Goal: Task Accomplishment & Management: Complete application form

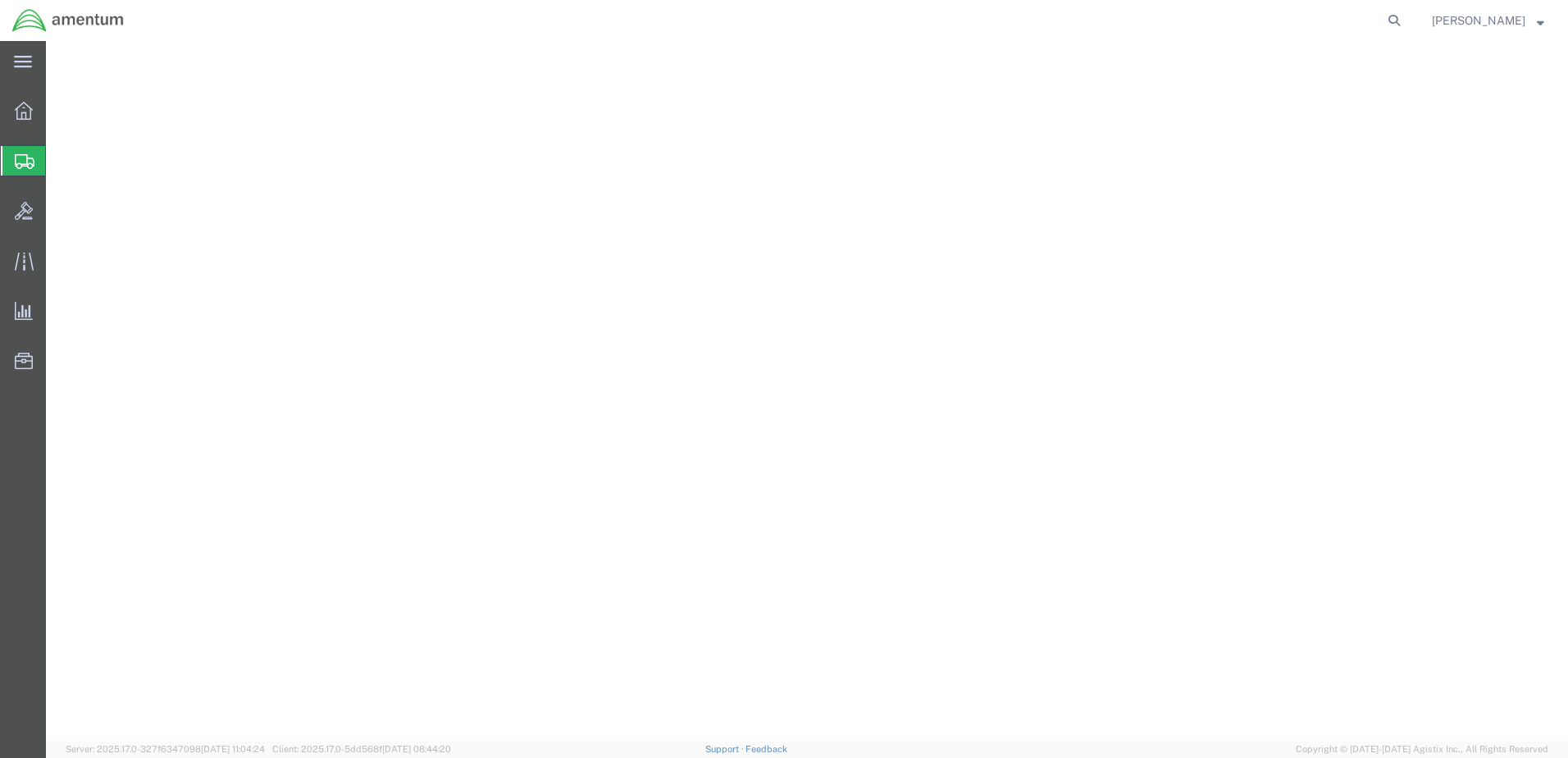
select select
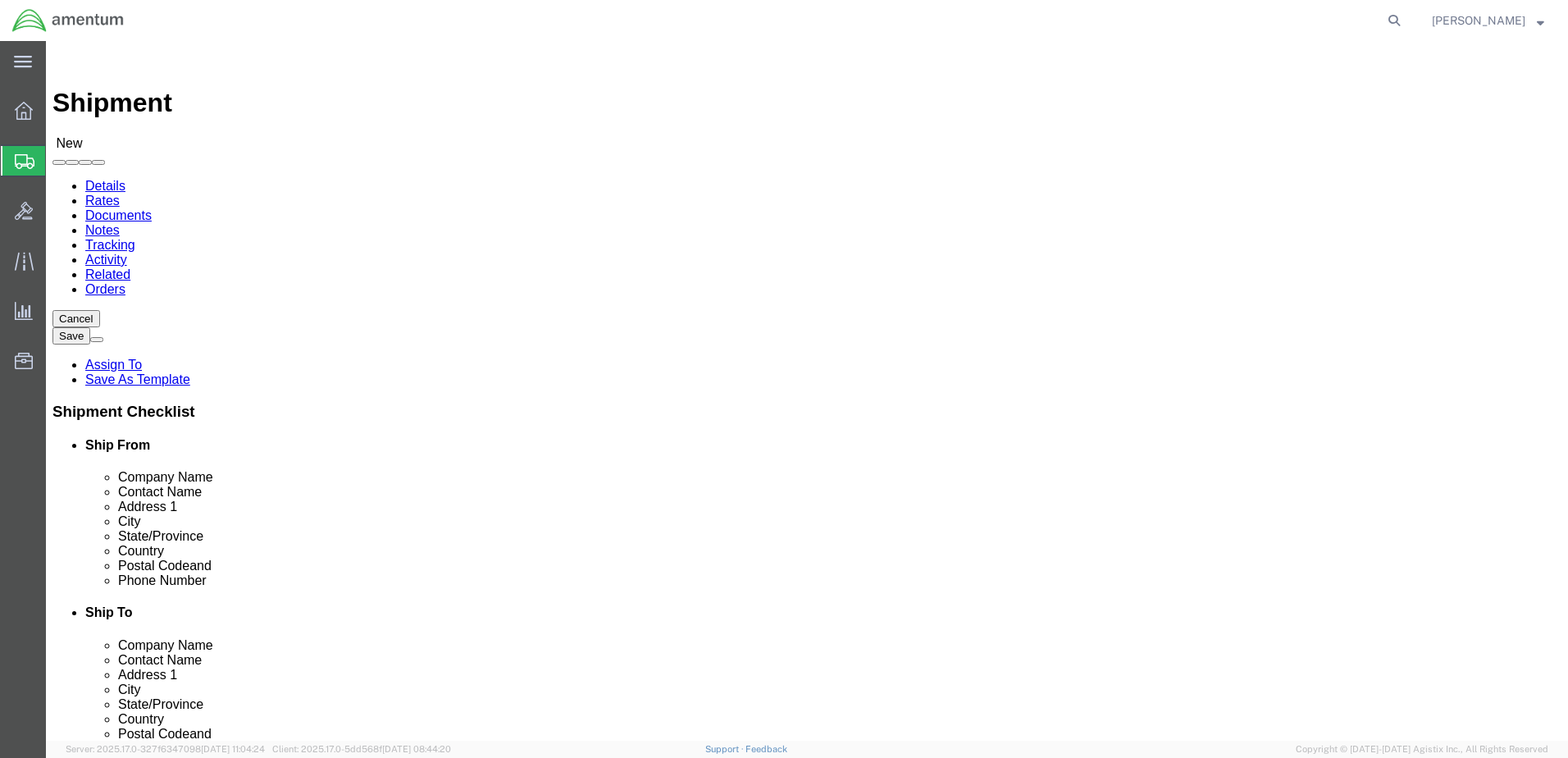
type input "gre"
select select "49921"
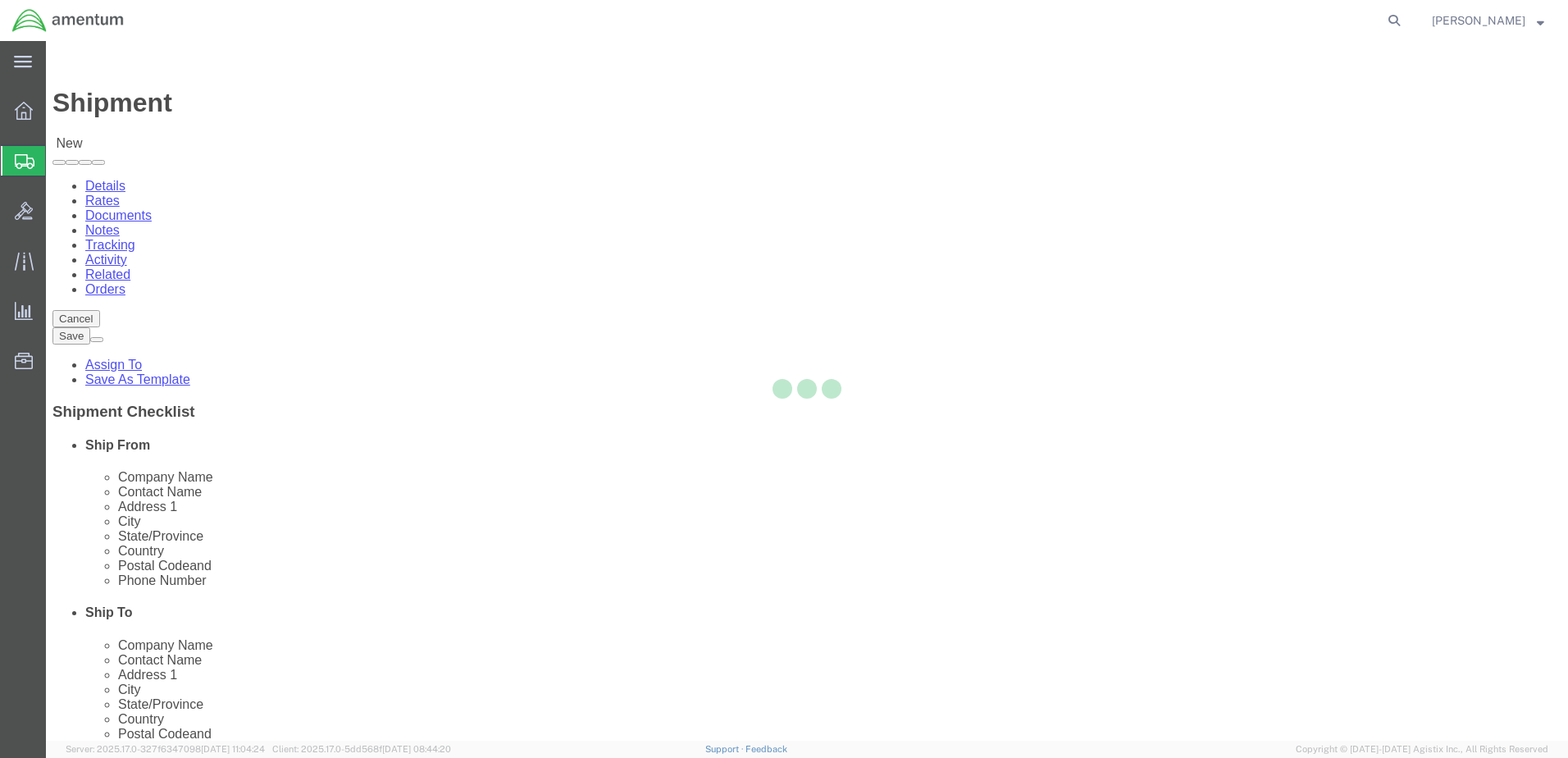
select select "MI"
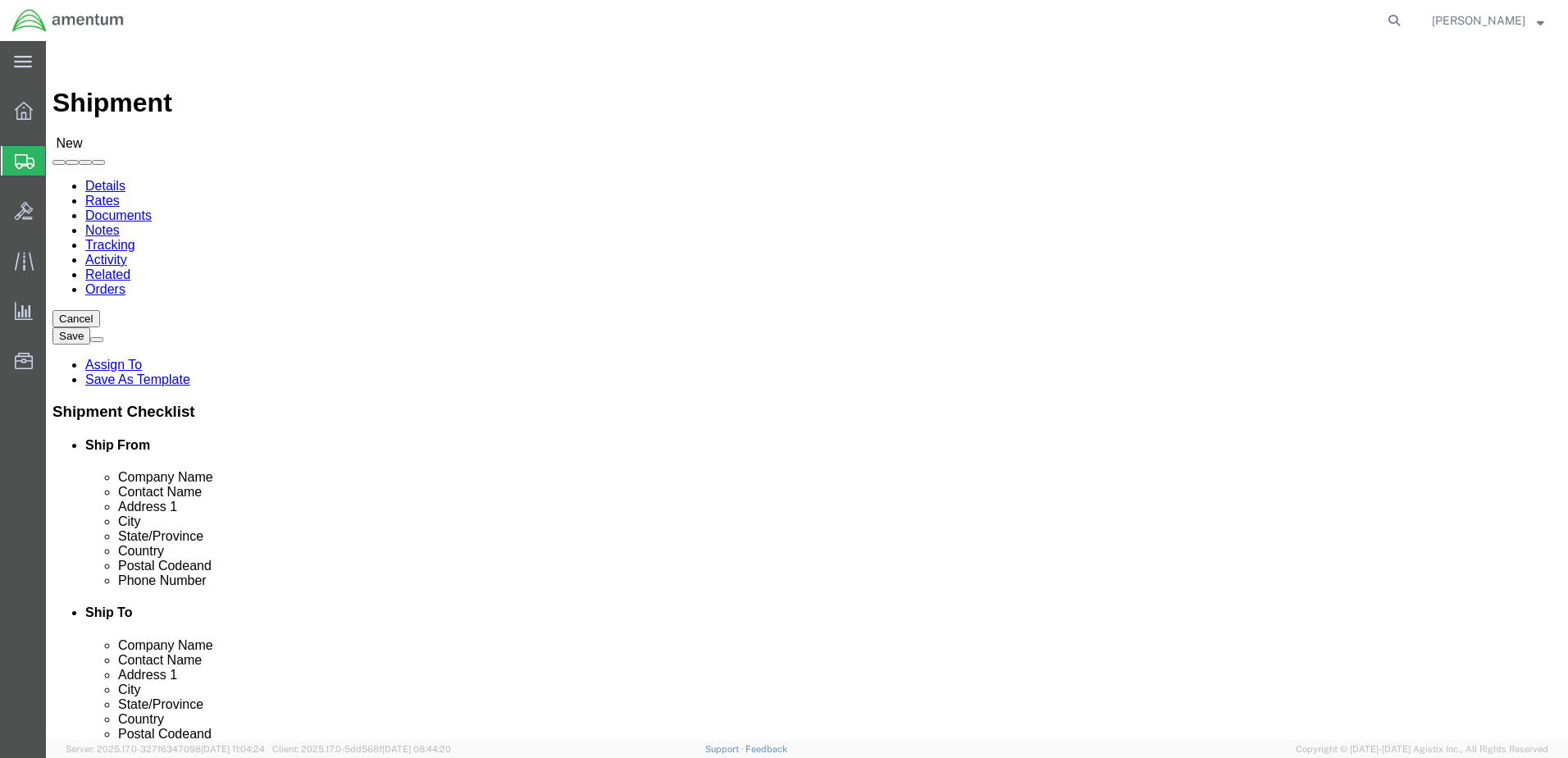
type input "wsa"
select select "49914"
select select "[GEOGRAPHIC_DATA]"
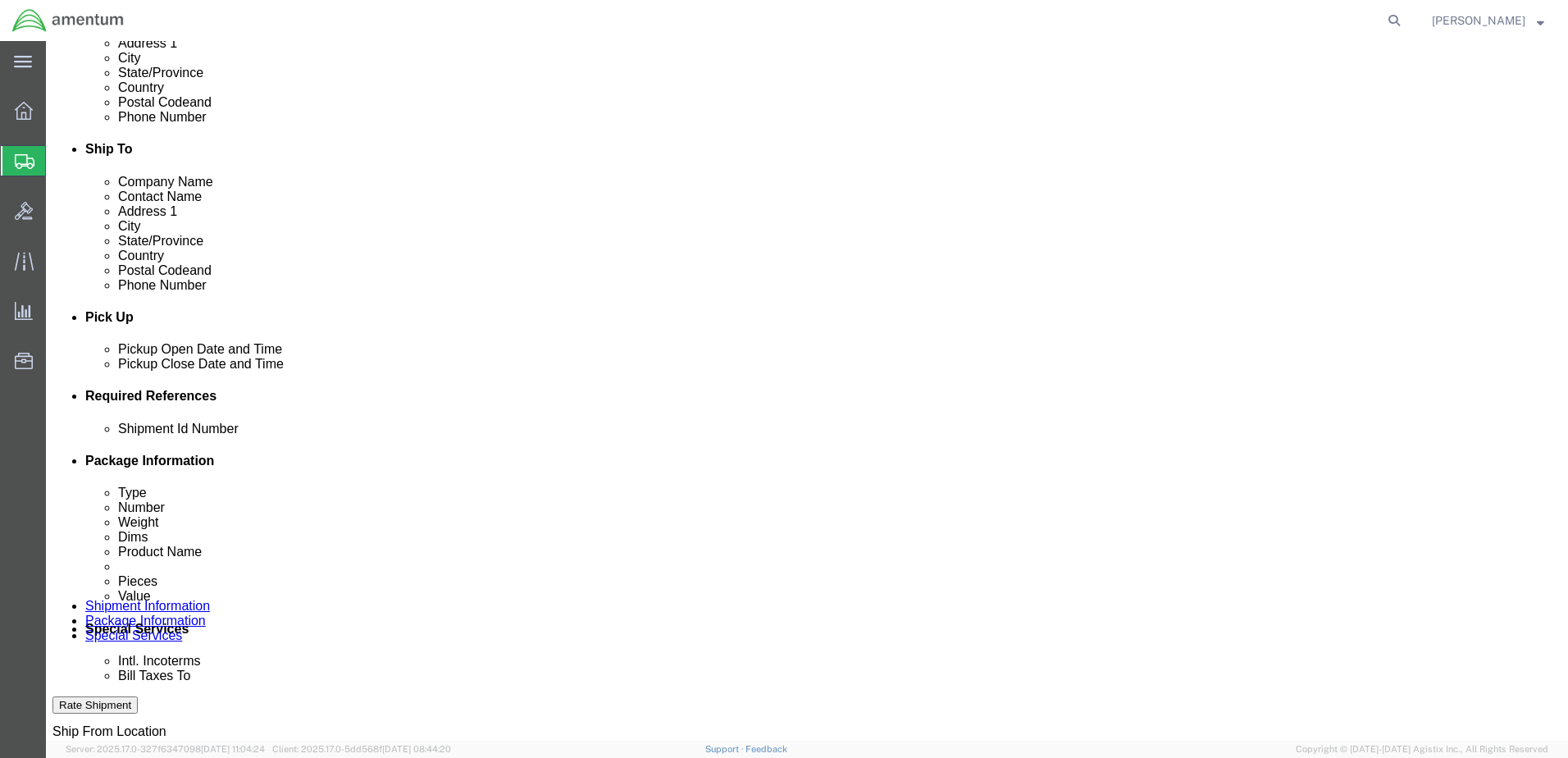
scroll to position [492, 0]
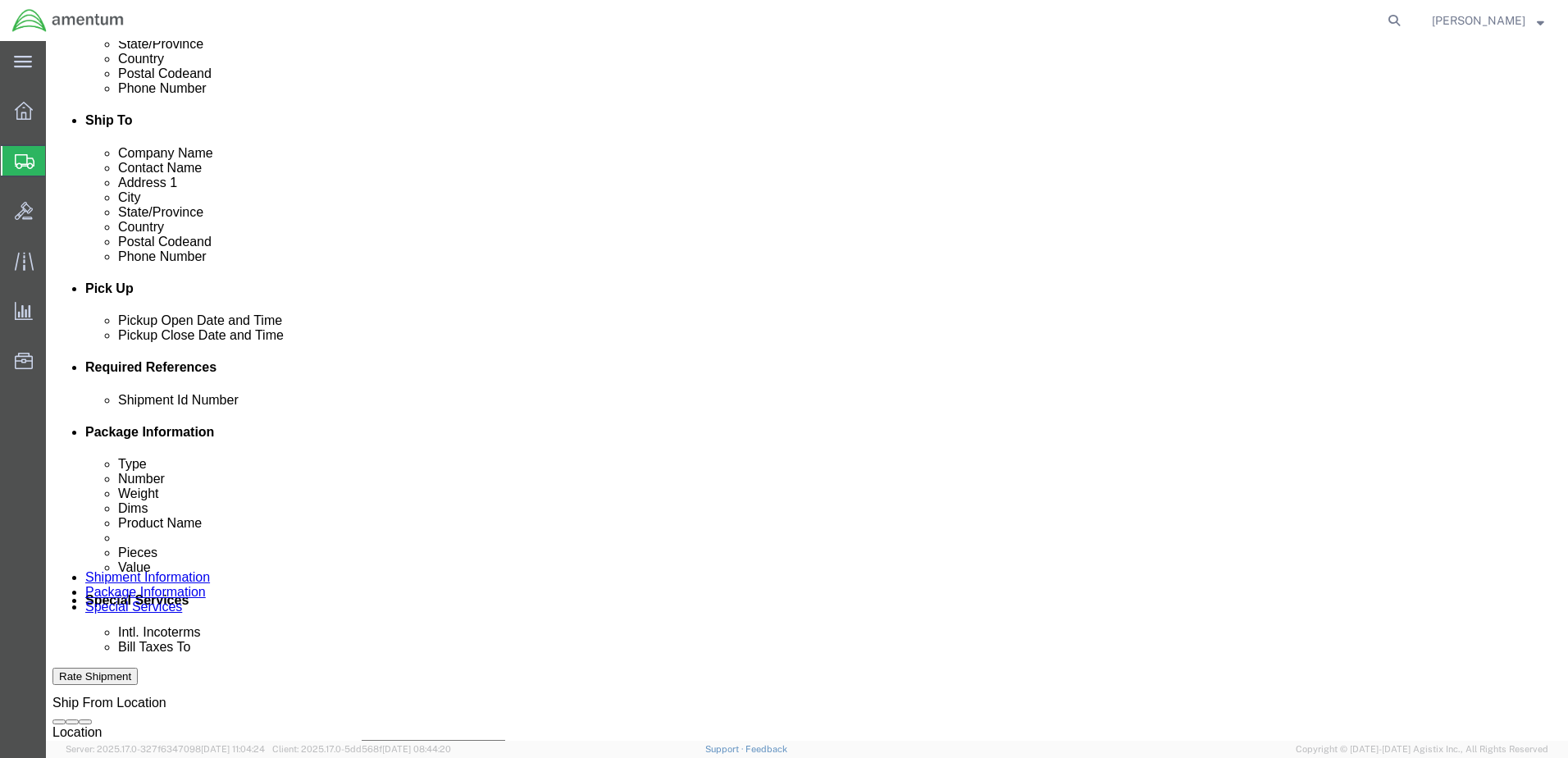
click button "Add reference"
click input "text"
paste input "U"
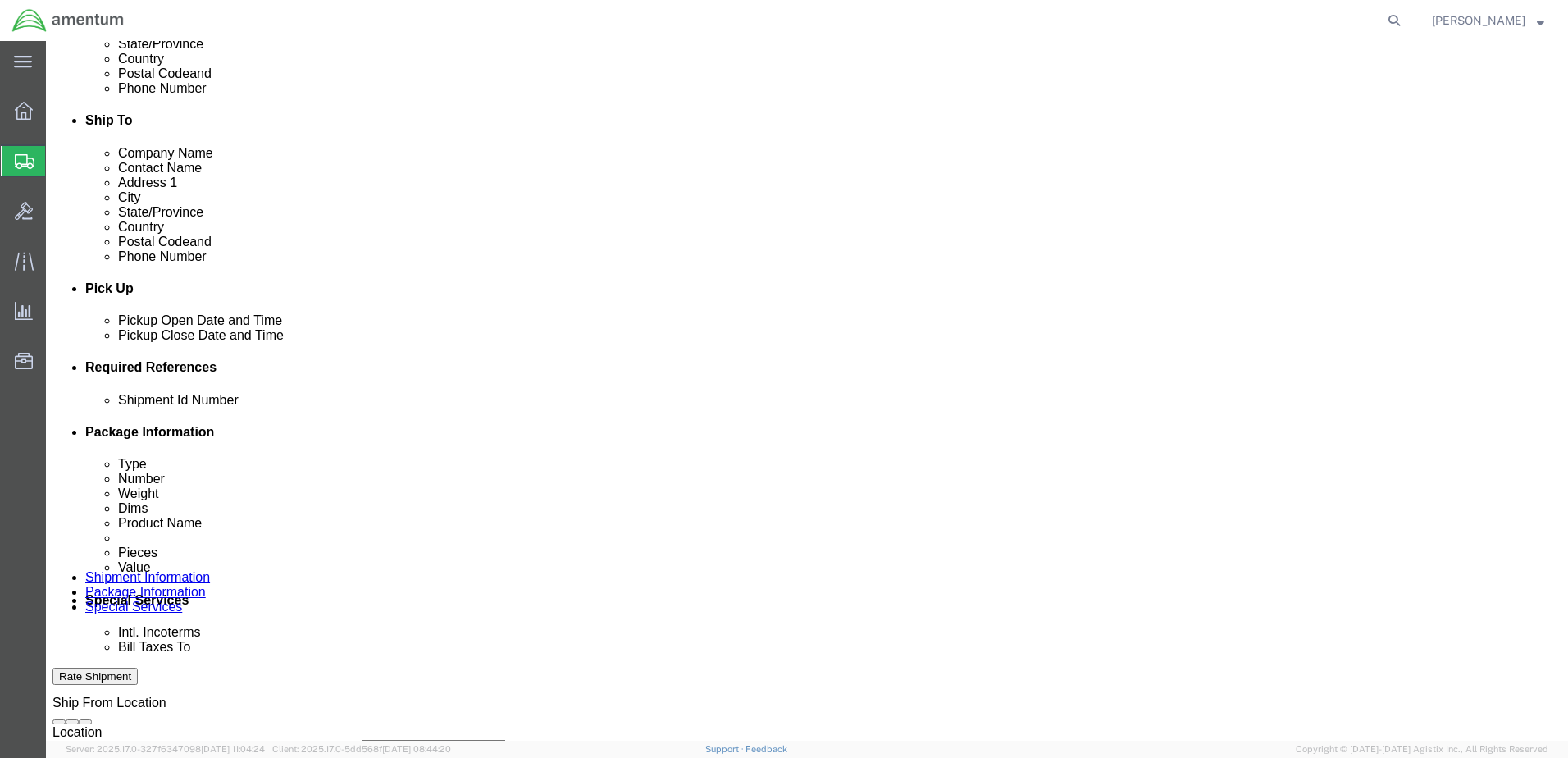
click input "Usage#325334/325323"
type input "Usage#325334/325323"
click select "Select Account Type Activity ID Airline Appointment Number ASN Batch Request # …"
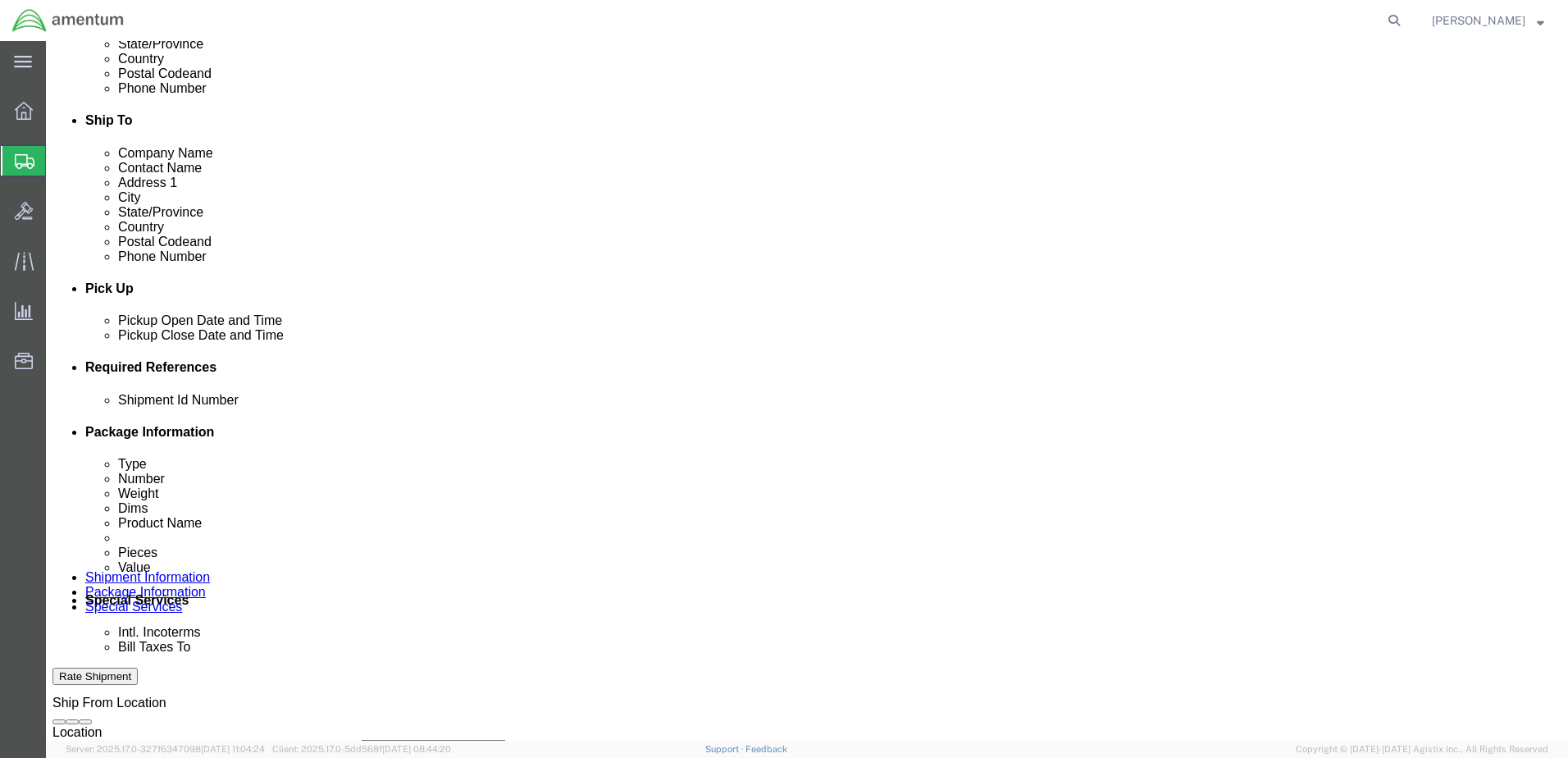
select select "DEPT"
click select "Select Account Type Activity ID Airline Appointment Number ASN Batch Request # …"
click div "Shipment Id Number Usage#325334/325323 Select Account Type Activity ID Airline …"
click input "text"
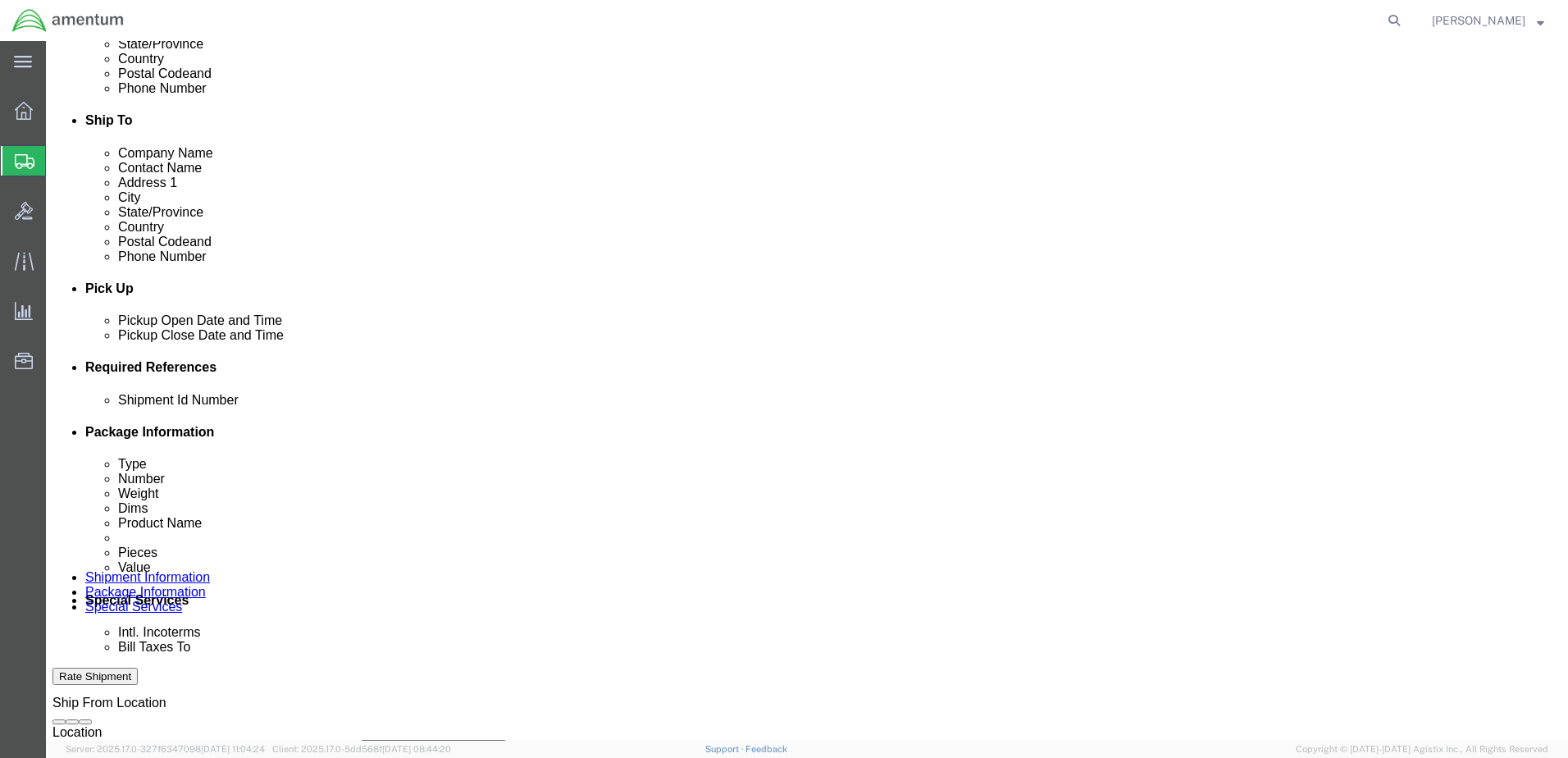
type input "CBP"
drag, startPoint x: 917, startPoint y: 517, endPoint x: 926, endPoint y: 503, distance: 16.6
click select "Select Account Type Activity ID Airline Appointment Number ASN Batch Request # …"
select select "CUSTREF"
click select "Select Account Type Activity ID Airline Appointment Number ASN Batch Request # …"
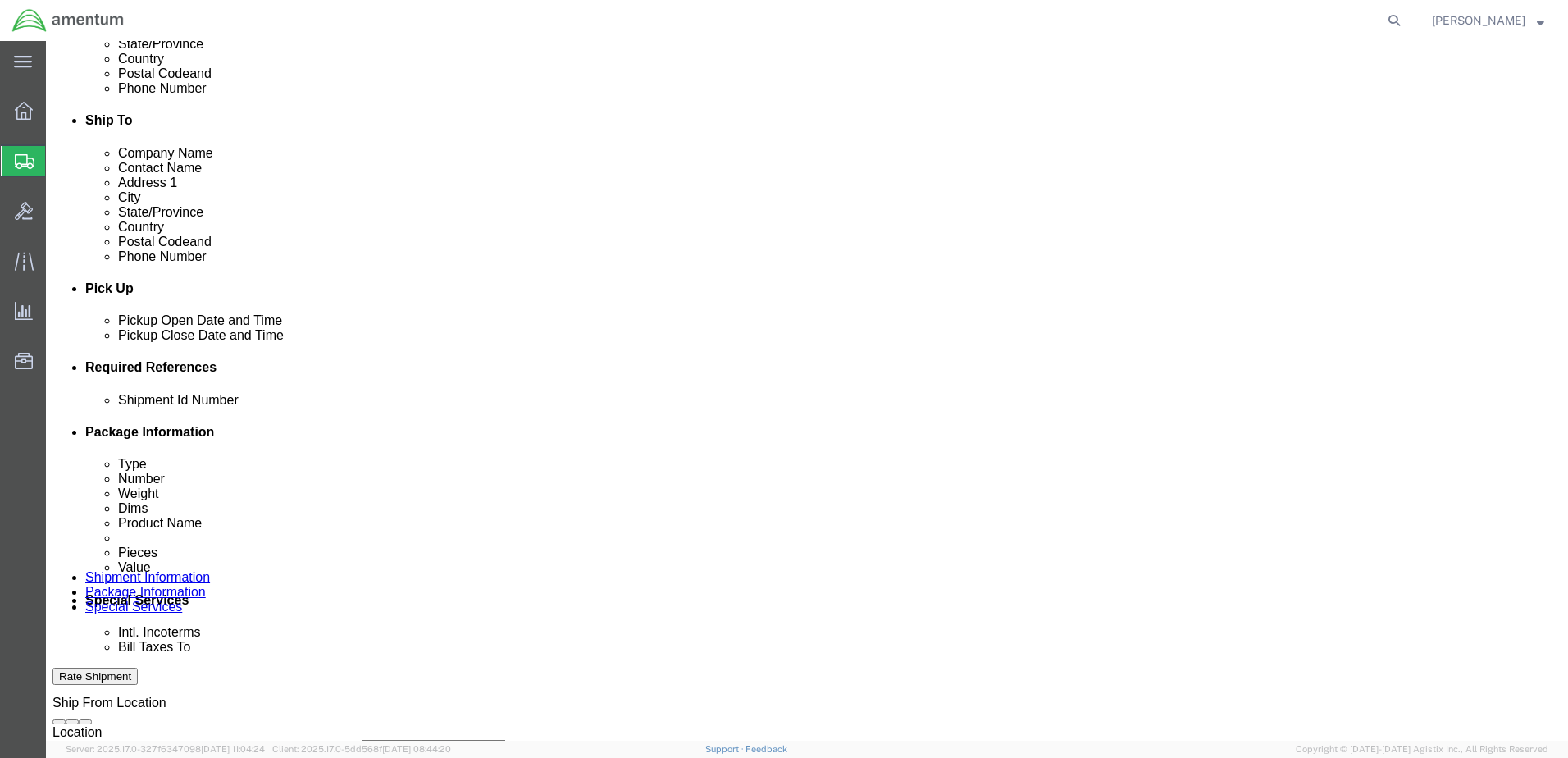
click input "text"
paste input "Usage#325334/325323"
type input "Usage#325334/325323"
click div "Shipment Id Number Usage#325334/325323"
click select "Select Account Type Activity ID Airline Appointment Number ASN Batch Request # …"
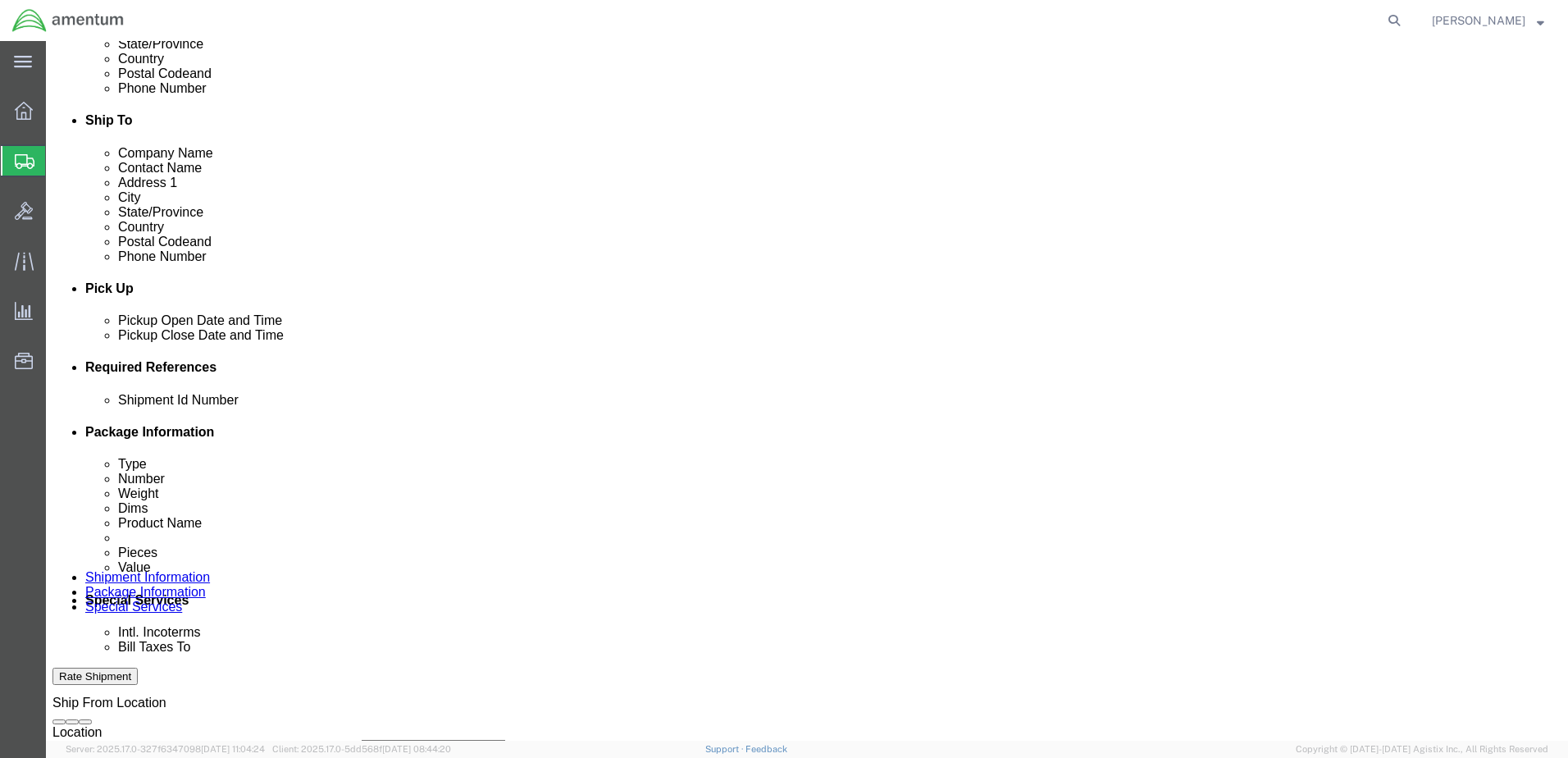
select select "PROJNUM"
click select "Select Account Type Activity ID Airline Appointment Number ASN Batch Request # …"
click input "text"
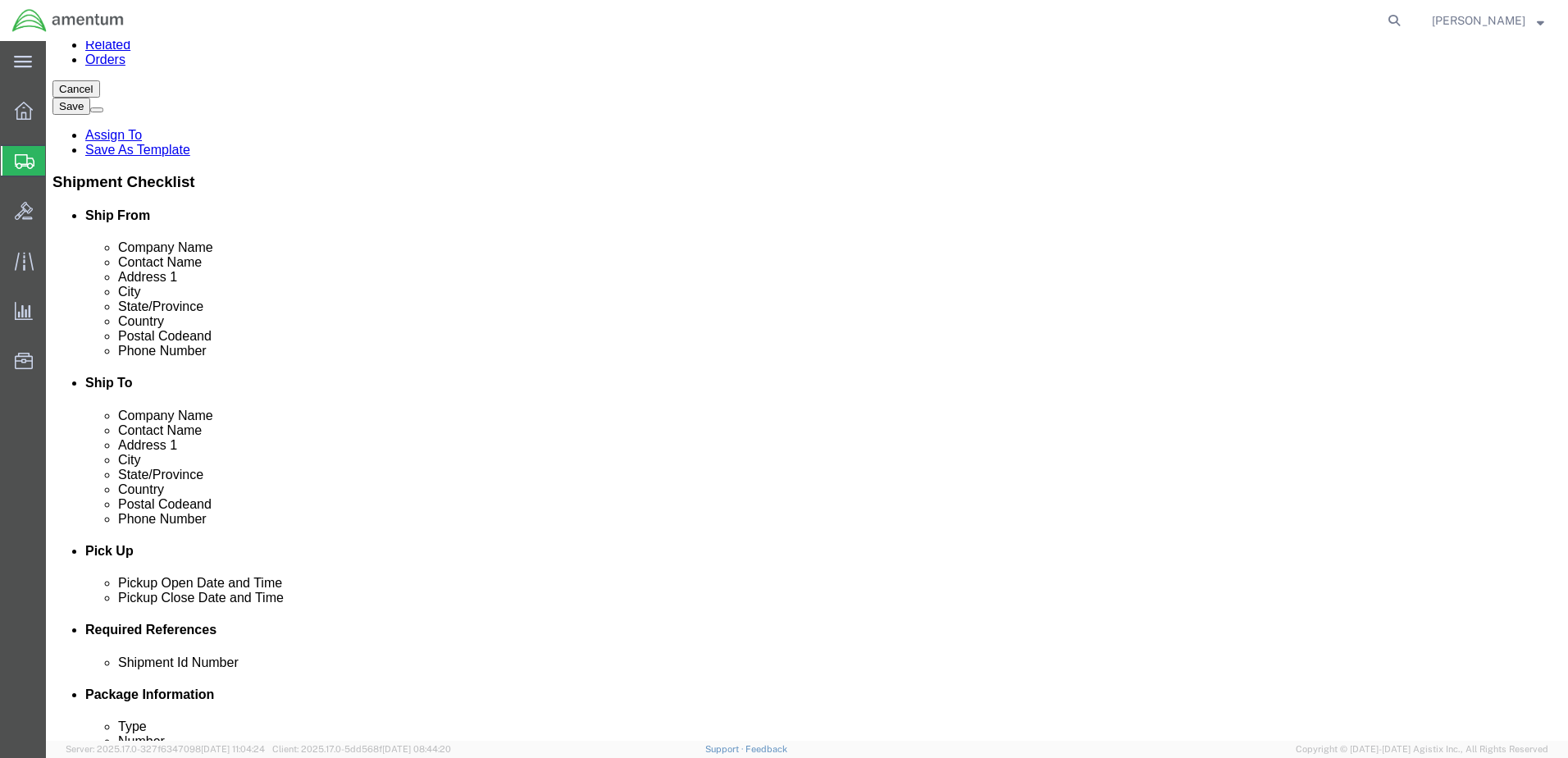
scroll to position [82, 0]
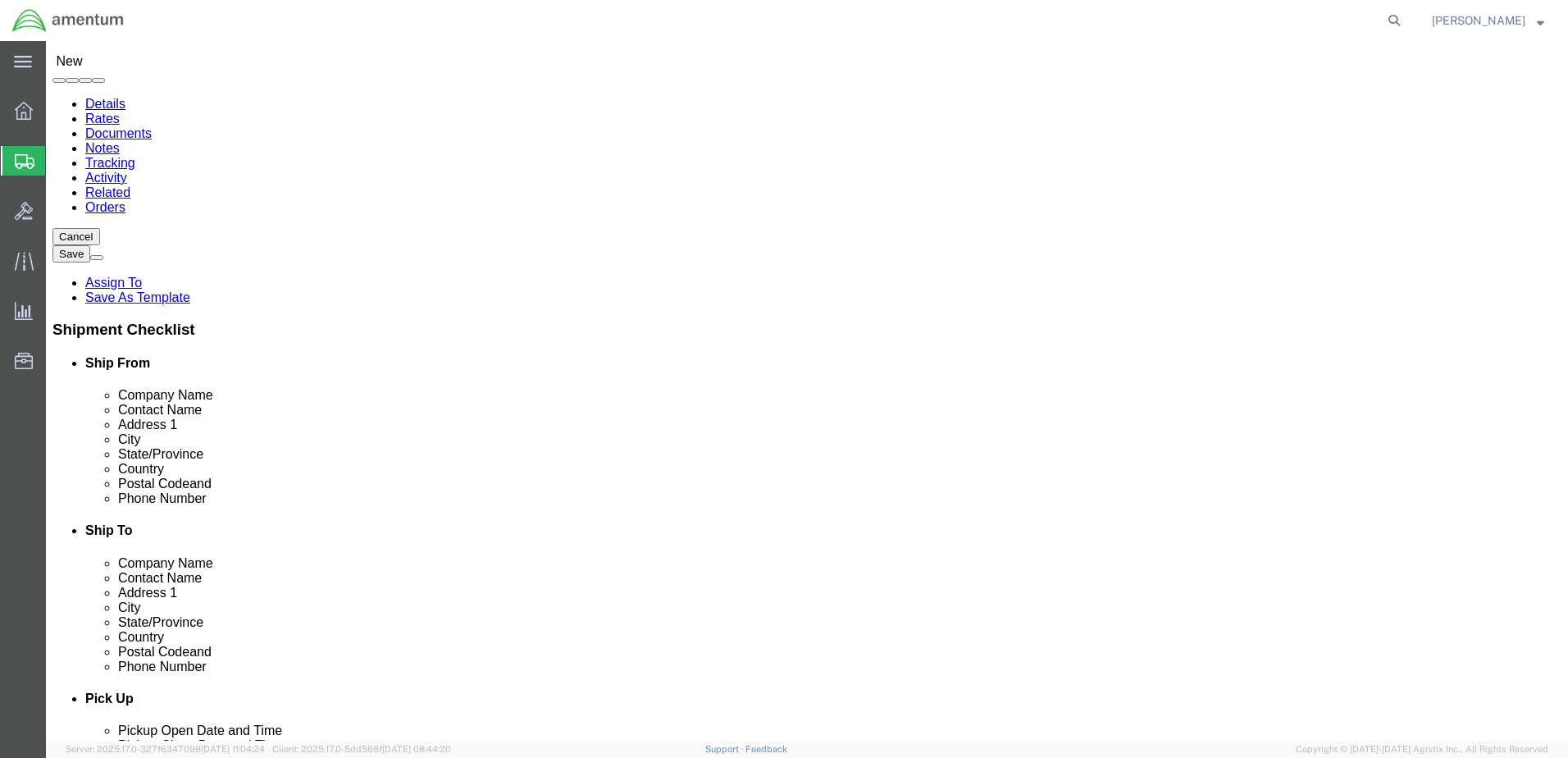
type input "6118.03.03.2219.000.DTM.0000"
click link "Package Information"
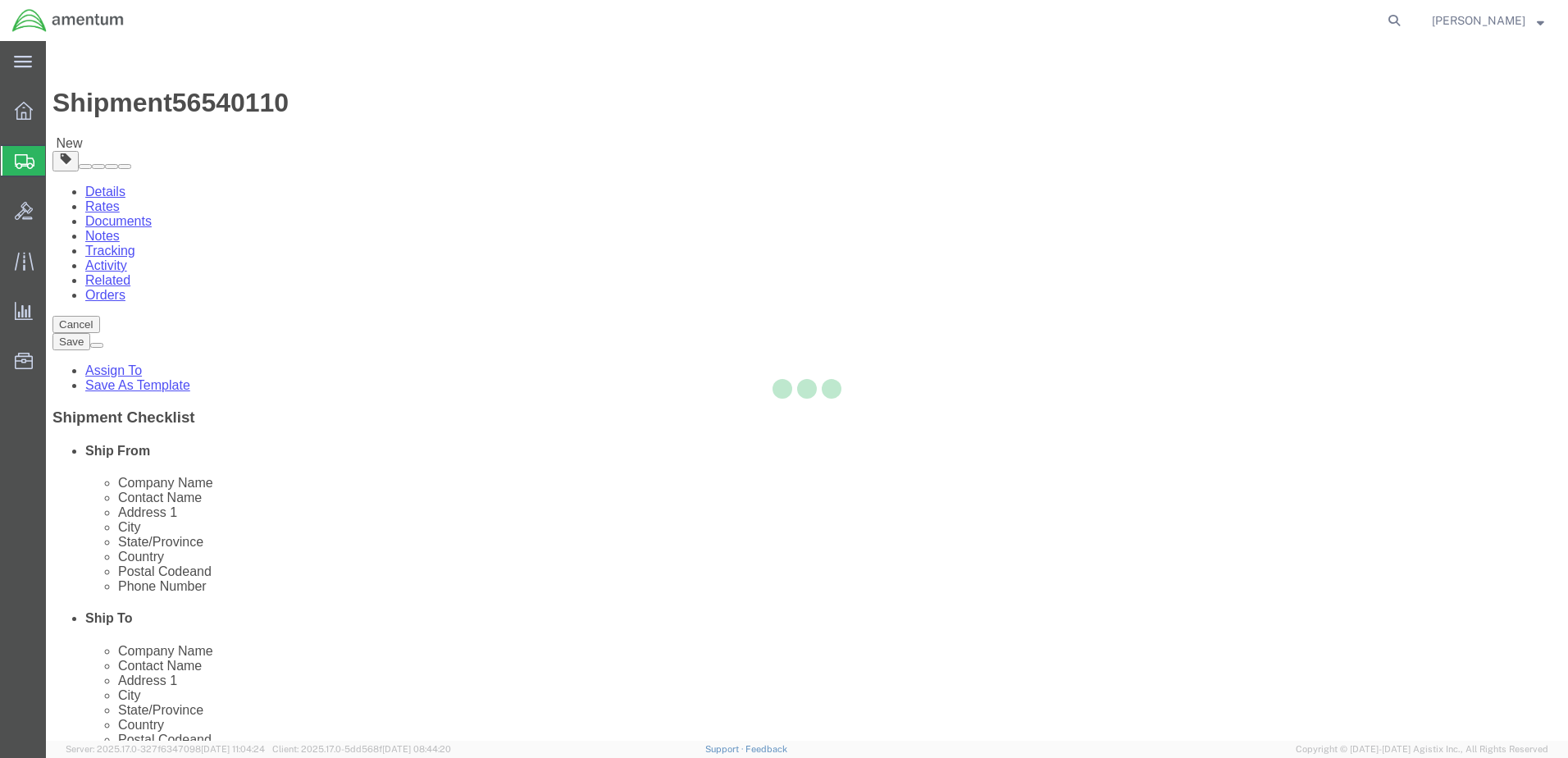
select select "CBOX"
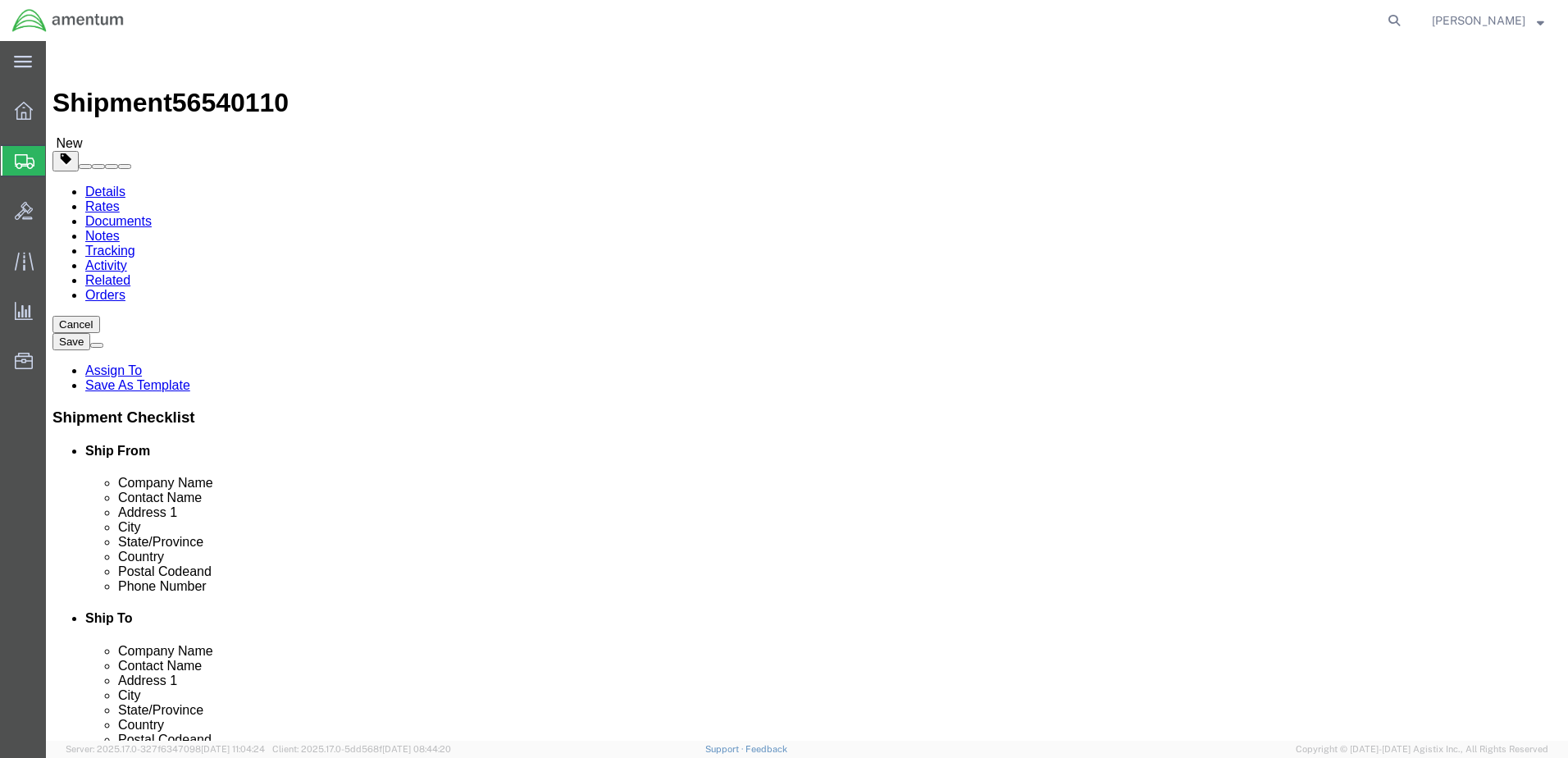
click input "text"
type input "12"
type input "10"
type input "3"
type input "1.5"
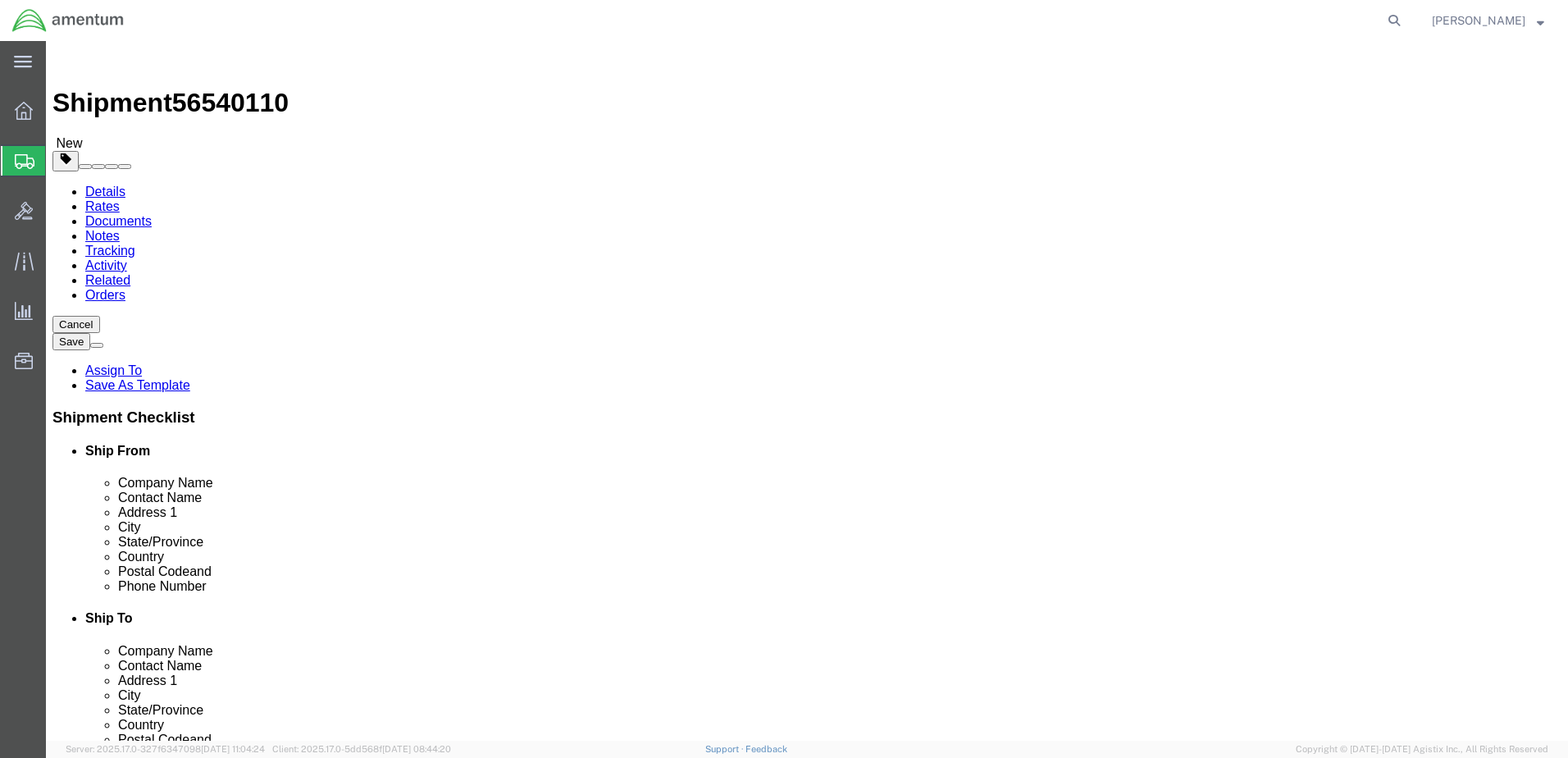
click link "Add Content"
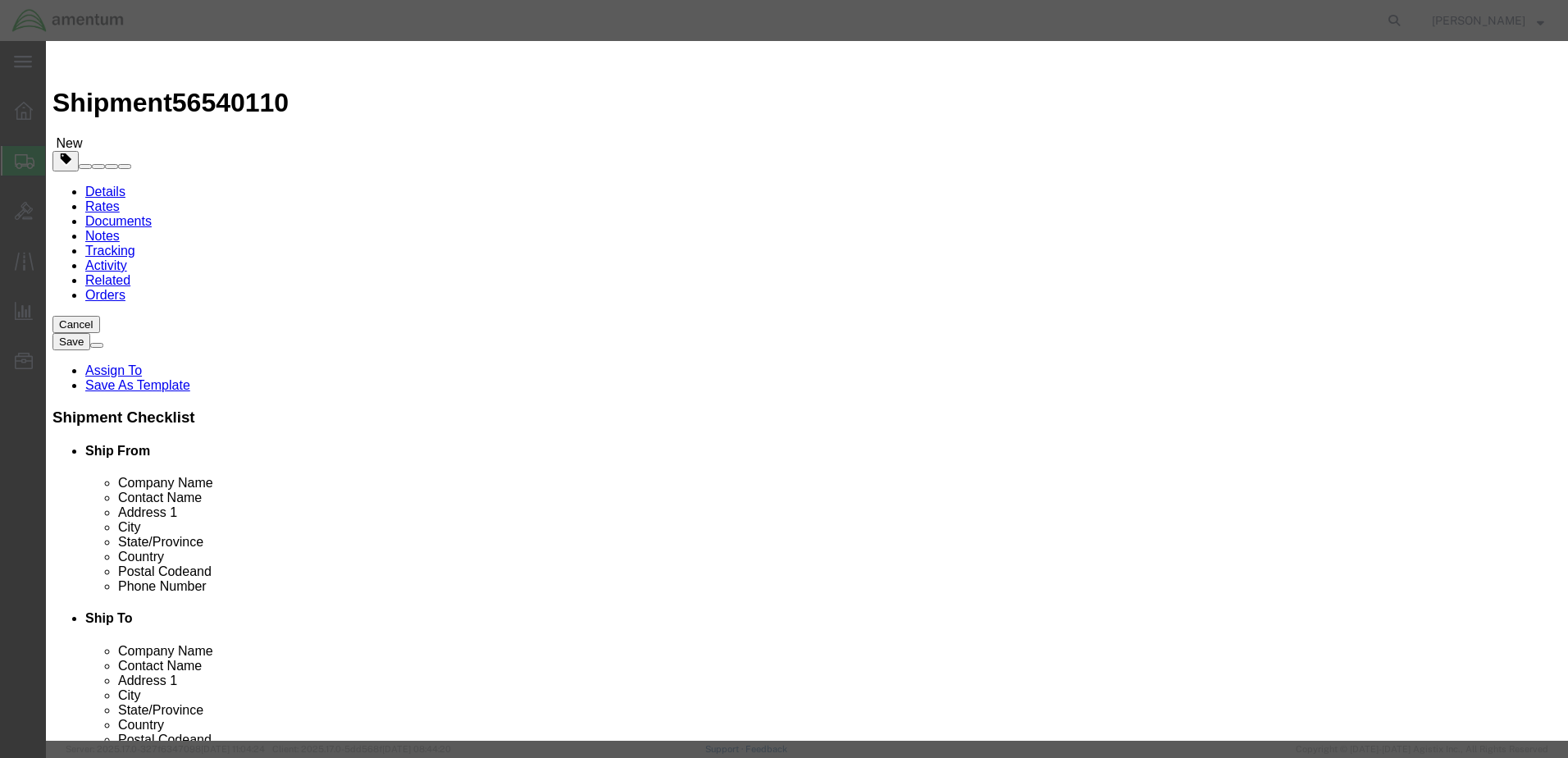
click input "text"
type input "pin YAW/ Bushing"
type input "3"
type input "5000"
click button "Save & Close"
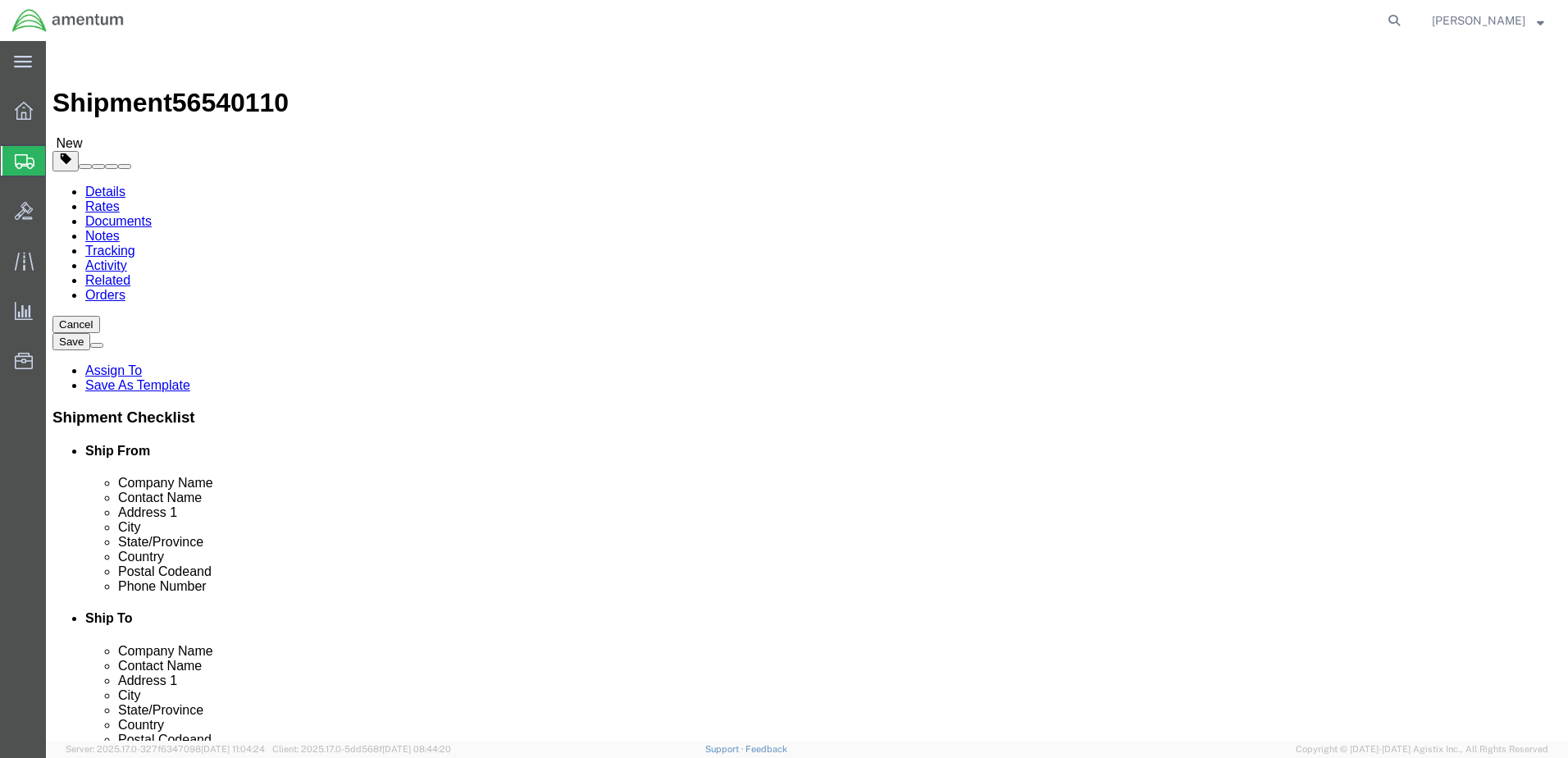
click button "Rate Shipment"
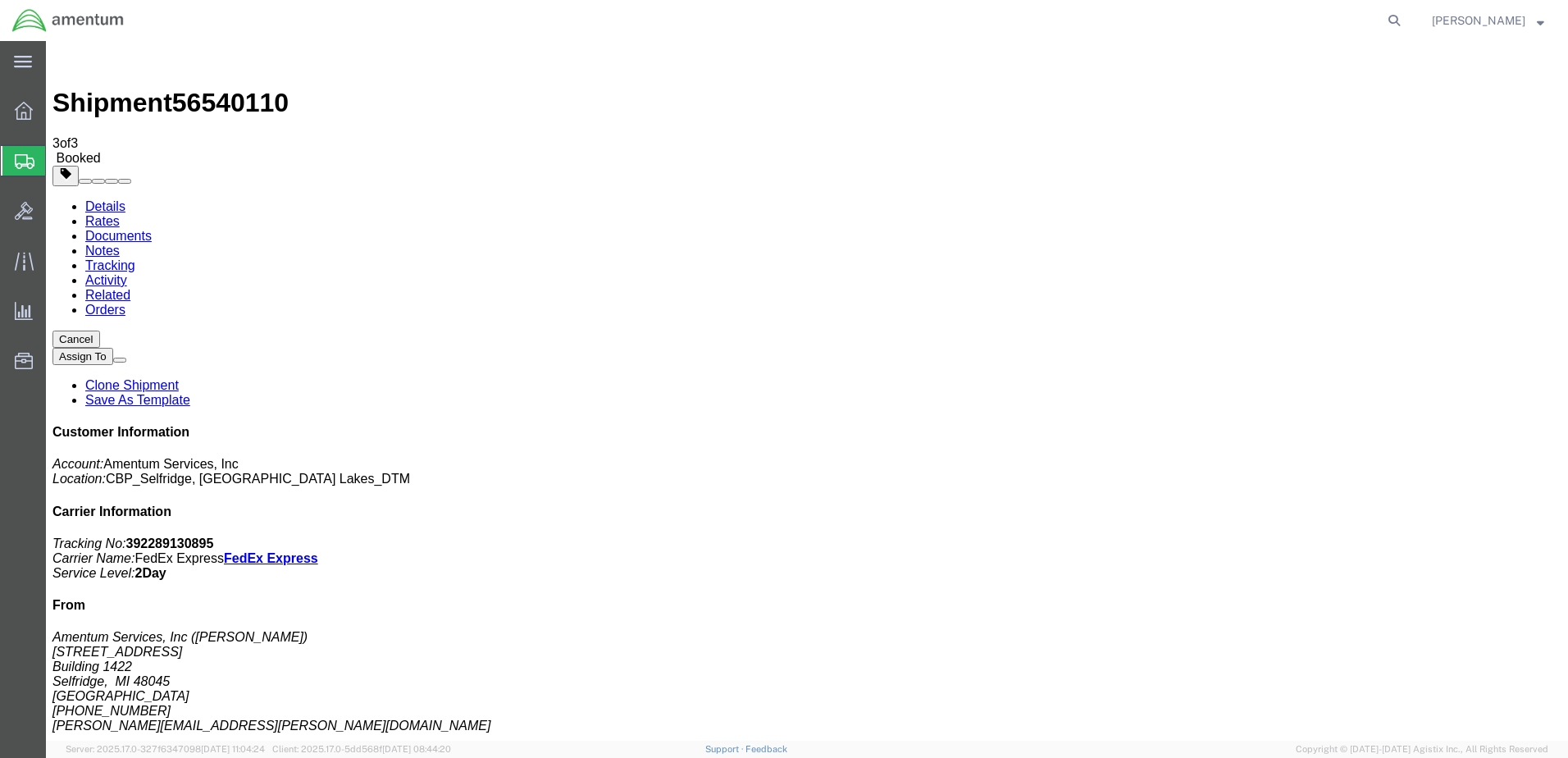
click at [0, 0] on span "Create Shipment" at bounding box center [0, 0] width 0 height 0
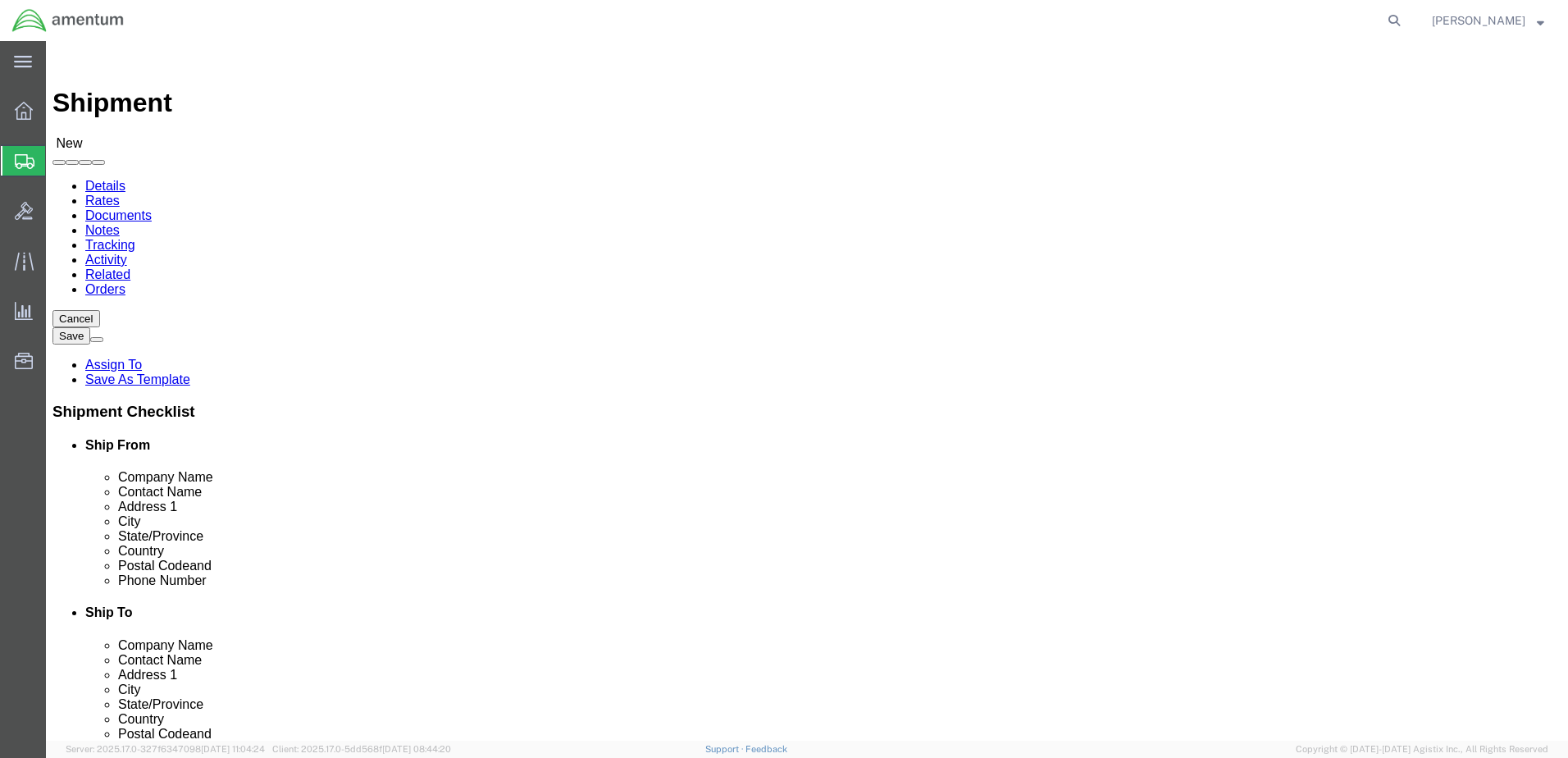
type input "gre"
select select "49921"
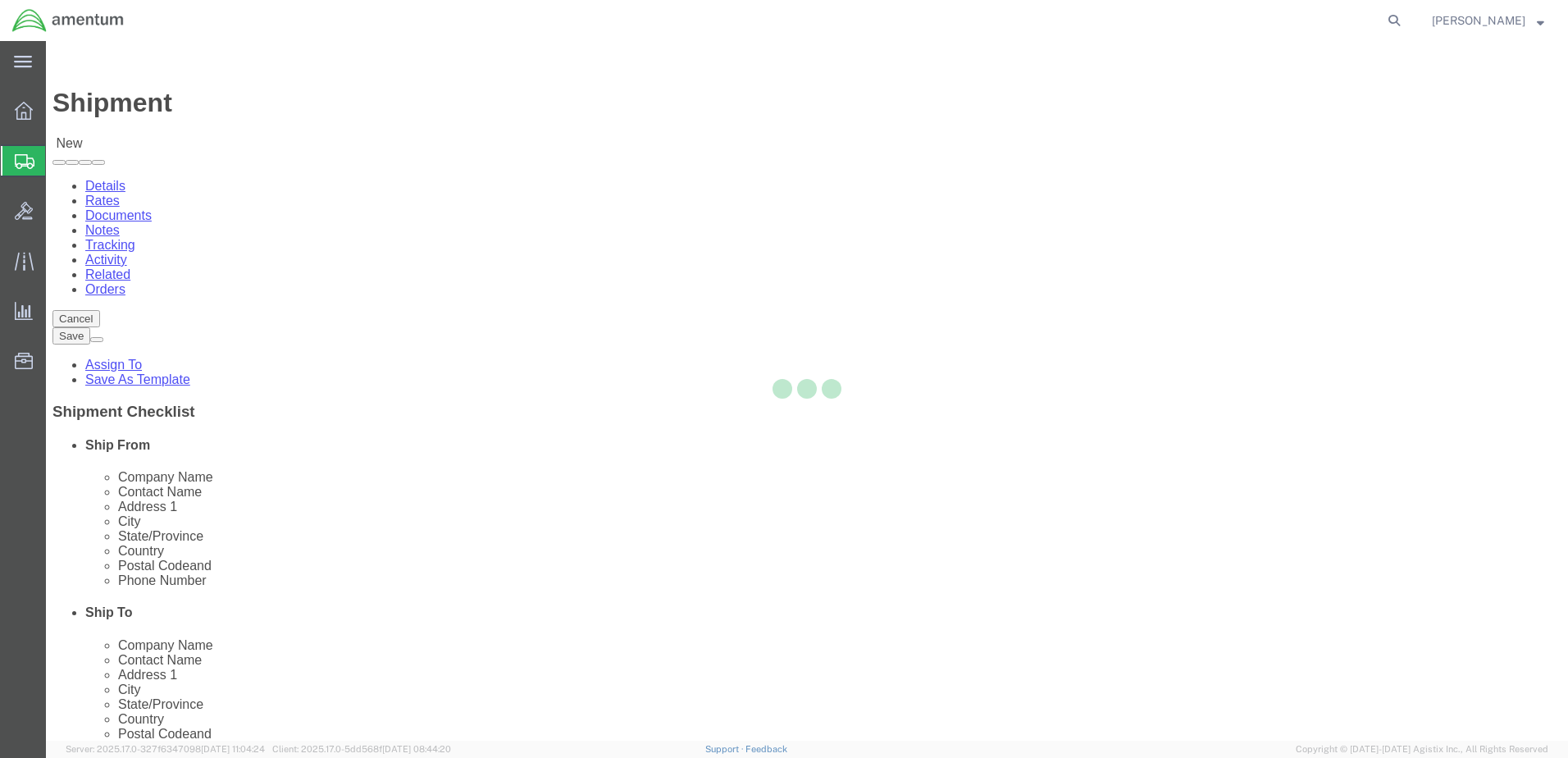
select select "MI"
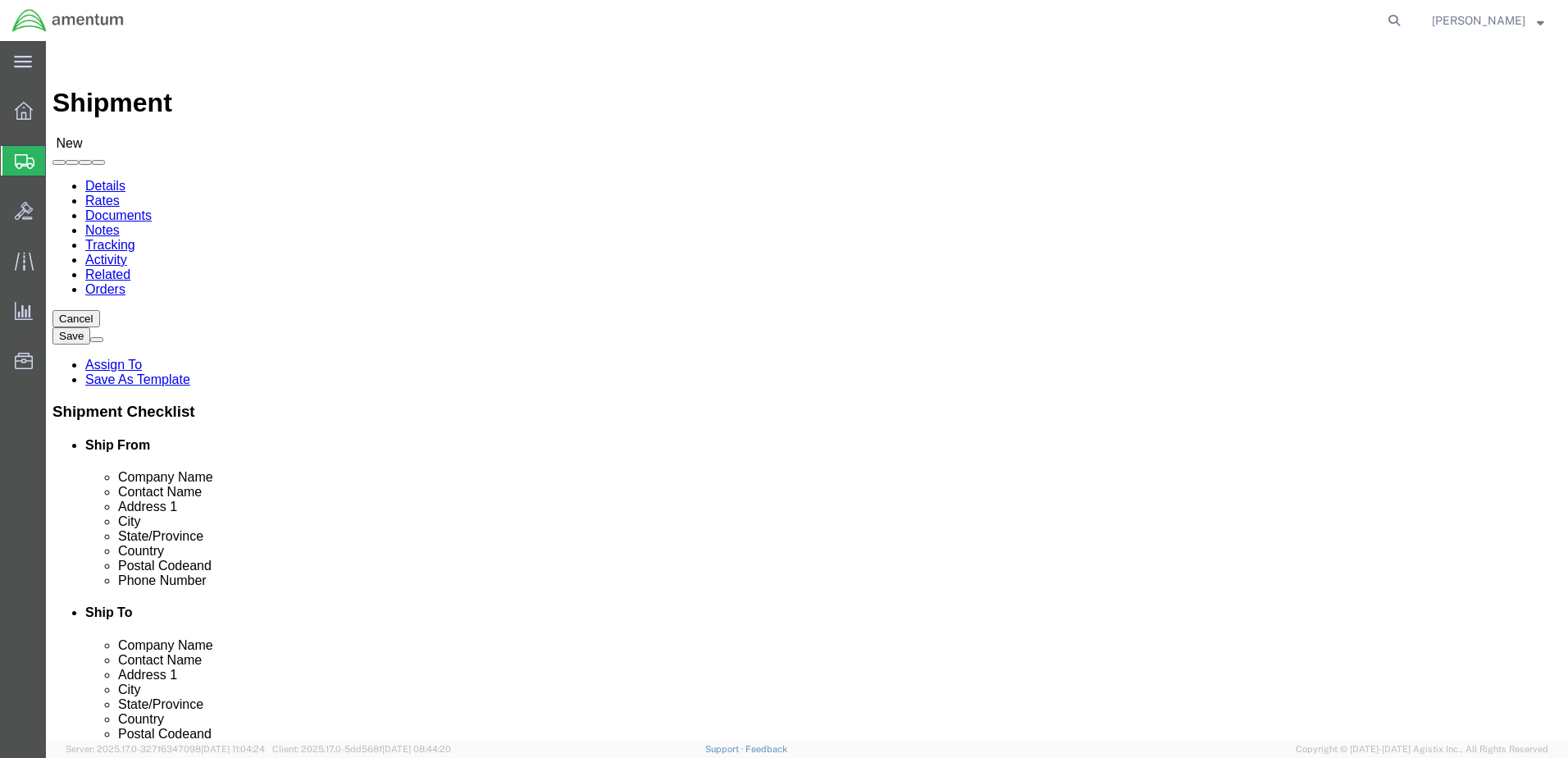
type input "wsa"
select select "49914"
select select "[GEOGRAPHIC_DATA]"
drag, startPoint x: 909, startPoint y: 345, endPoint x: 790, endPoint y: 343, distance: 119.0
click div "Contact Name"
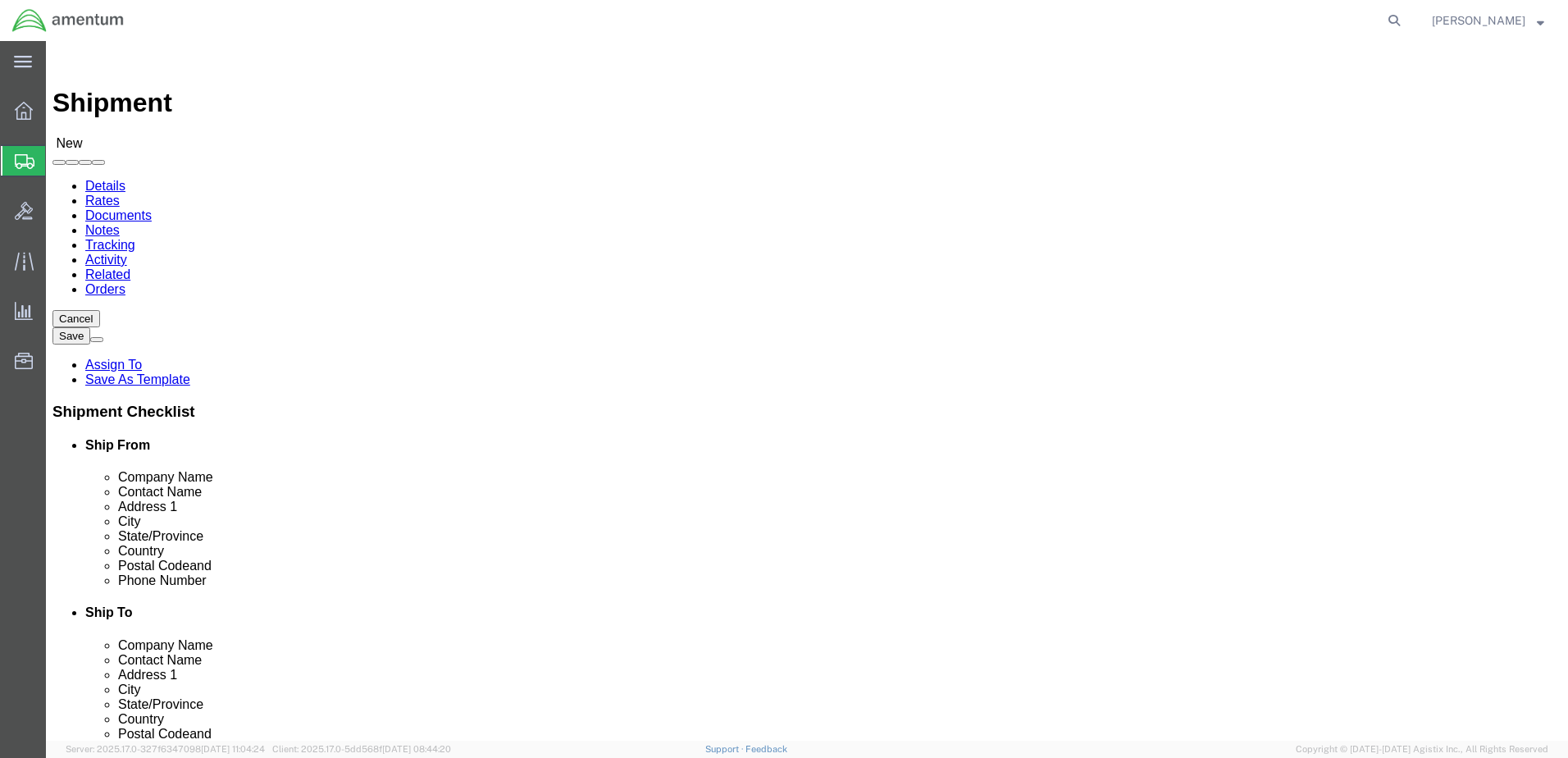
type input "[PERSON_NAME]"
type input "ATTN: [PERSON_NAME]"
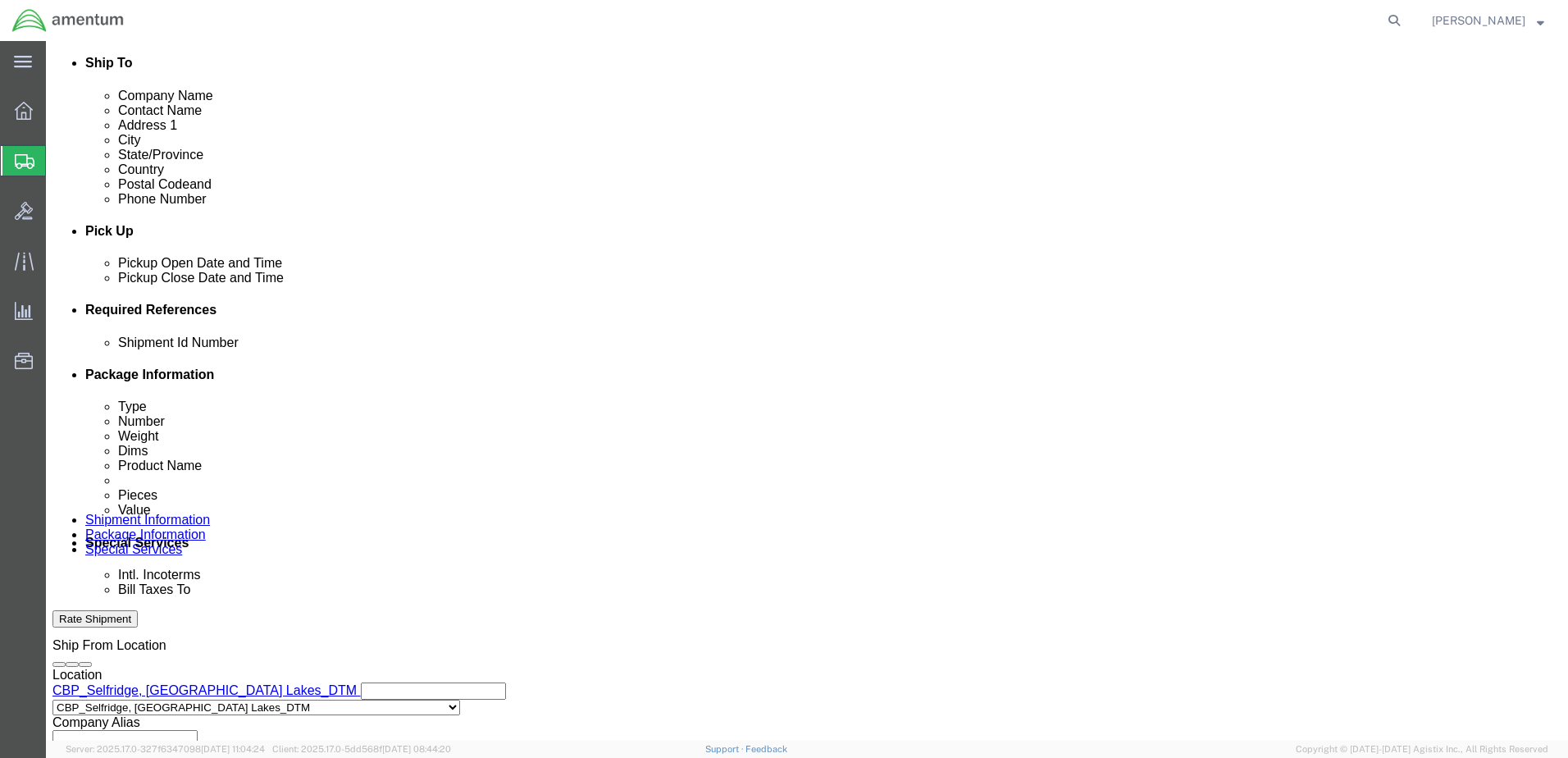
scroll to position [574, 0]
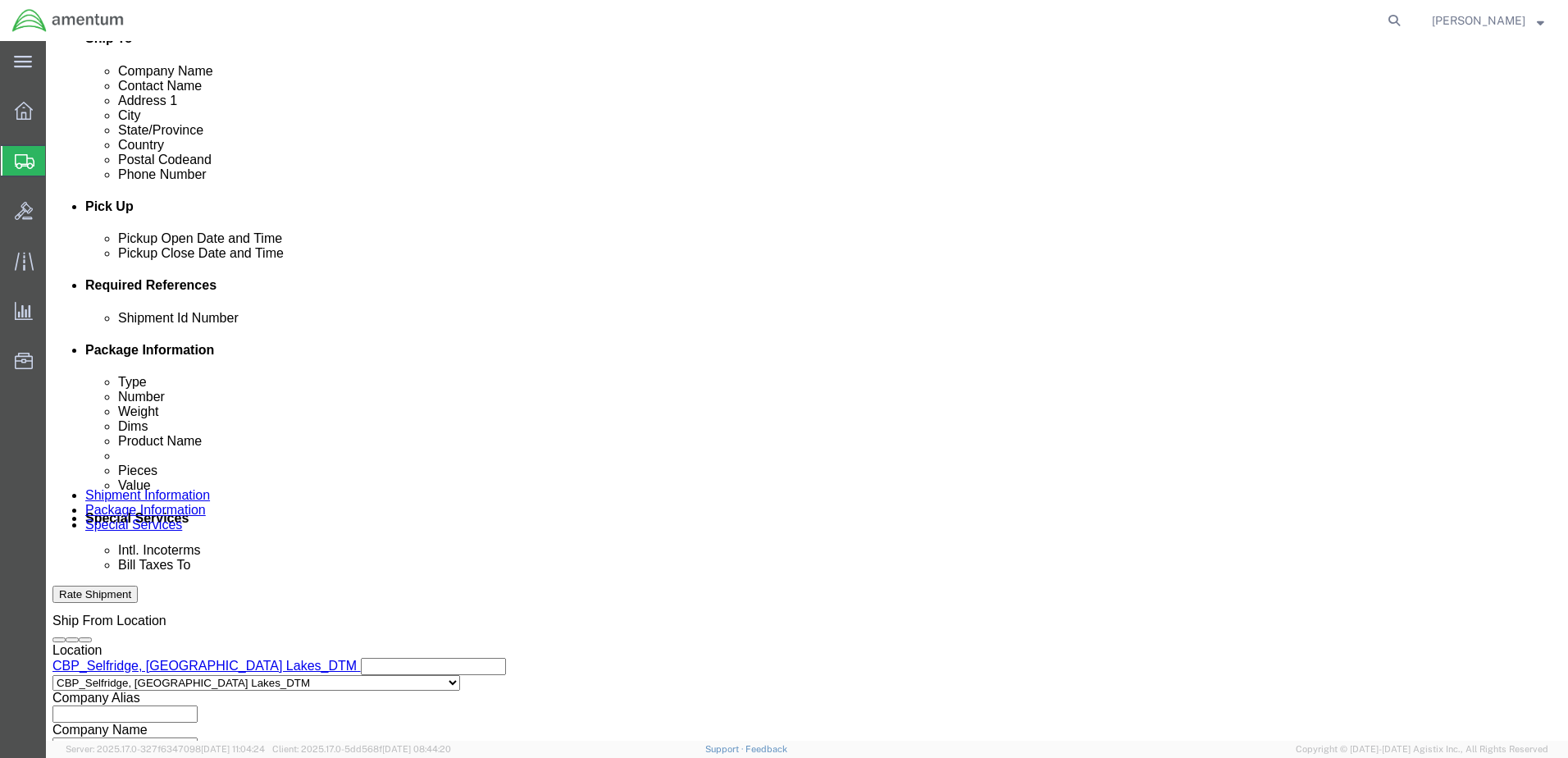
click button "Add reference"
click input "text"
type input "Ship per [PERSON_NAME]"
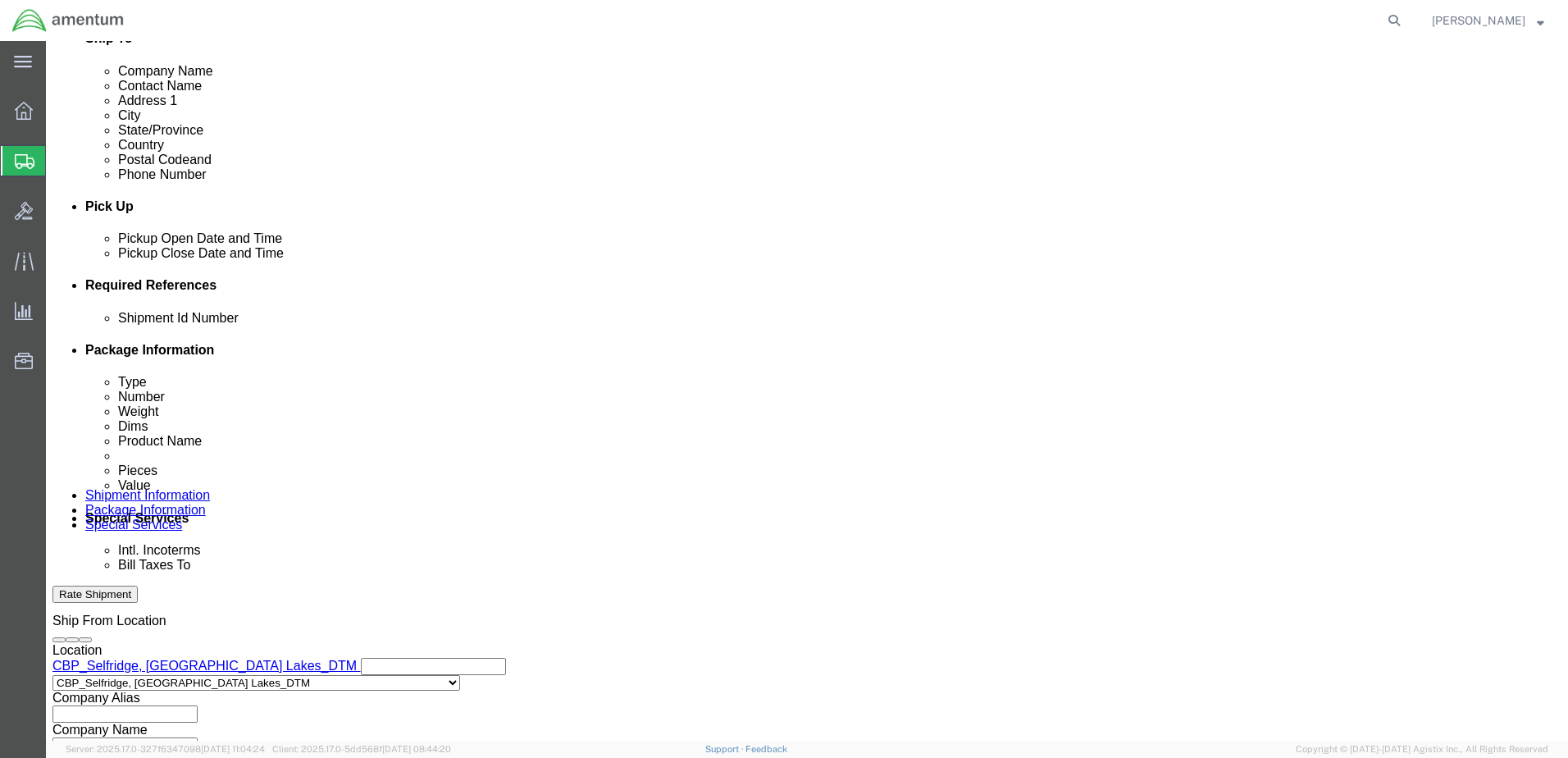
click select "Select Account Type Activity ID Airline Appointment Number ASN Batch Request # …"
click input "text"
click select "Select Account Type Activity ID Airline Appointment Number ASN Batch Request # …"
select select "DEPT"
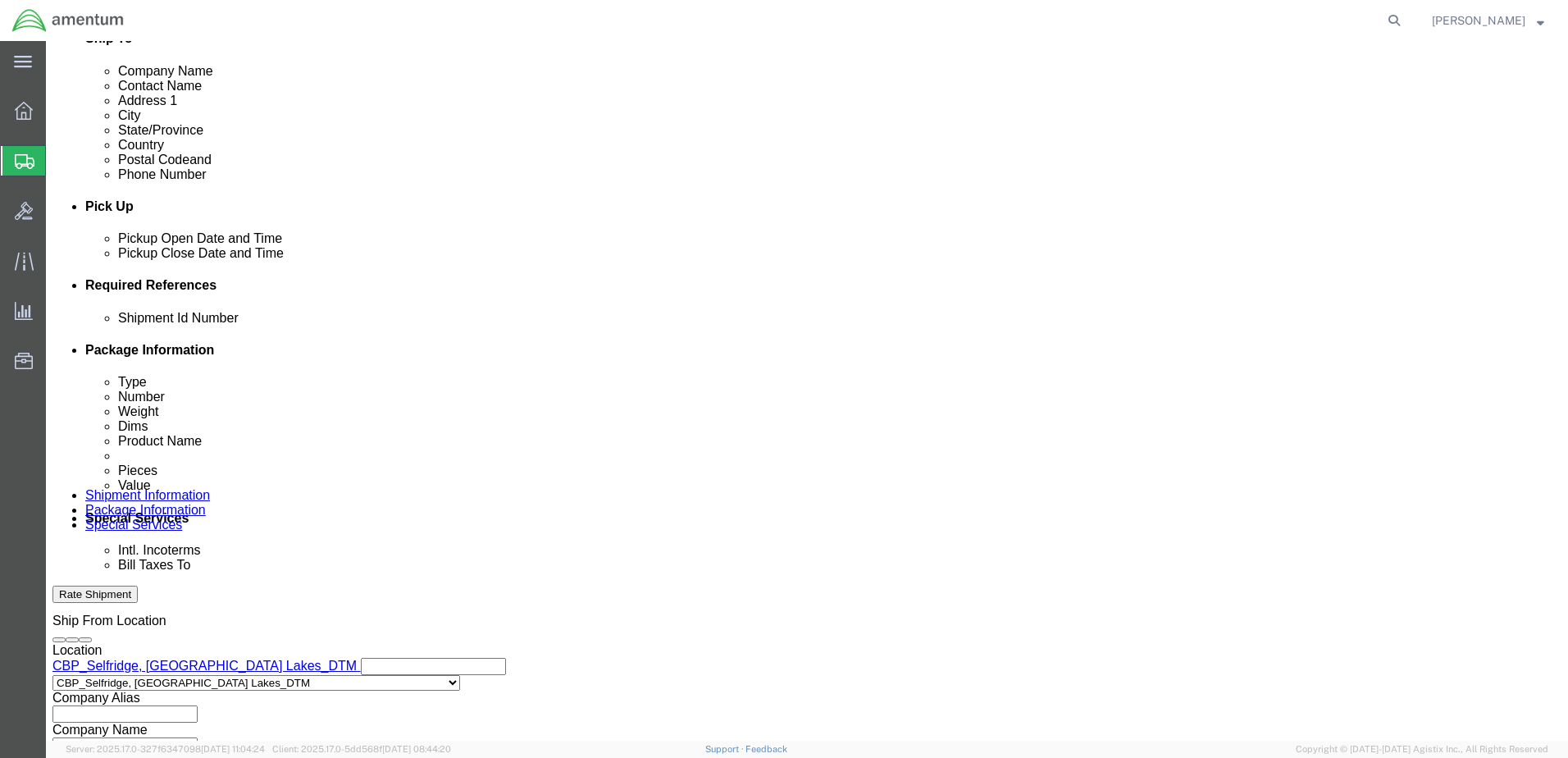
click select "Select Account Type Activity ID Airline Appointment Number ASN Batch Request # …"
click input "text"
type input "CBP"
click select "Select Account Type Activity ID Airline Appointment Number ASN Batch Request # …"
select select "CUSTREF"
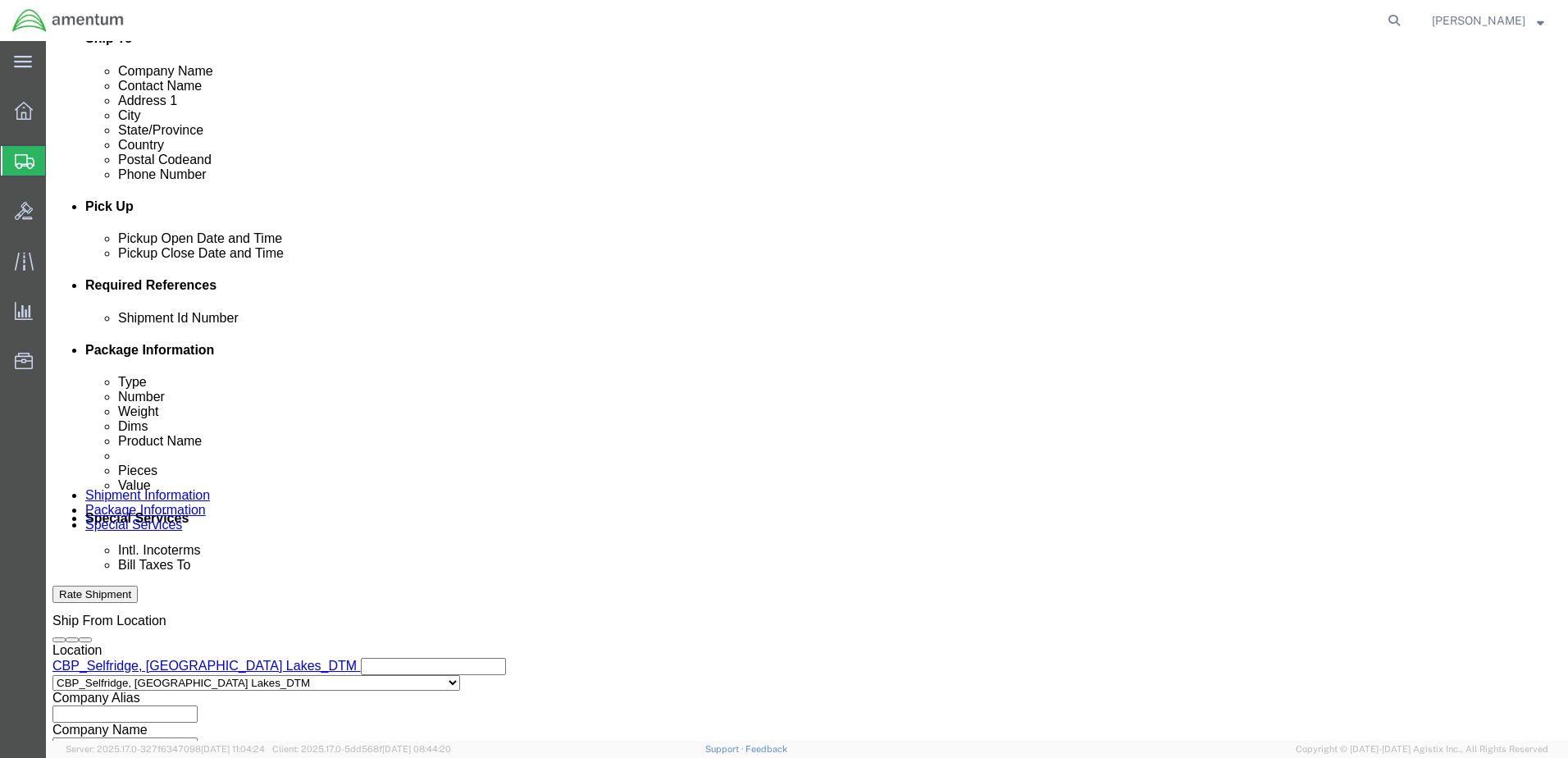
click select "Select Account Type Activity ID Airline Appointment Number ASN Batch Request # …"
click input "Ship per [PERSON_NAME]"
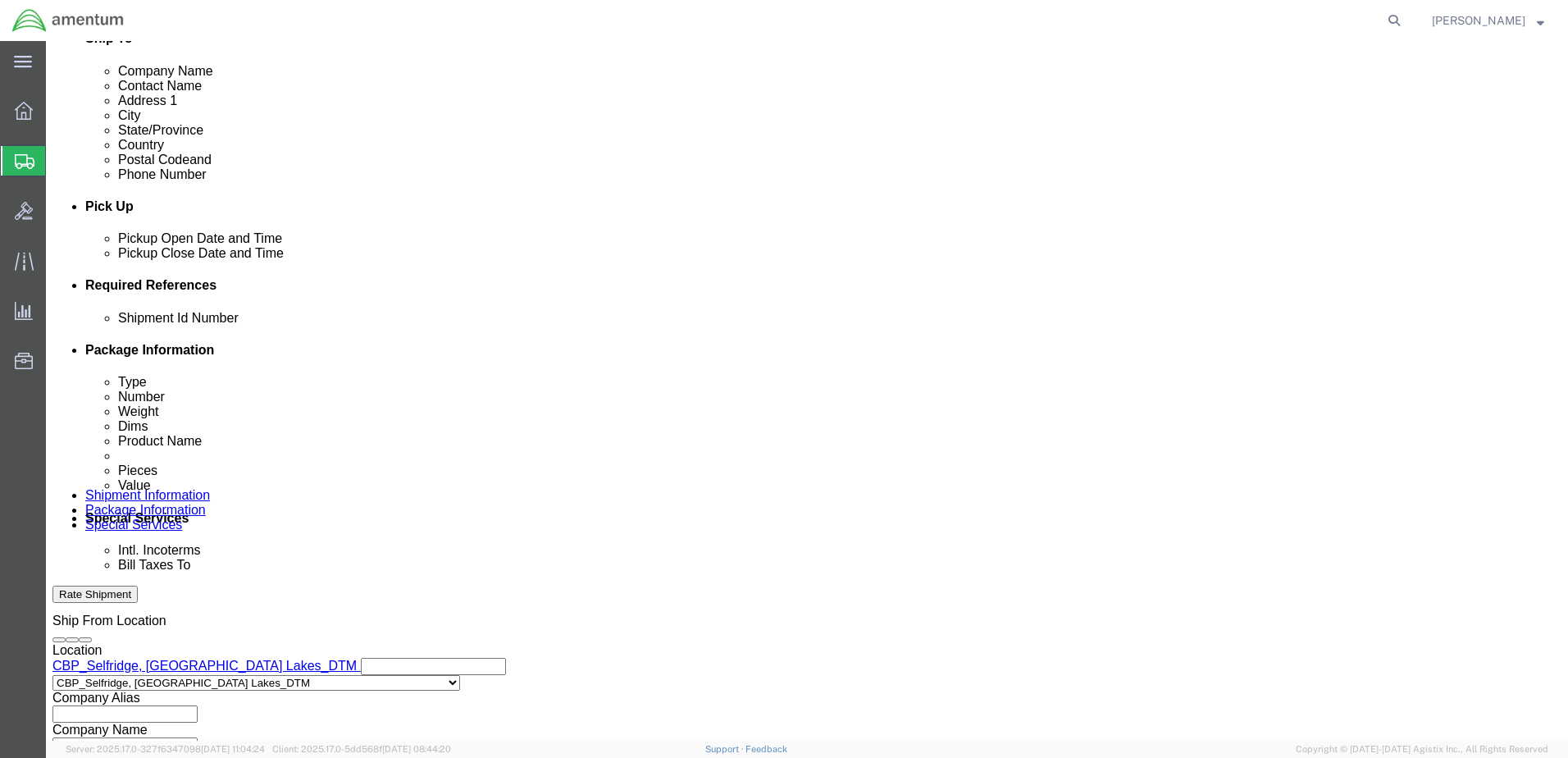
click input "Ship per [PERSON_NAME]"
click input "text"
paste input "Ship per [PERSON_NAME]"
type input "Ship per [PERSON_NAME]"
click select "Select Account Type Activity ID Airline Appointment Number ASN Batch Request # …"
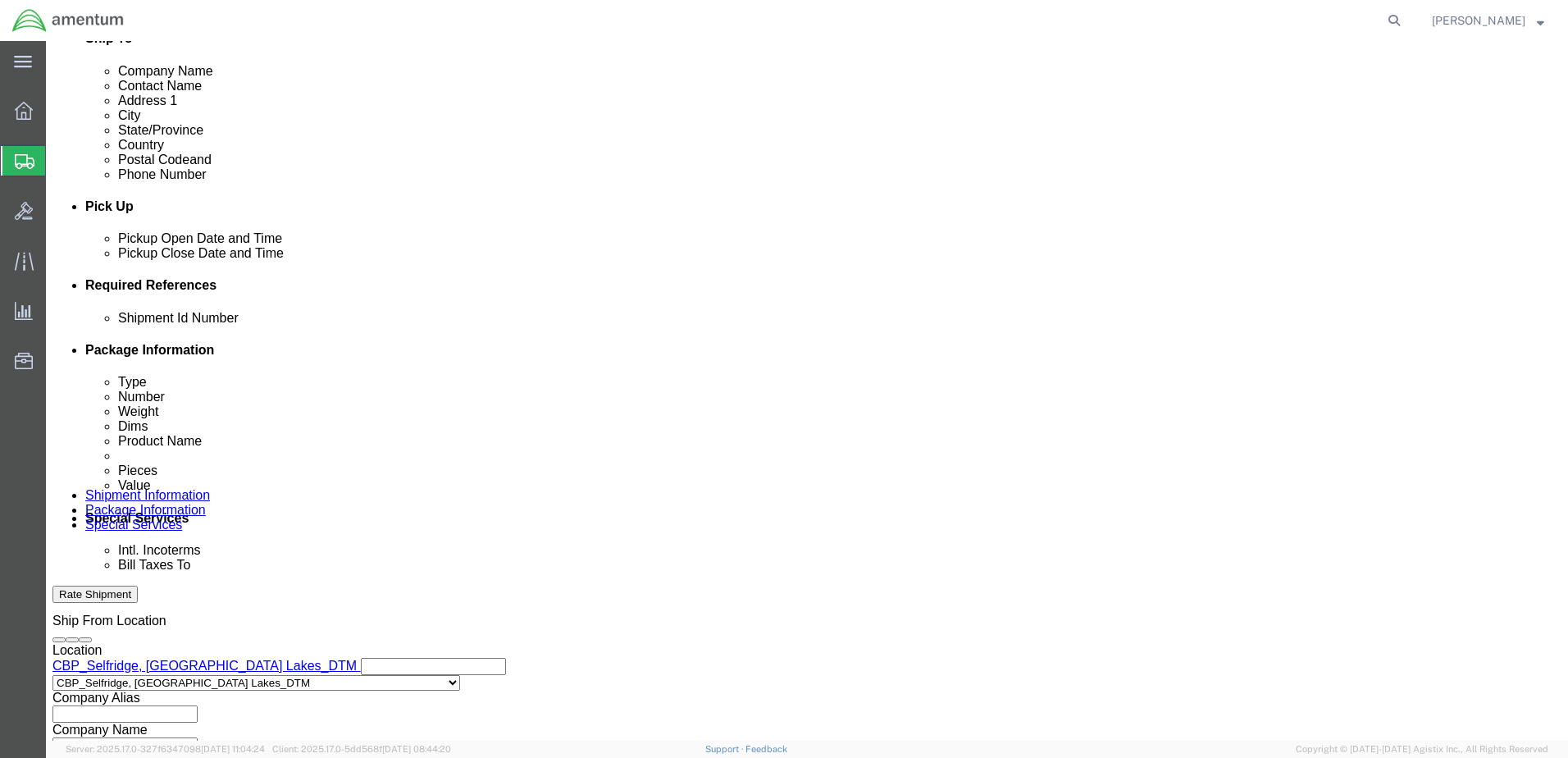
select select "PROJNUM"
click select "Select Account Type Activity ID Airline Appointment Number ASN Batch Request # …"
click input "text"
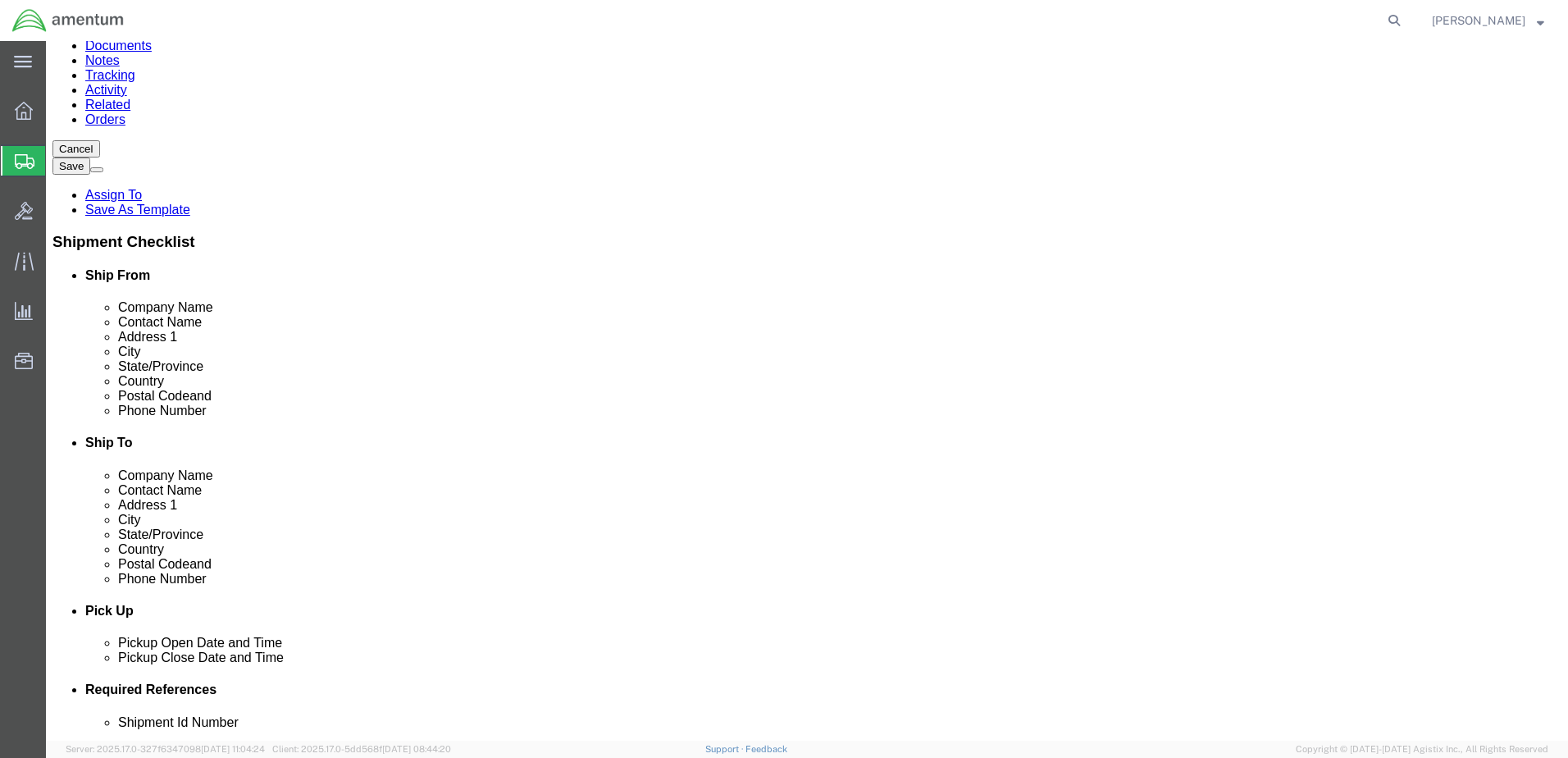
scroll to position [82, 0]
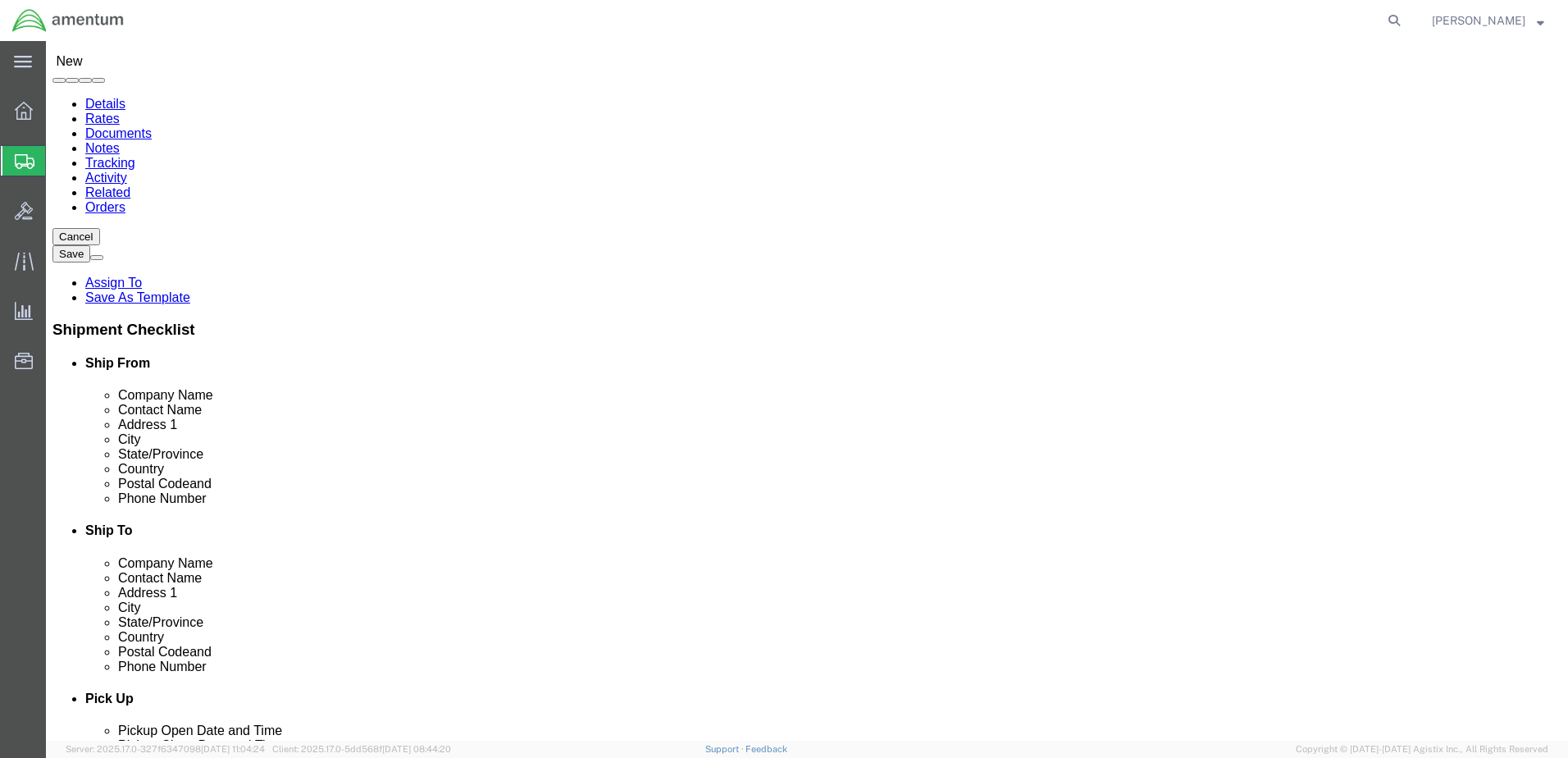
type input "6118.03.03.2219.000.DTM.0000"
click icon
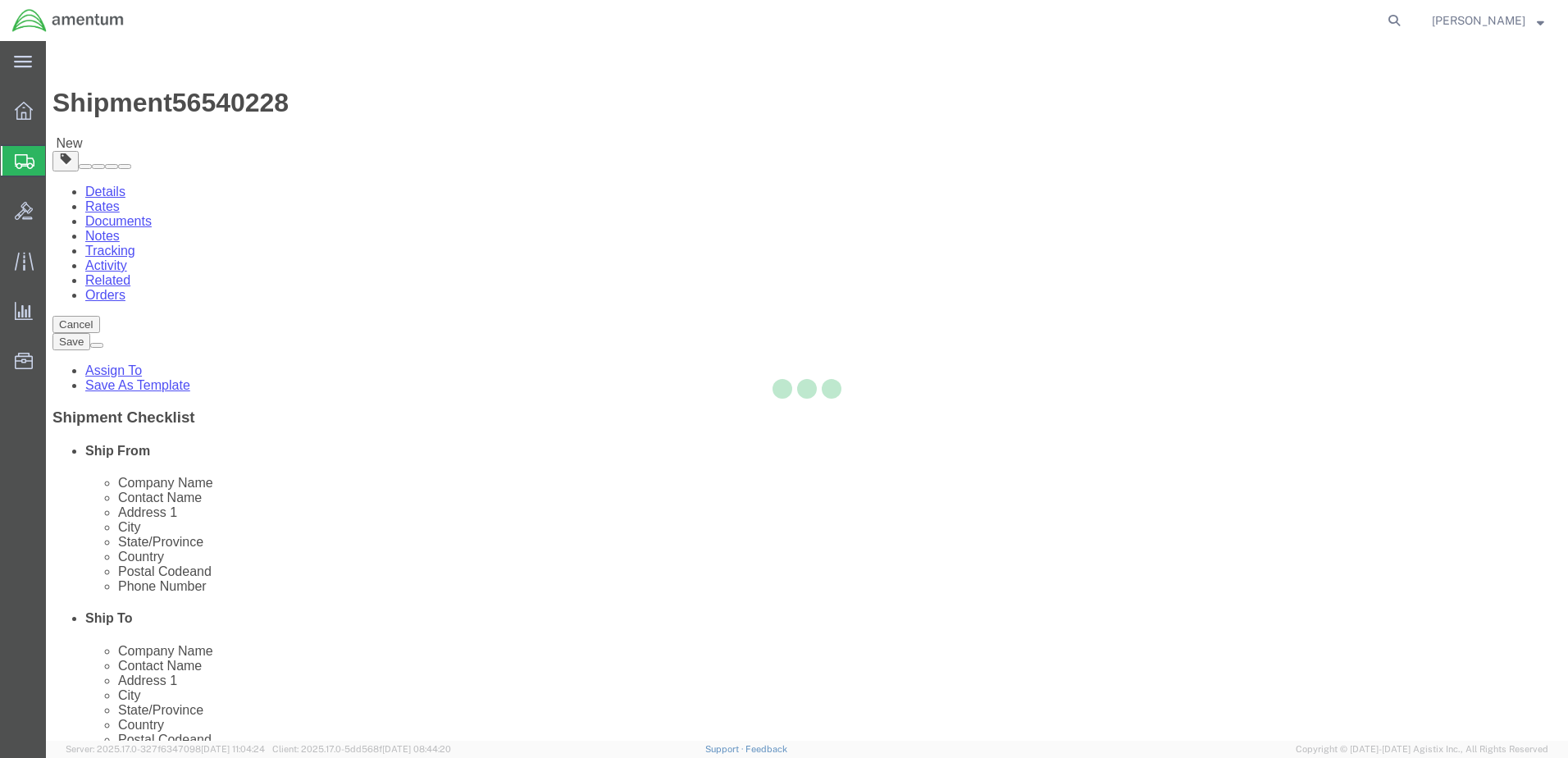
select select "CBOX"
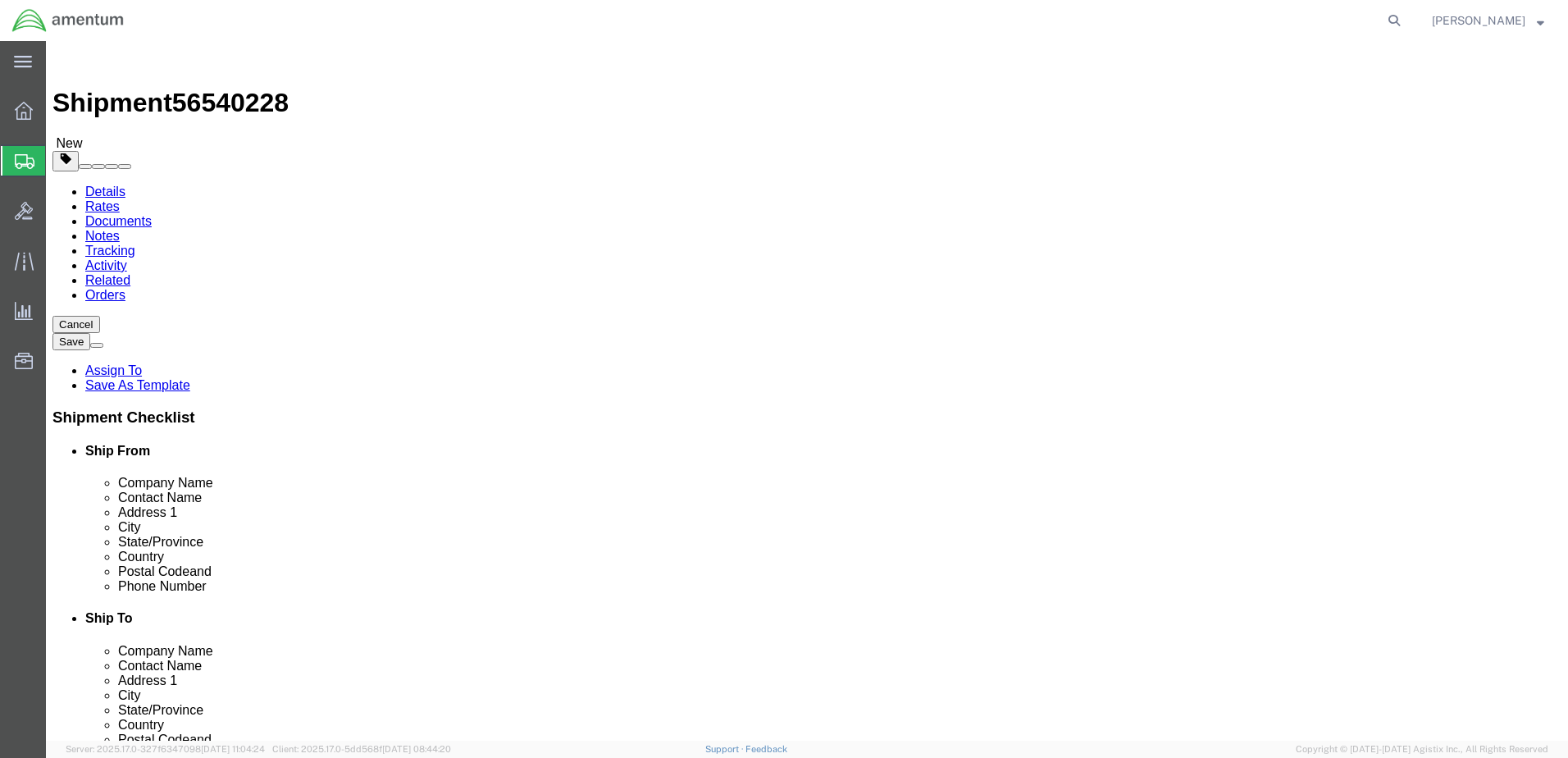
click div "Please fix the following errors Ship From Location Location [GEOGRAPHIC_DATA], …"
click select "Select BCK Boxes Bale(s) Basket(s) Bolt(s) Bottle(s) Buckets Bulk Bundle(s) Can…"
drag, startPoint x: 142, startPoint y: 547, endPoint x: 170, endPoint y: 489, distance: 64.4
click div "Previous Continue"
click input "text"
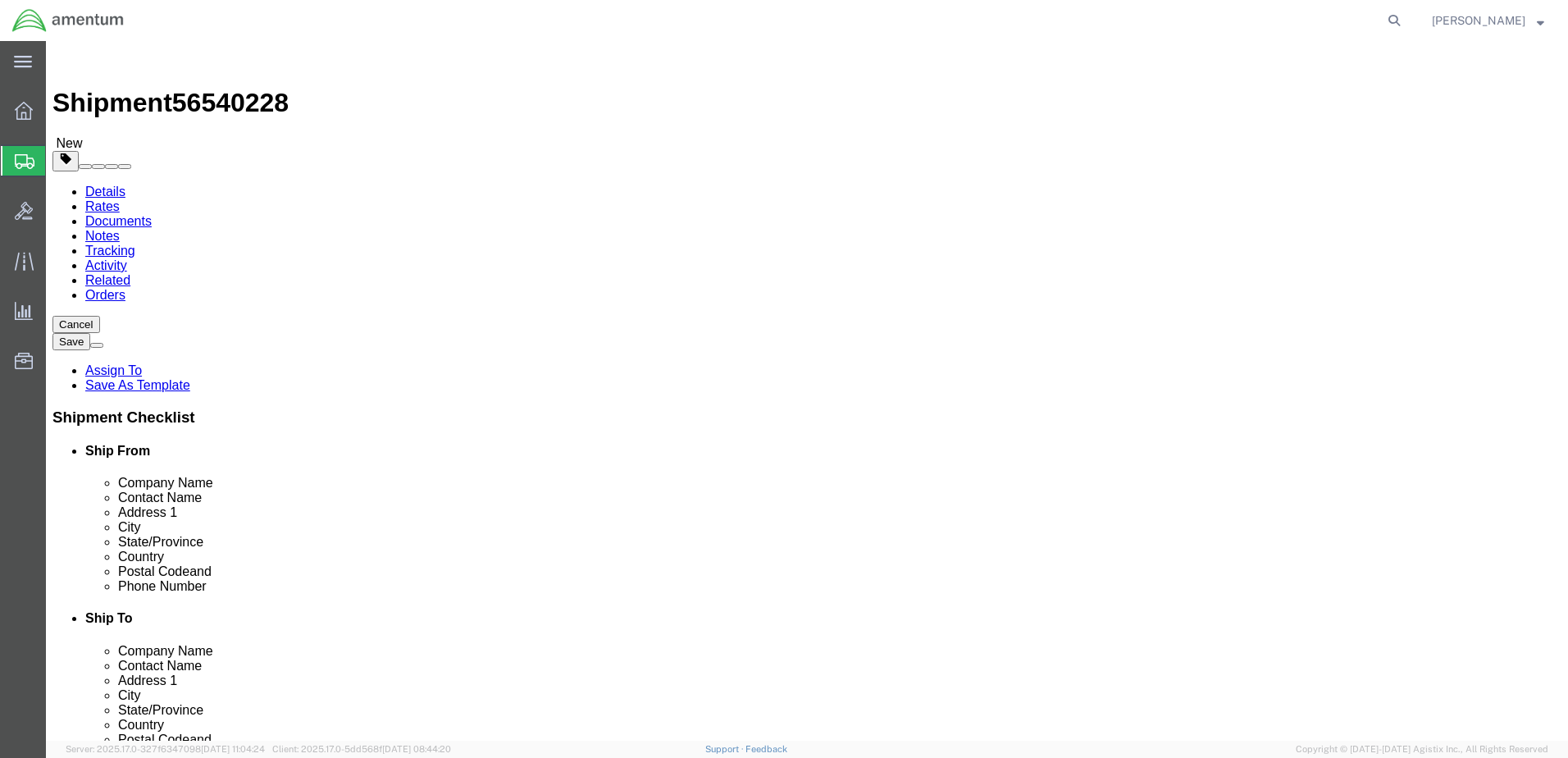
type input "12"
type input "10"
type input "1"
type input "9"
type input "2"
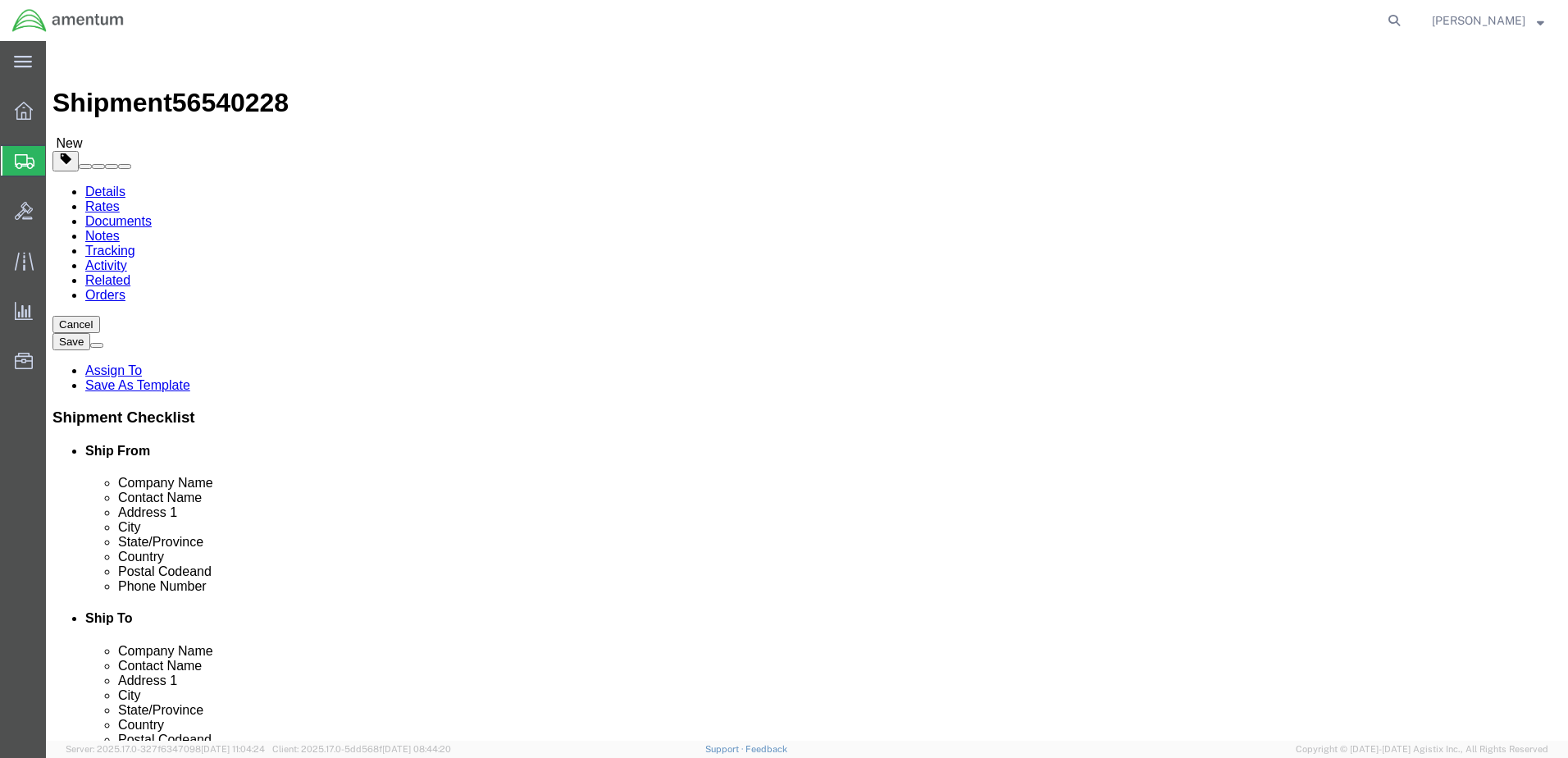
click link "Add Content"
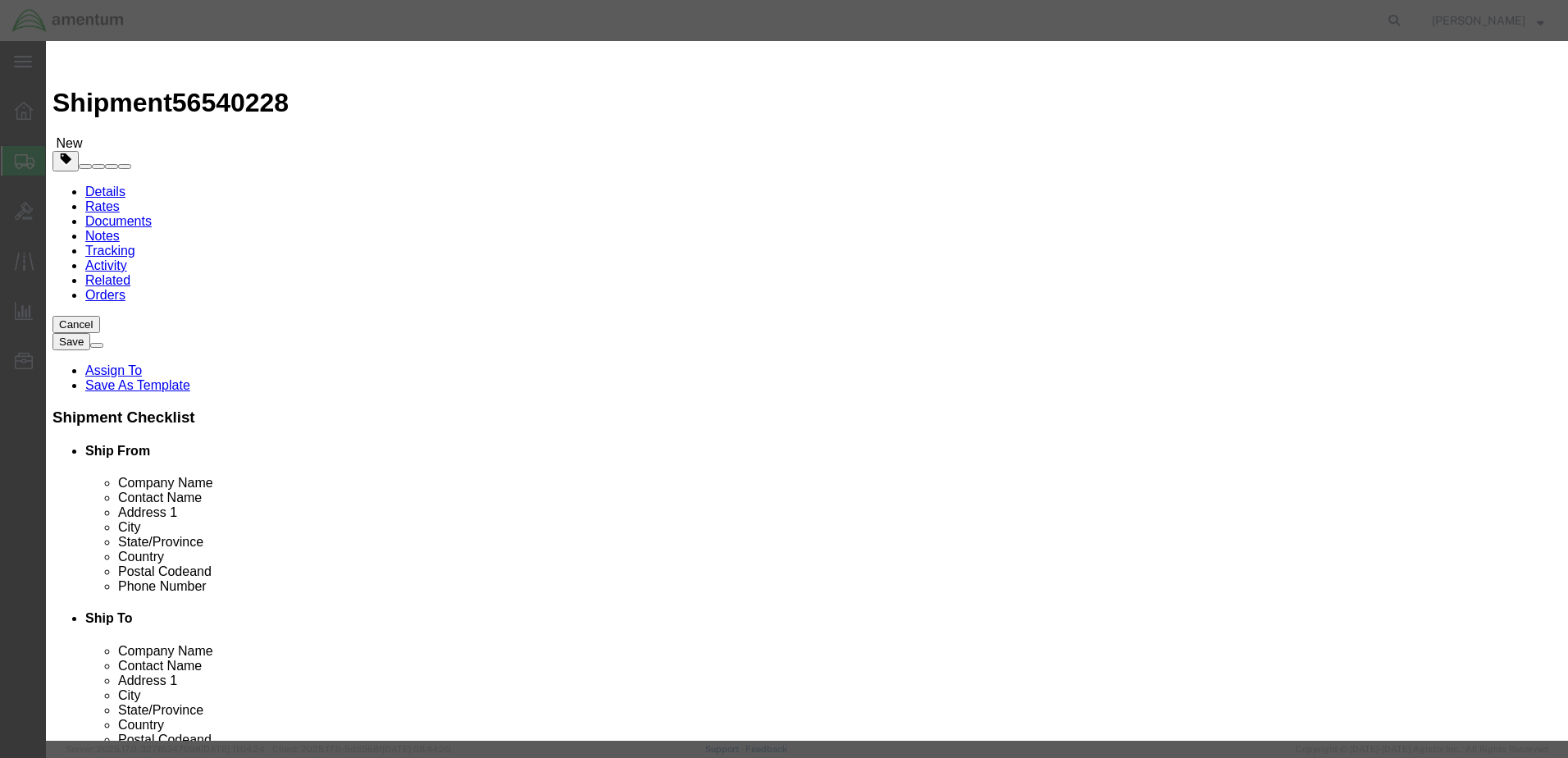
click input "text"
type input "S"
type input "MOD per [PERSON_NAME]"
type input "1"
type input "100"
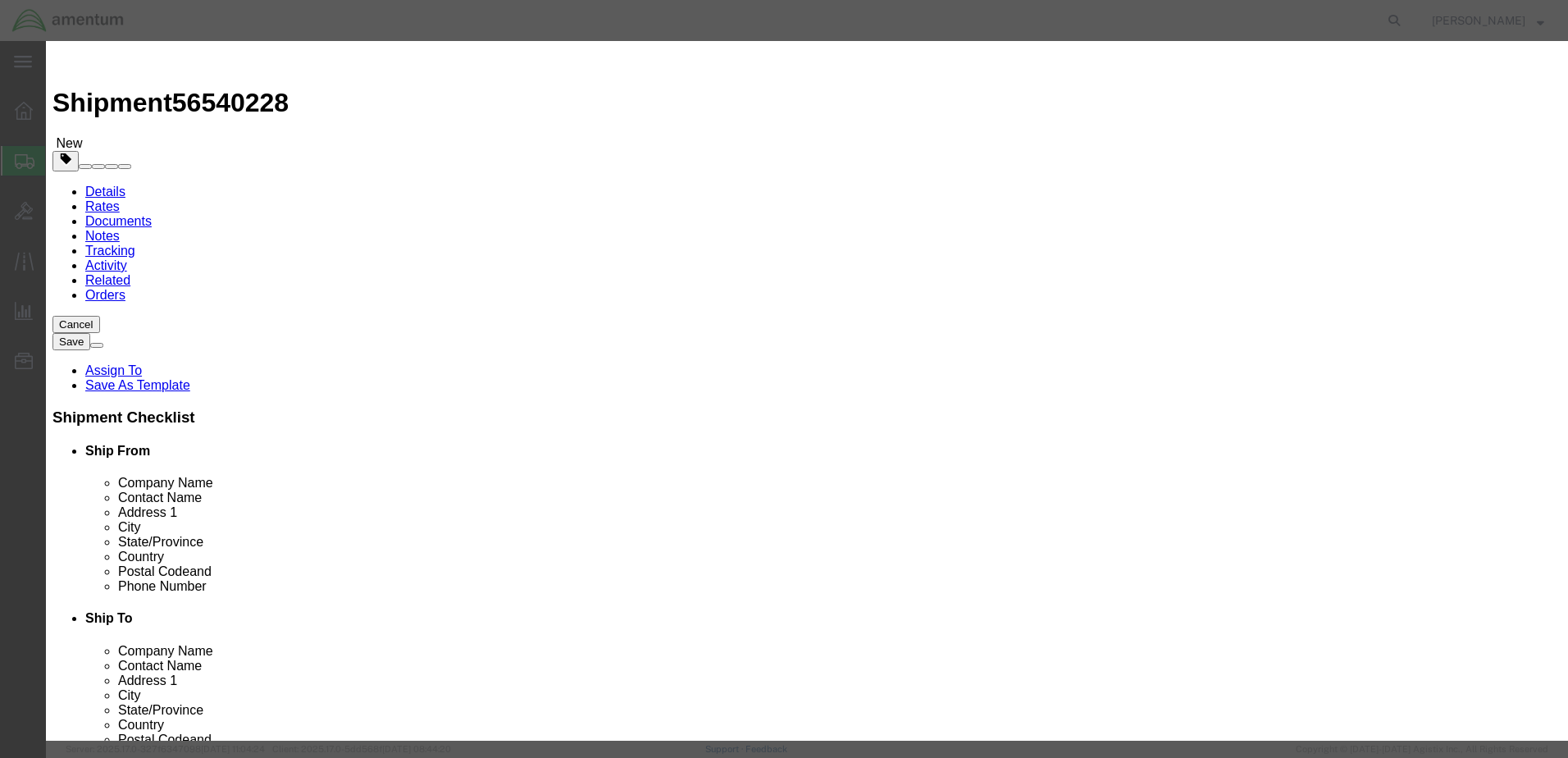
click button "Save & Close"
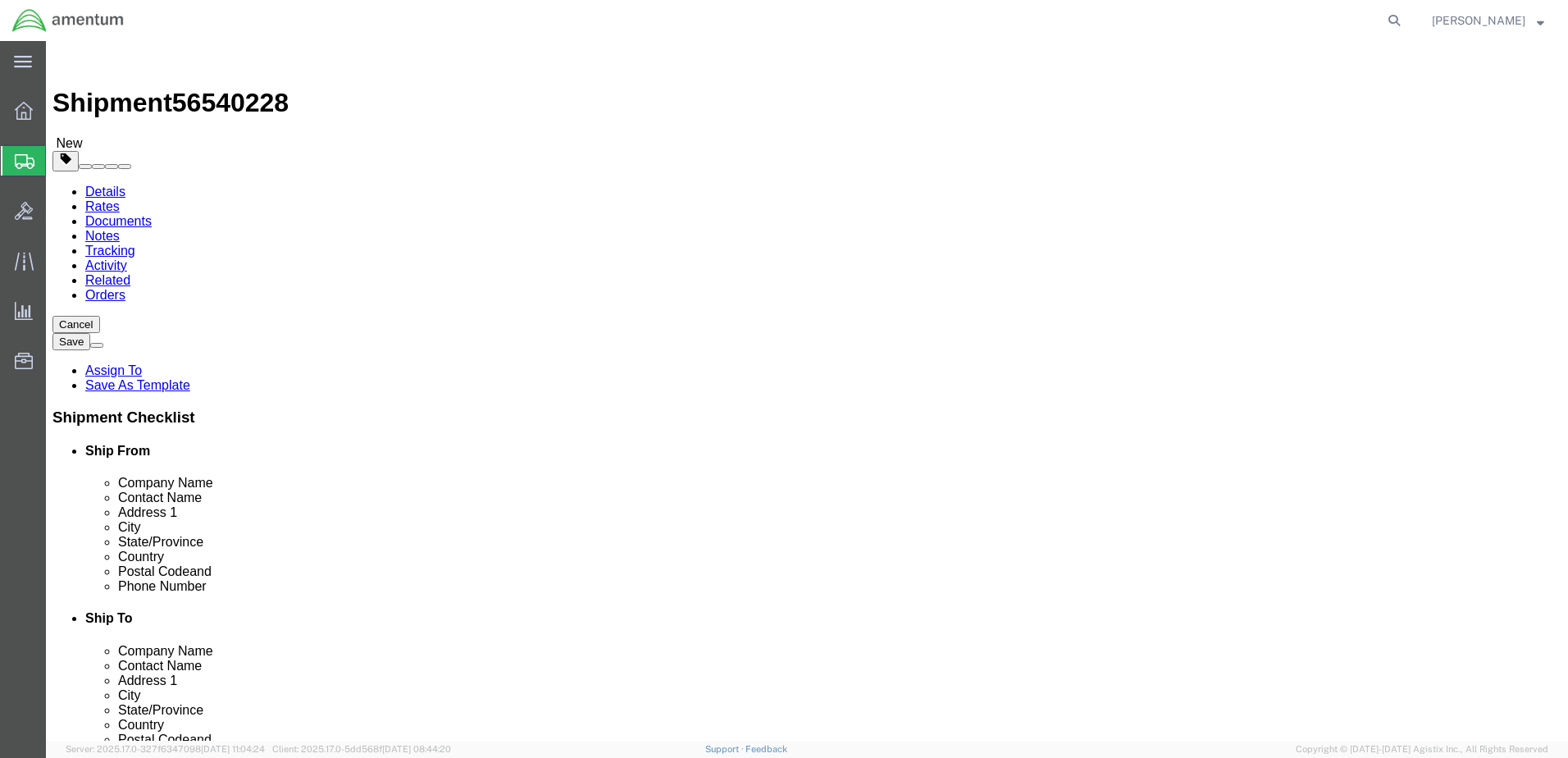
click button "Rate Shipment"
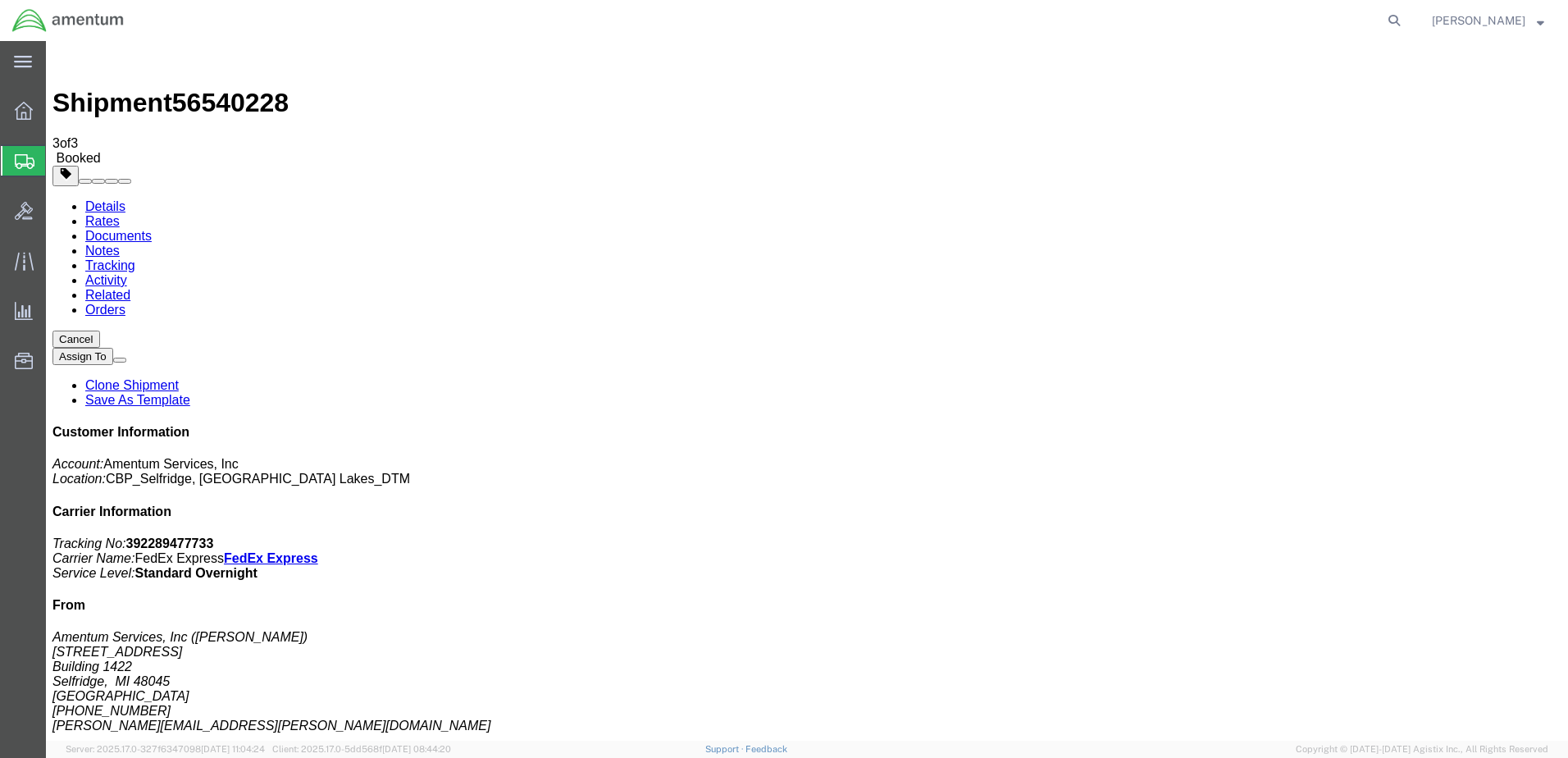
click at [0, 0] on span "Create Shipment" at bounding box center [0, 0] width 0 height 0
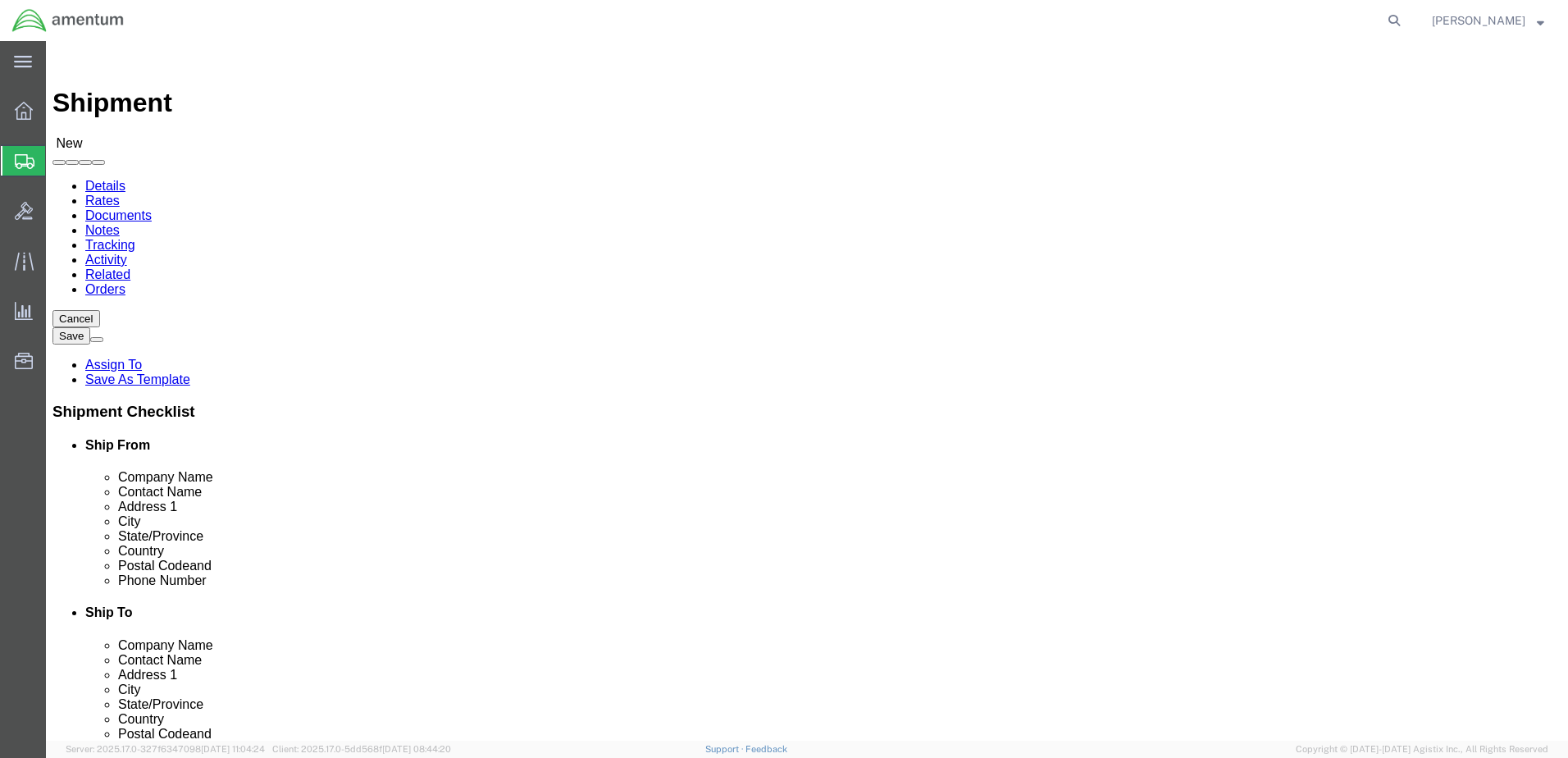
type input "grea"
select select "49921"
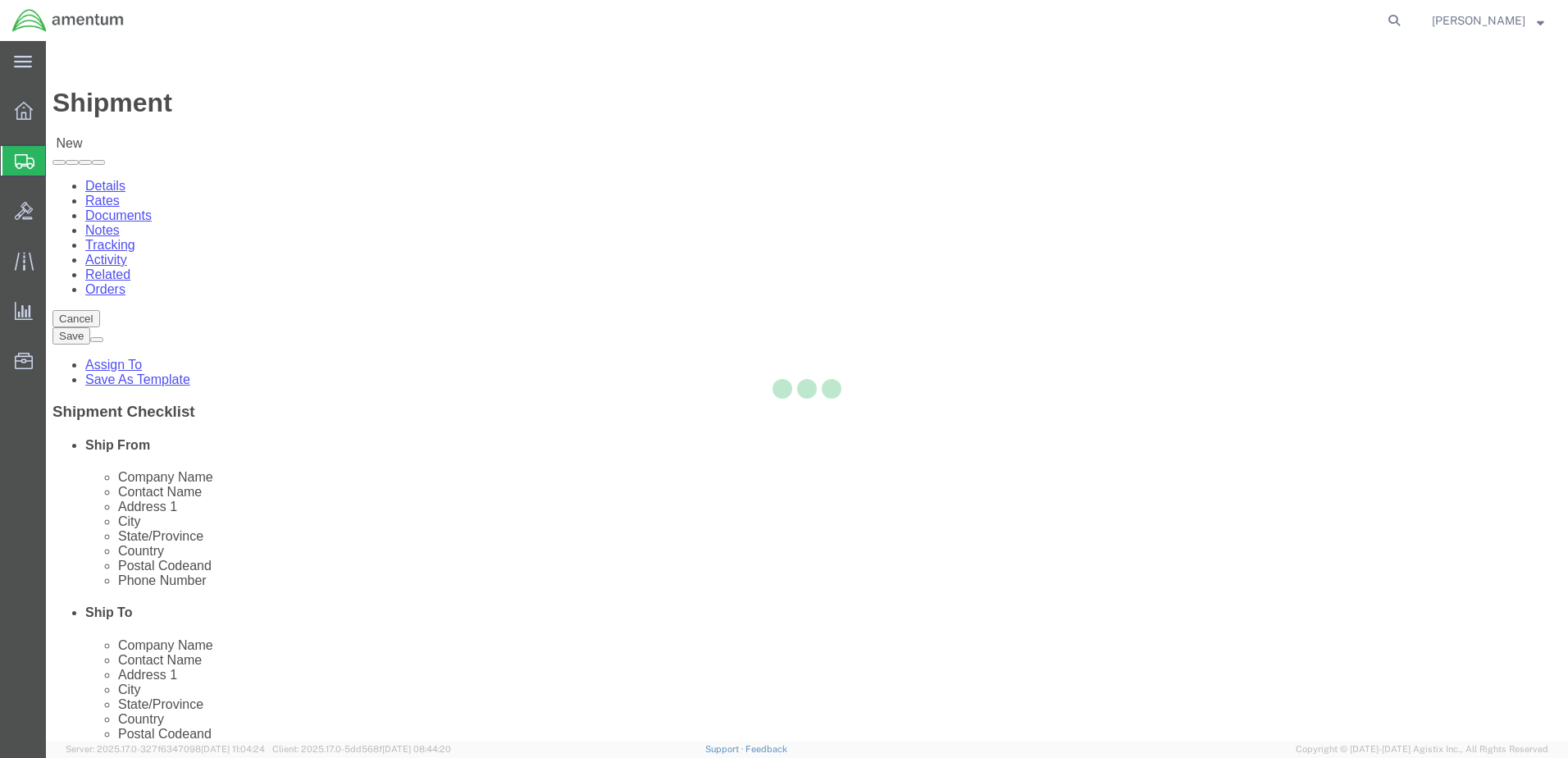
select select "MI"
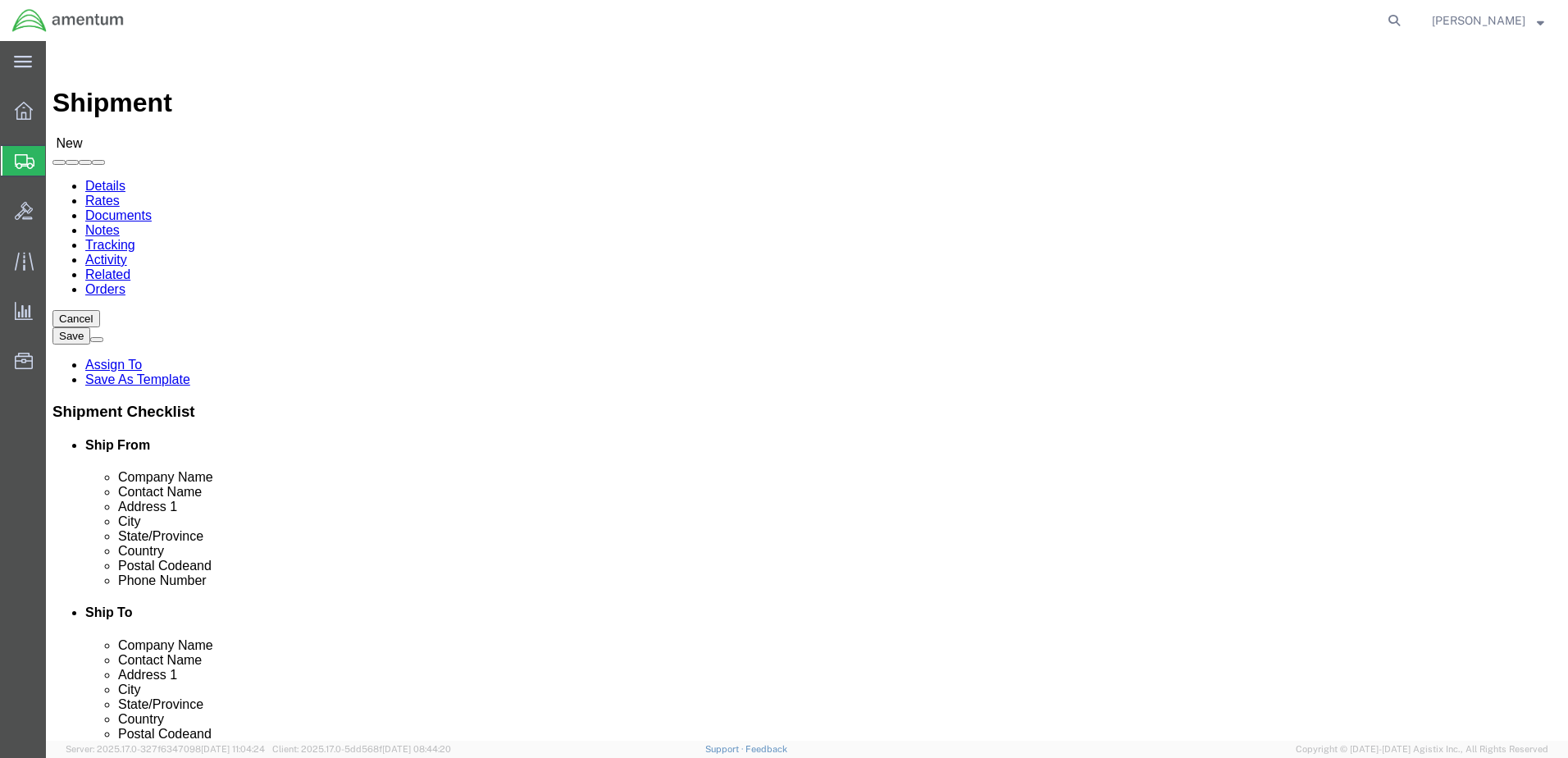
type input "efo"
select select "49831"
select select "[GEOGRAPHIC_DATA]"
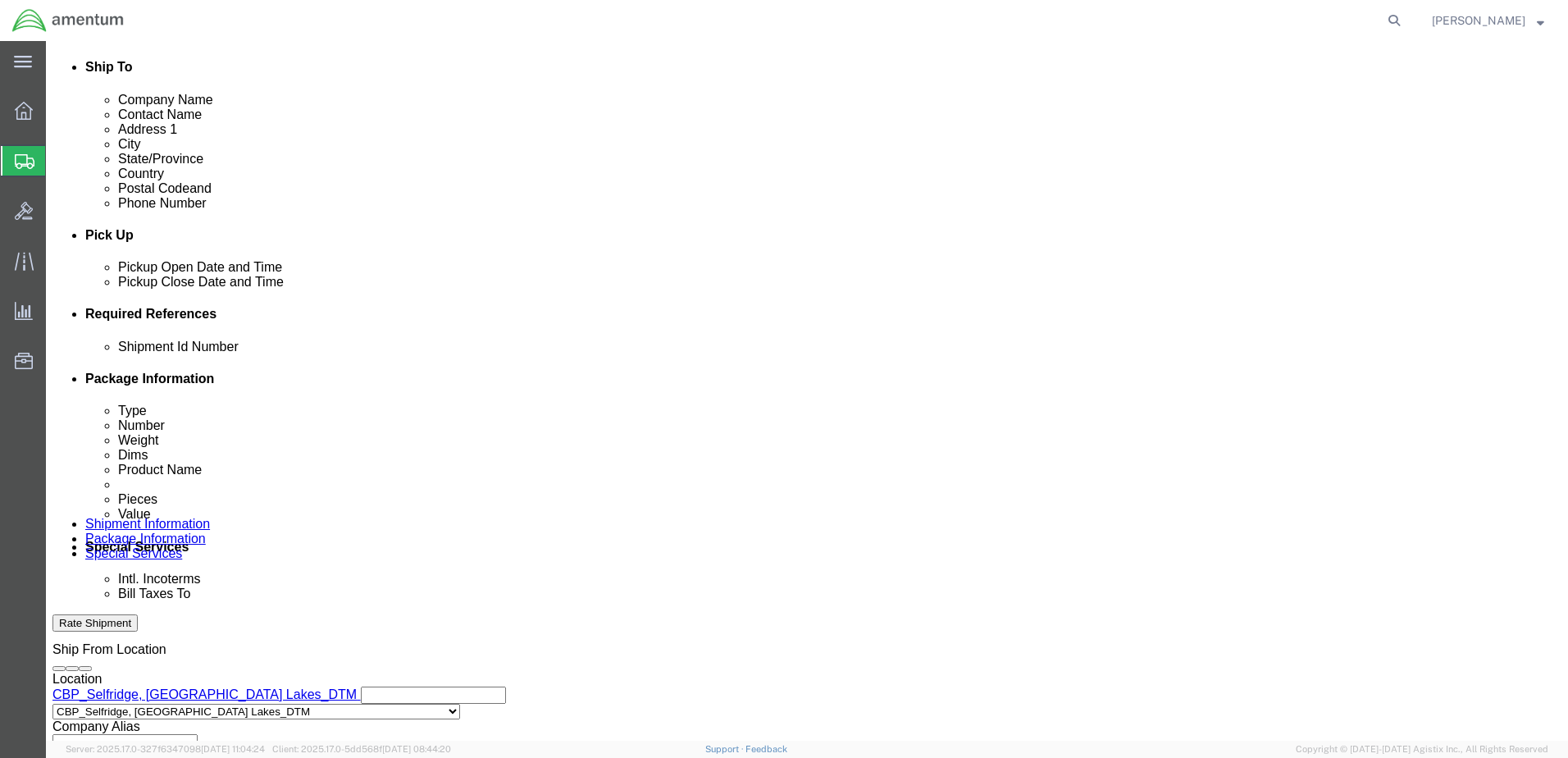
scroll to position [574, 0]
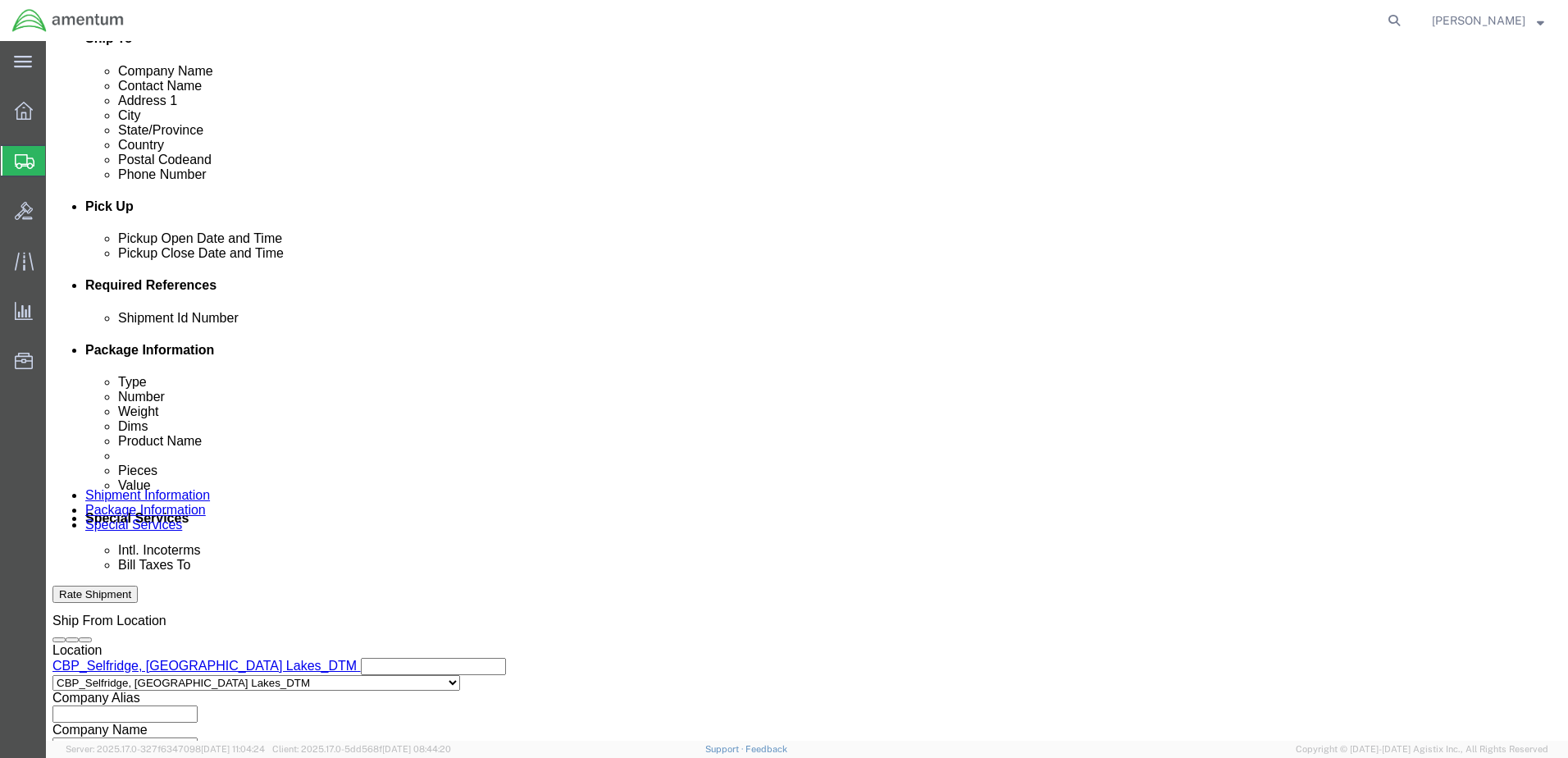
click button "Add reference"
click input "text"
type input "Usage# 324844"
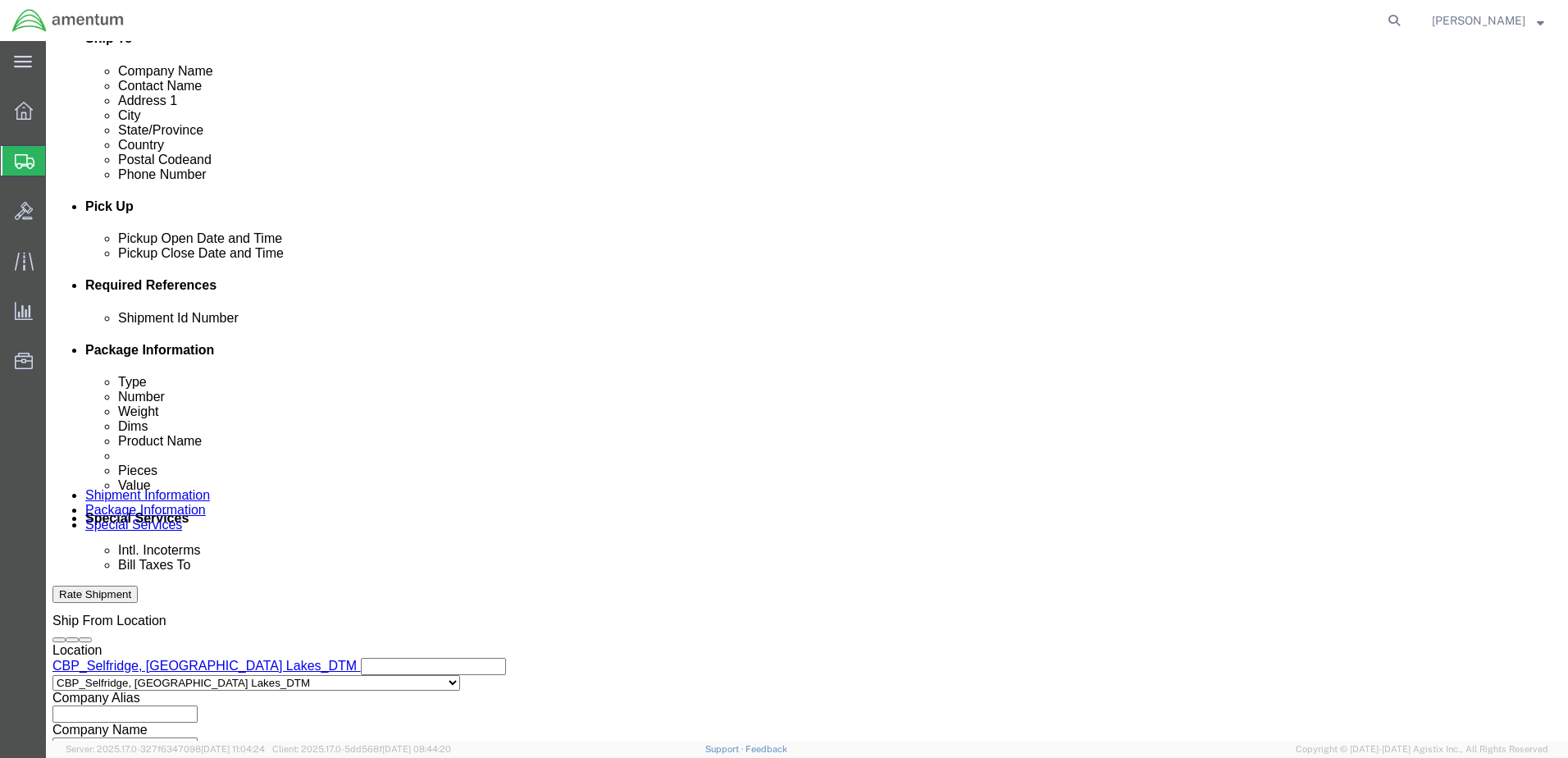
click select "Select Account Type Activity ID Airline Appointment Number ASN Batch Request # …"
select select "DEPT"
click select "Select Account Type Activity ID Airline Appointment Number ASN Batch Request # …"
click input "text"
type input "CBP"
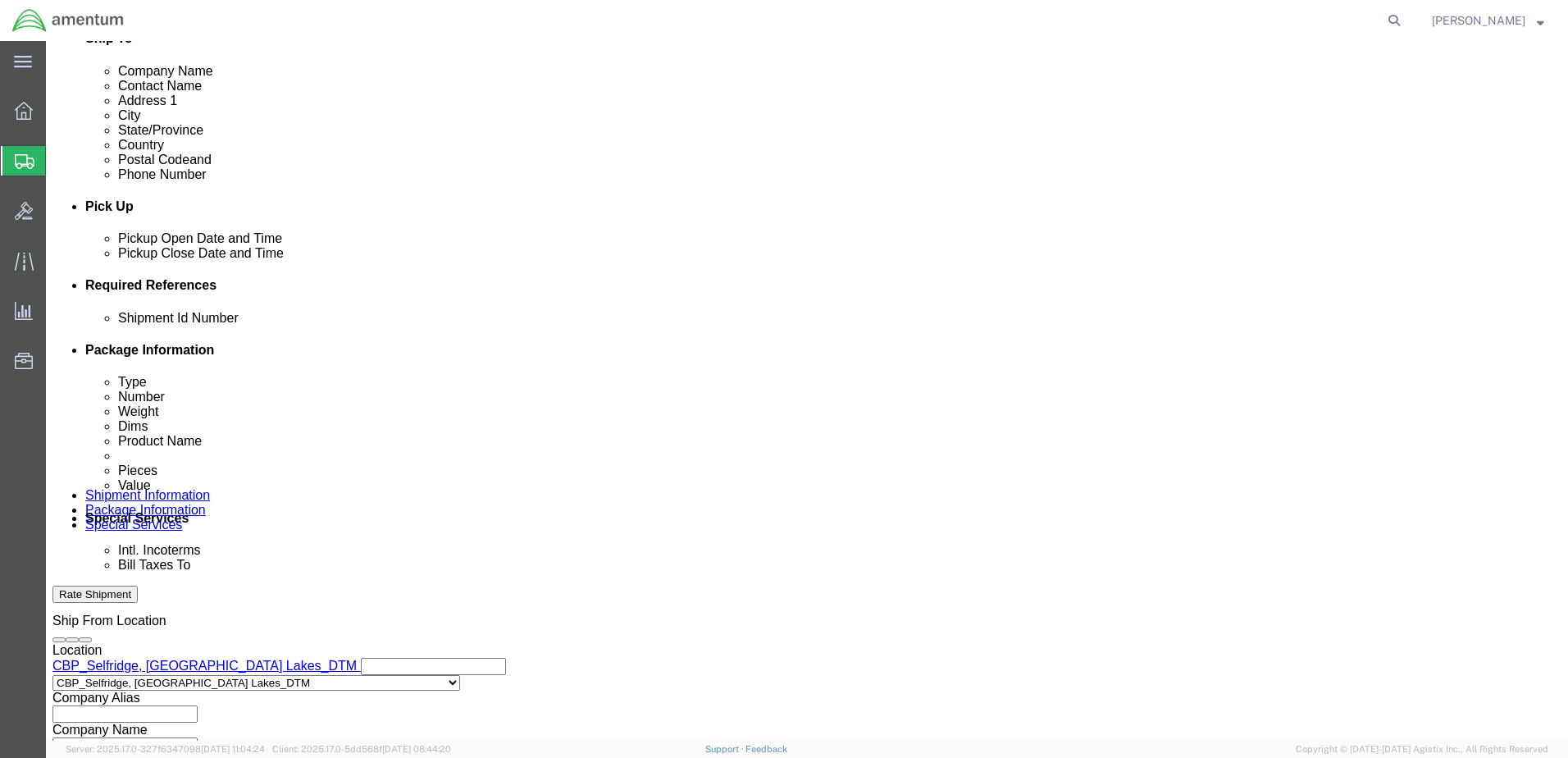
click div "Shipment Id Number Usage# 324844 Select Account Type Activity ID Airline Appoin…"
click select "Select Account Type Activity ID Airline Appointment Number ASN Batch Request # …"
select select "CUSTREF"
click select "Select Account Type Activity ID Airline Appointment Number ASN Batch Request # …"
click input "text"
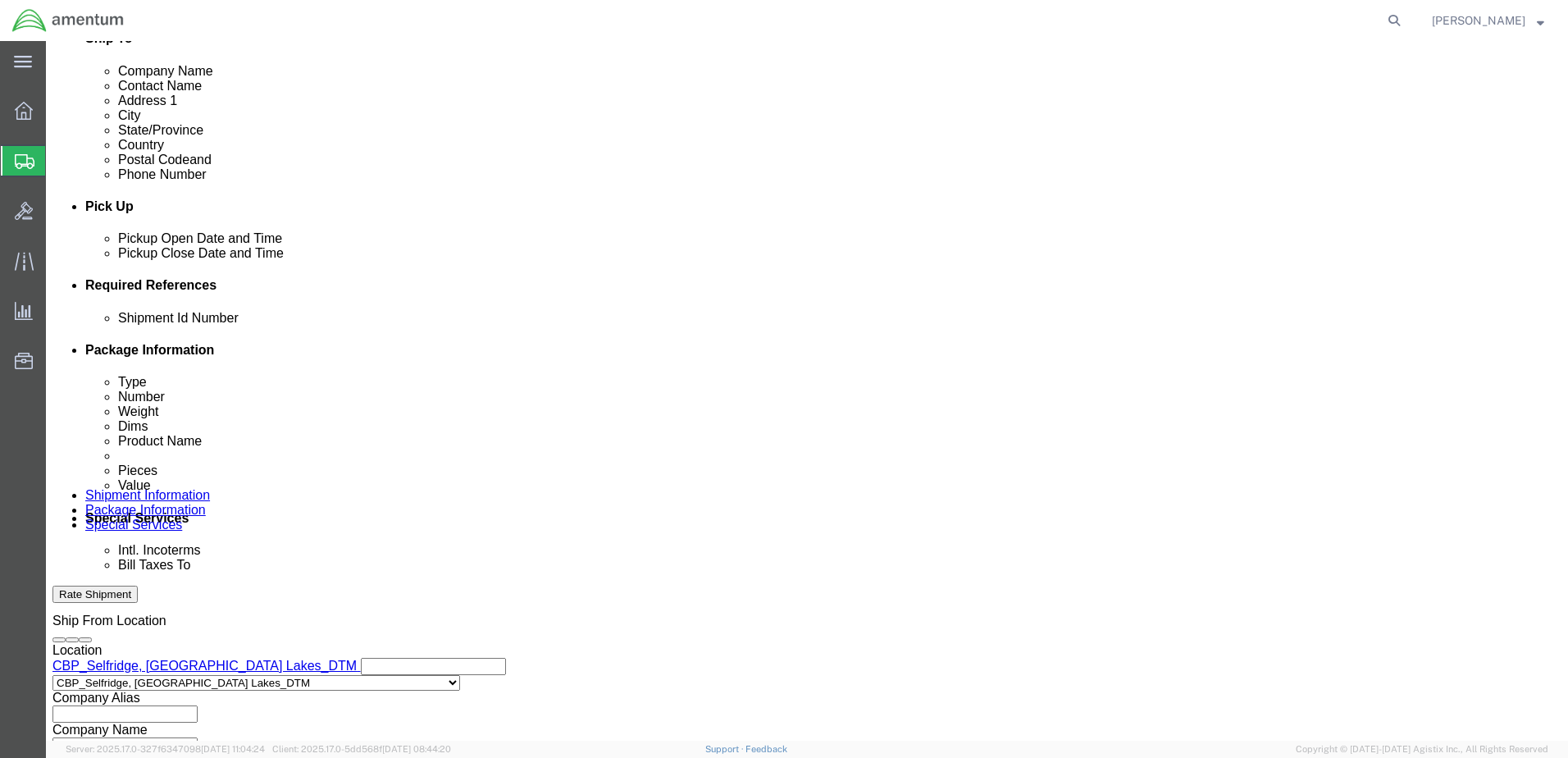
type input "Usage#342844"
click select "Select Account Type Activity ID Airline Appointment Number ASN Batch Request # …"
select select "PROJNUM"
click select "Select Account Type Activity ID Airline Appointment Number ASN Batch Request # …"
click input "text"
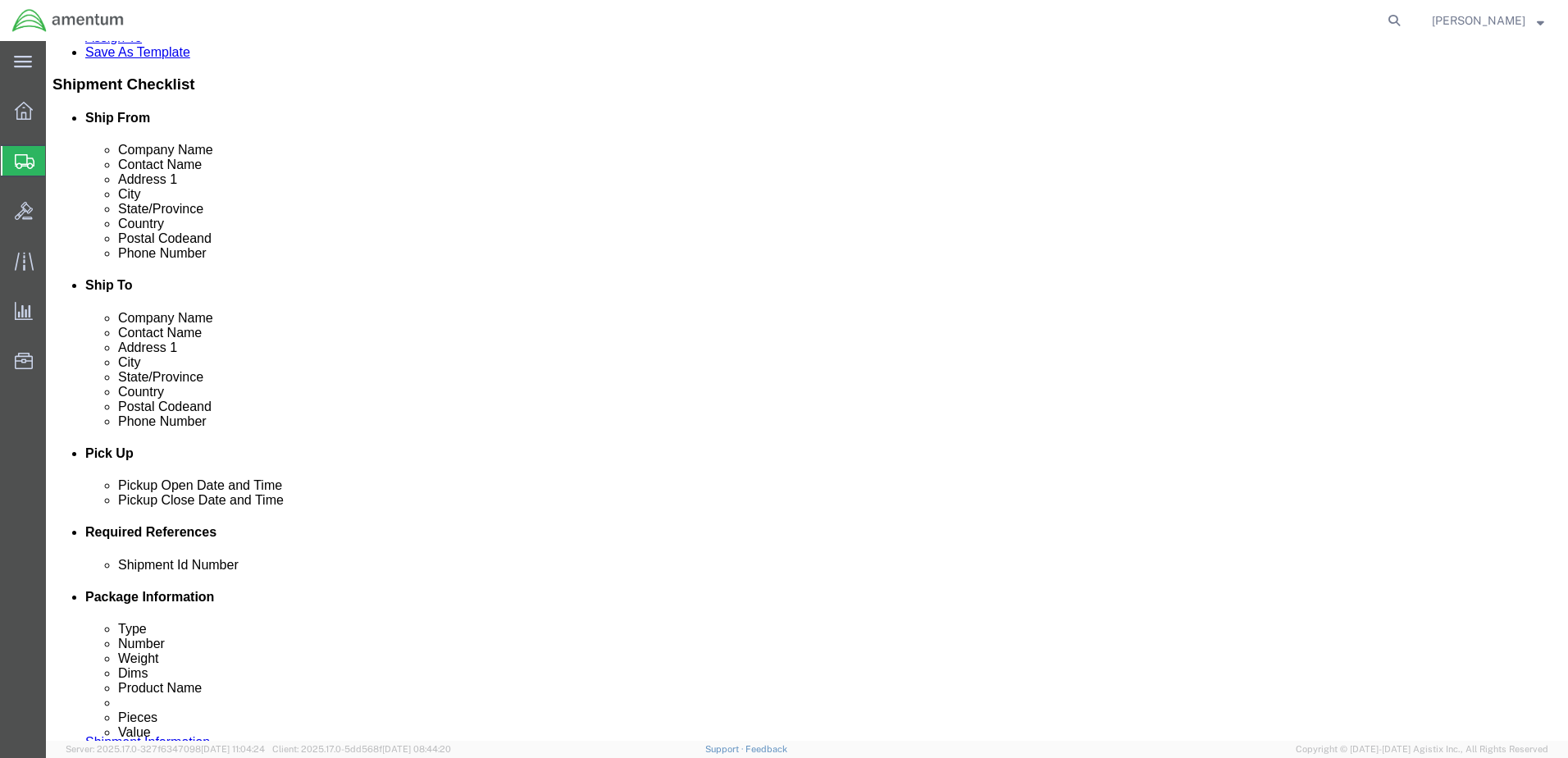
scroll to position [164, 0]
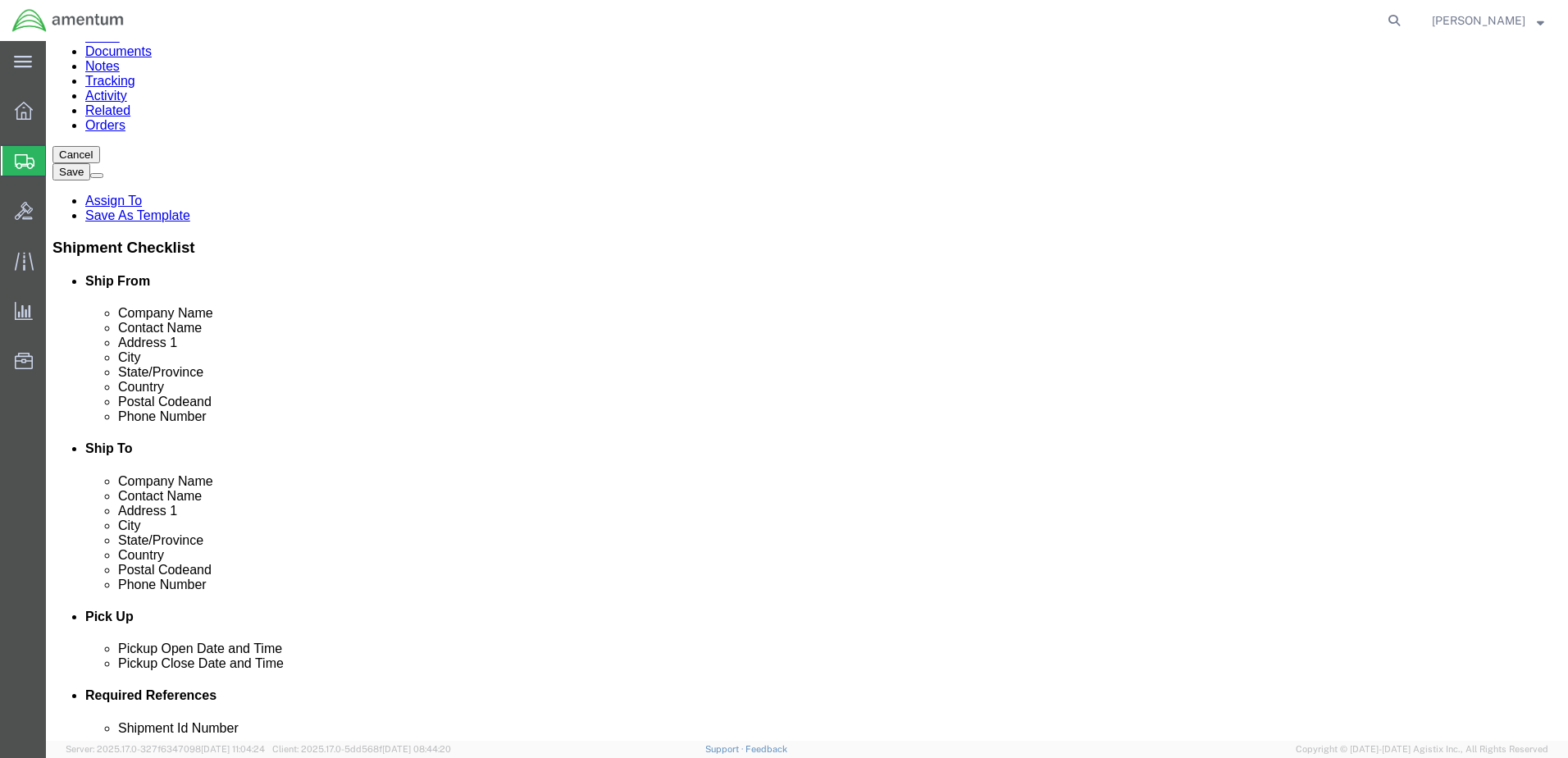
type input "6118.03.03.2219.000.DTM.0000"
click icon
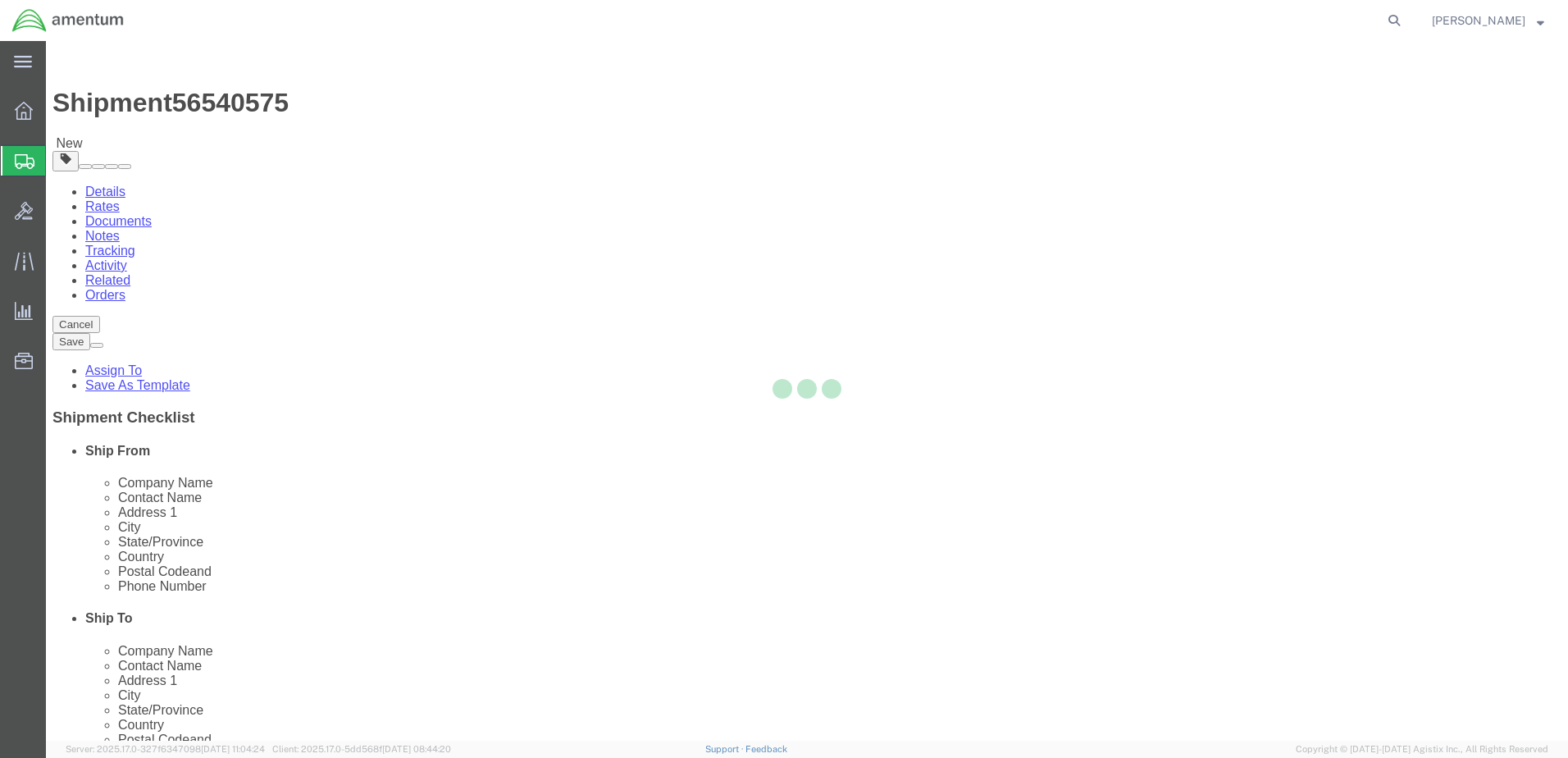
select select "CBOX"
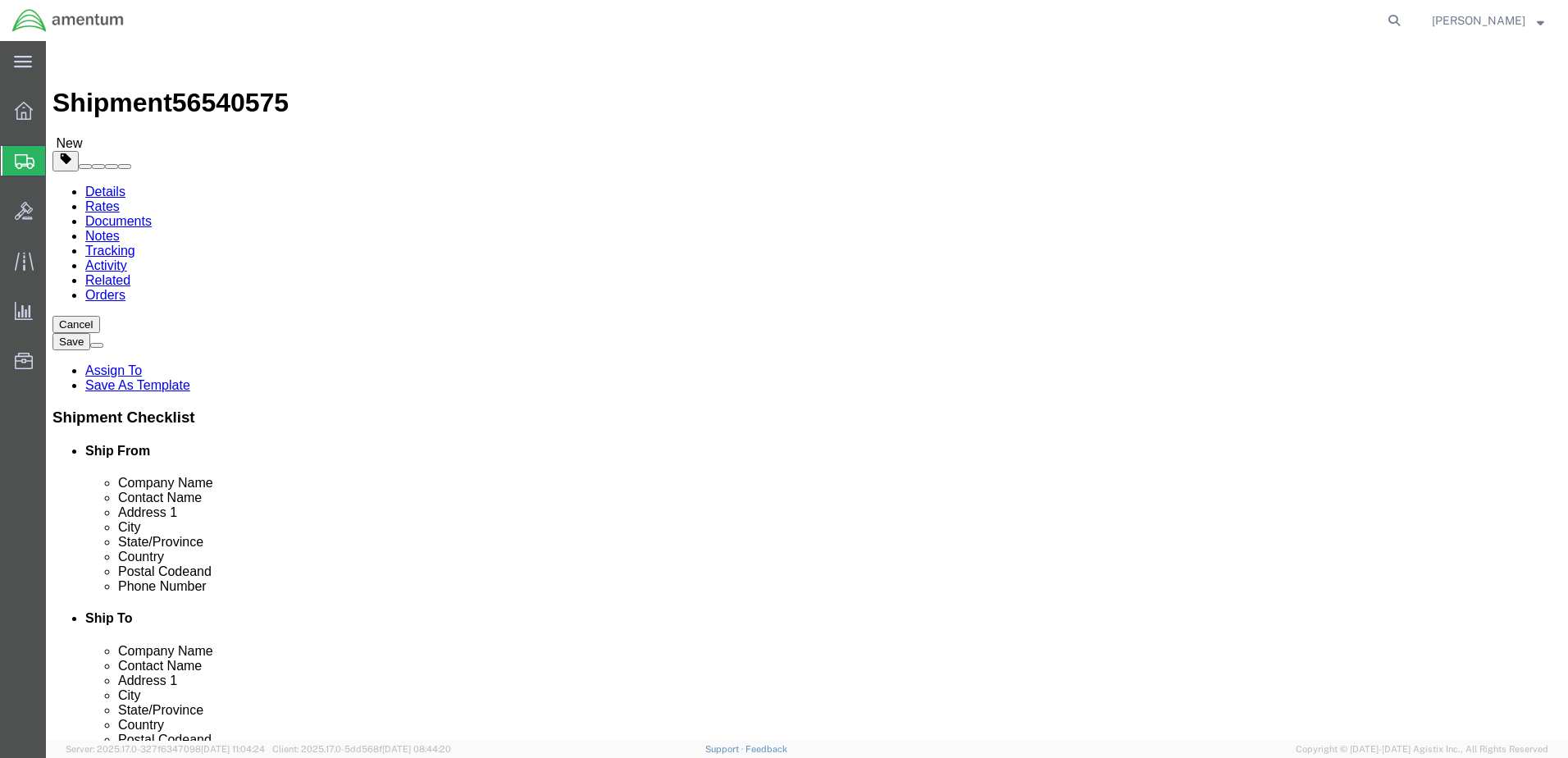
click input "text"
type input "12"
type input "10"
type input "3"
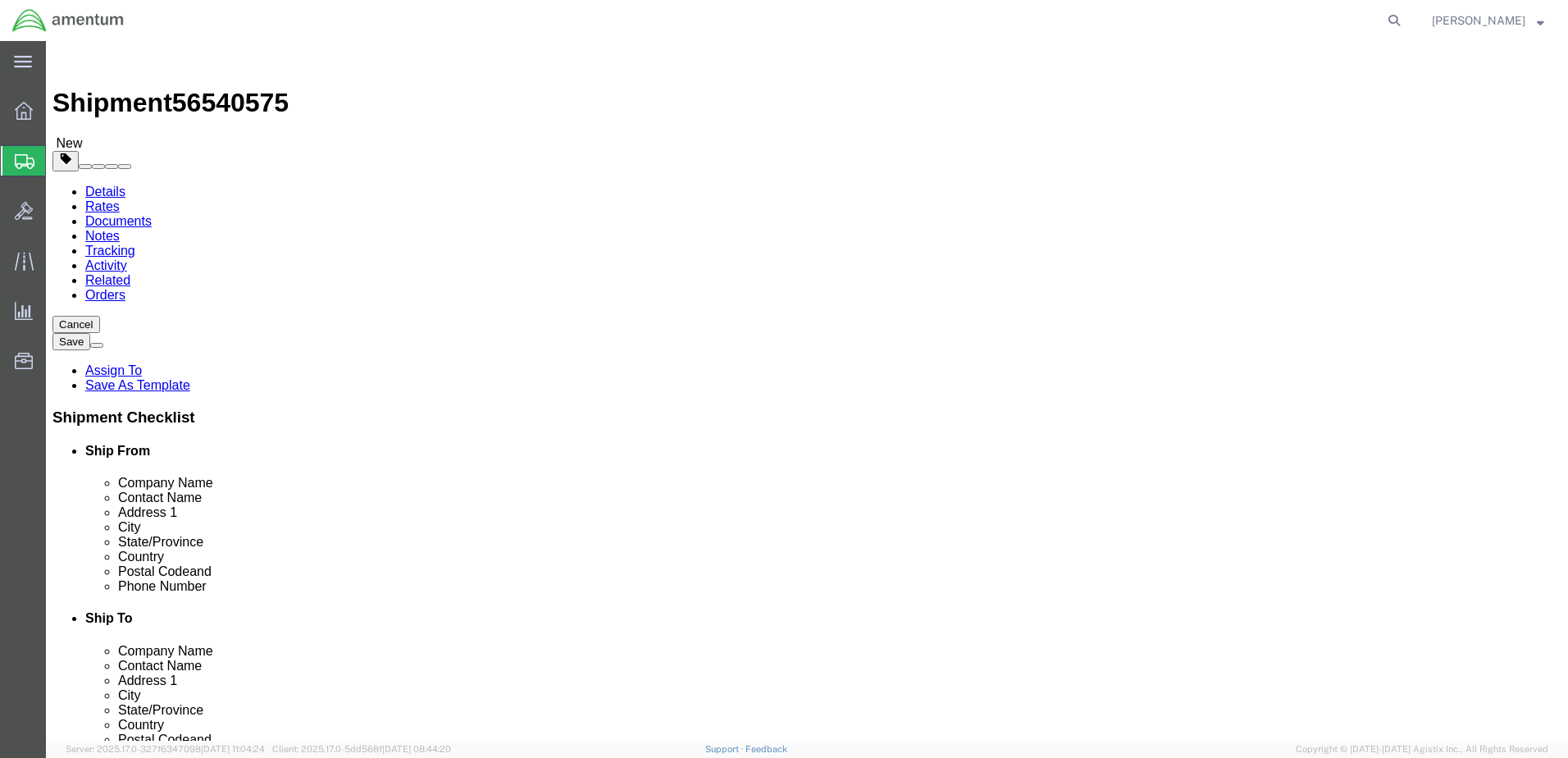
drag, startPoint x: 692, startPoint y: 689, endPoint x: 507, endPoint y: 564, distance: 223.3
click div "Shipment 56540575 New Details Rates Documents Notes Tracking Activity Related O…"
click link "Add Content"
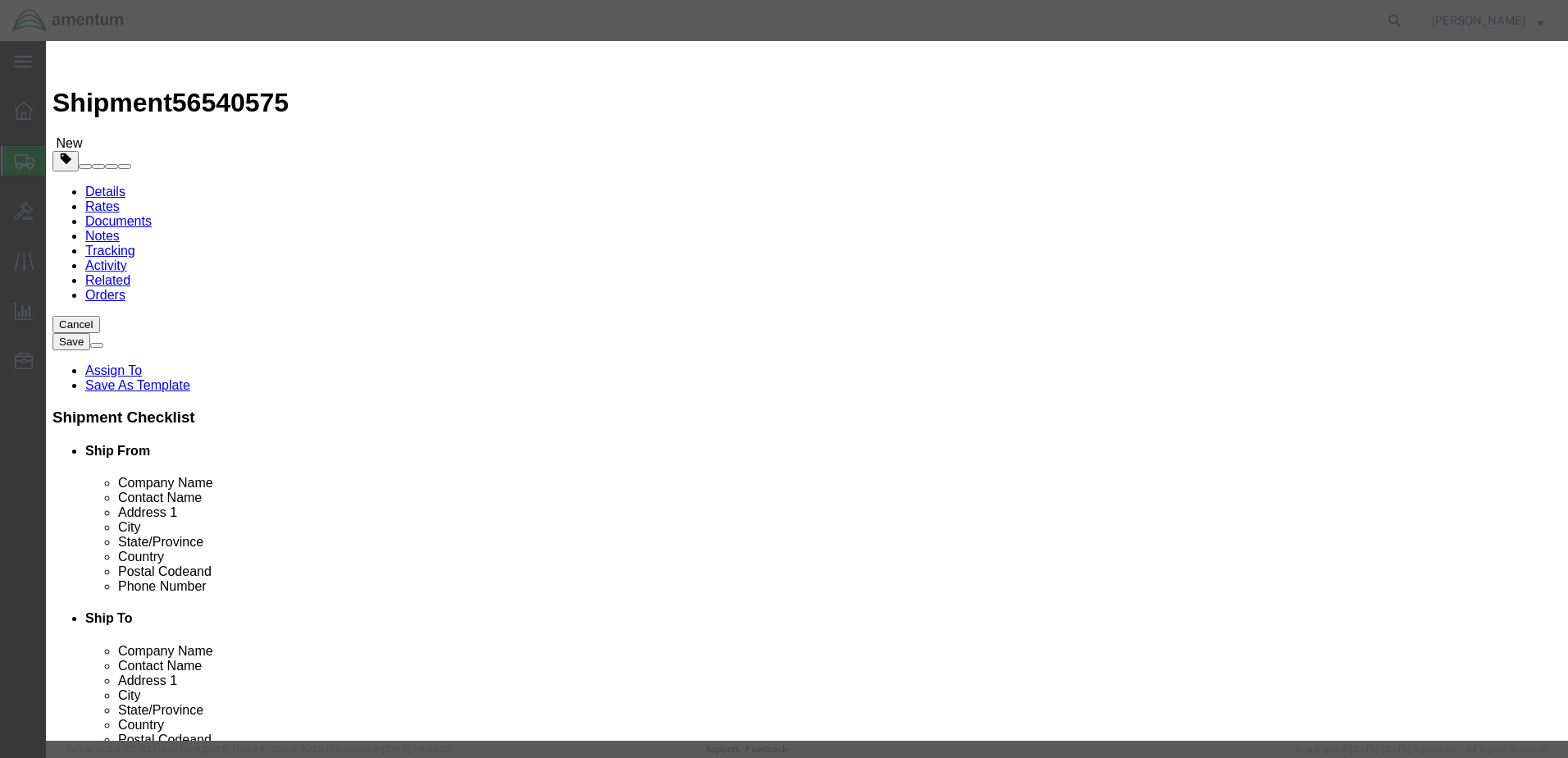
click input "text"
type input "Ball End, shock Absorber"
type input "2"
type input "1500"
click button "Save & Close"
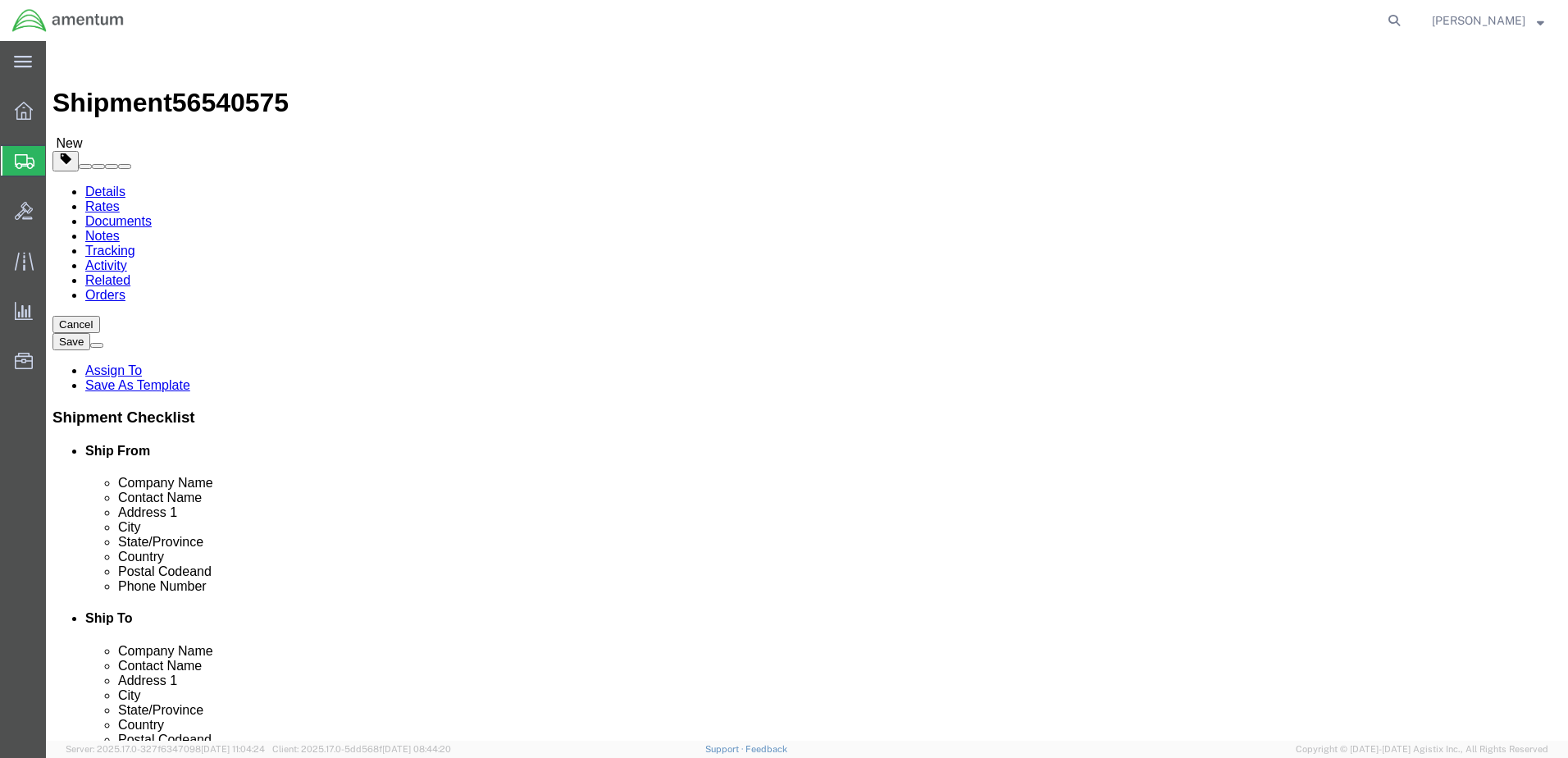
click link "Add Package"
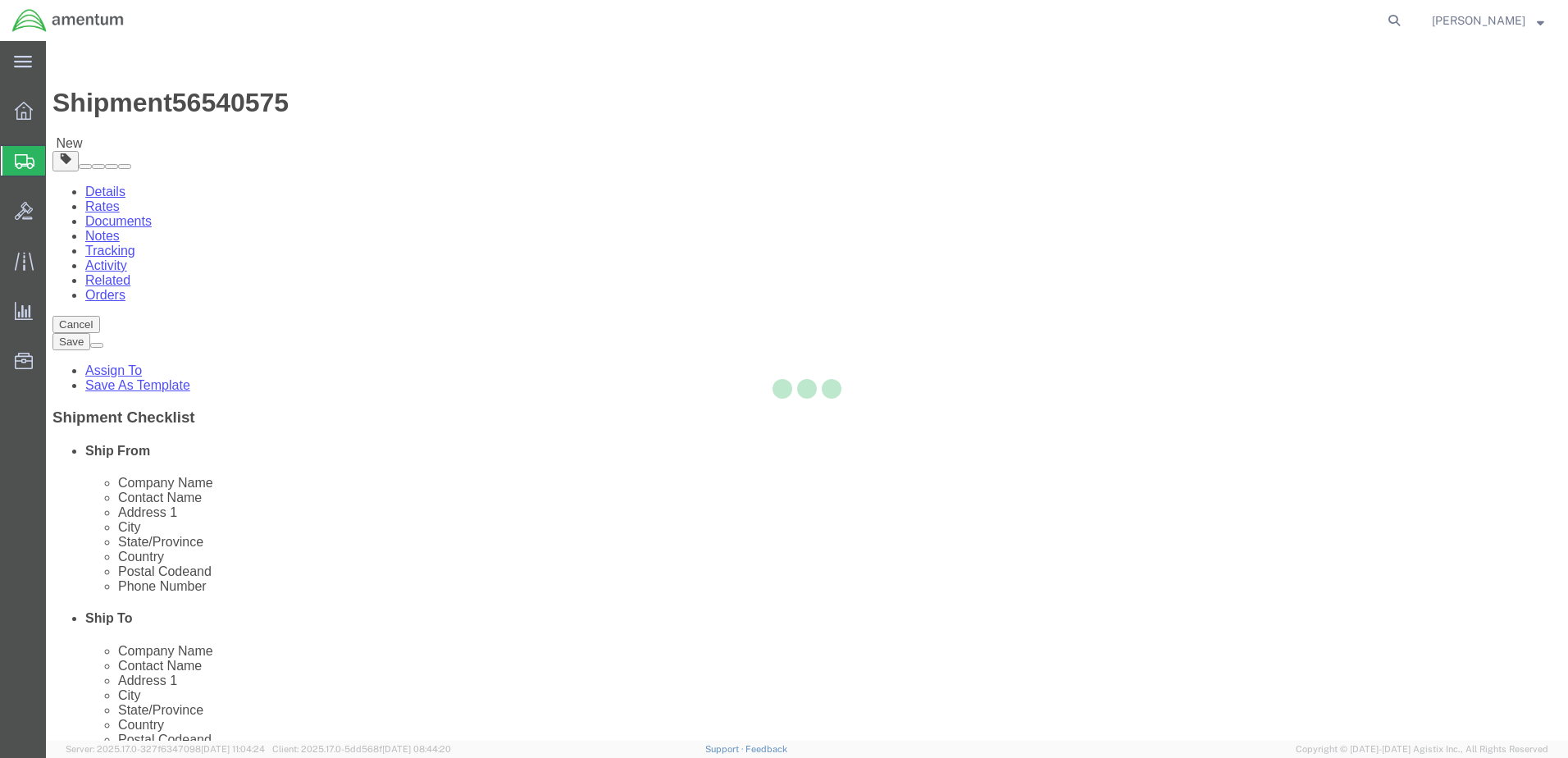
select select "CBOX"
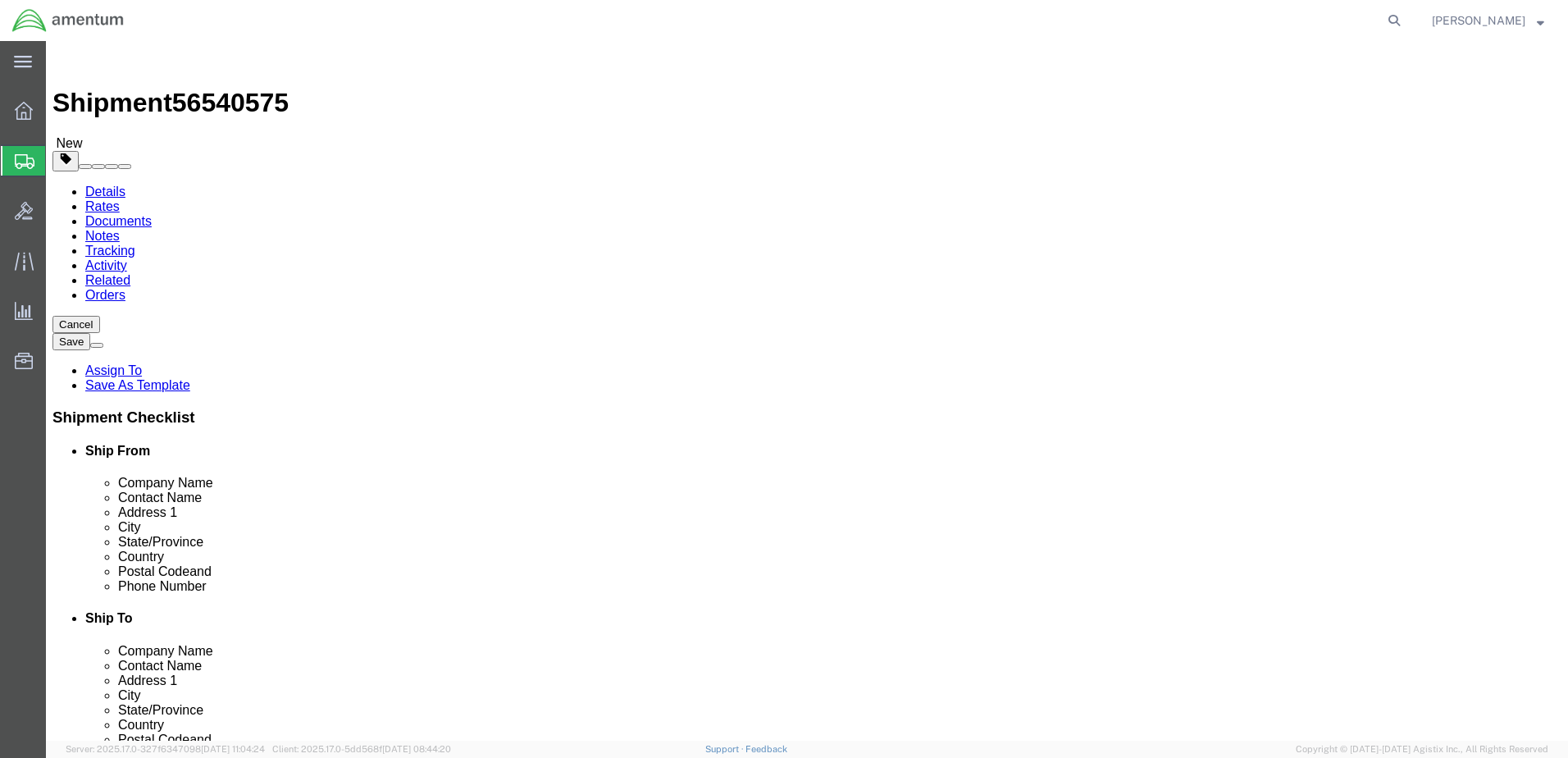
click input "text"
type input "24"
type input "18"
type input "24"
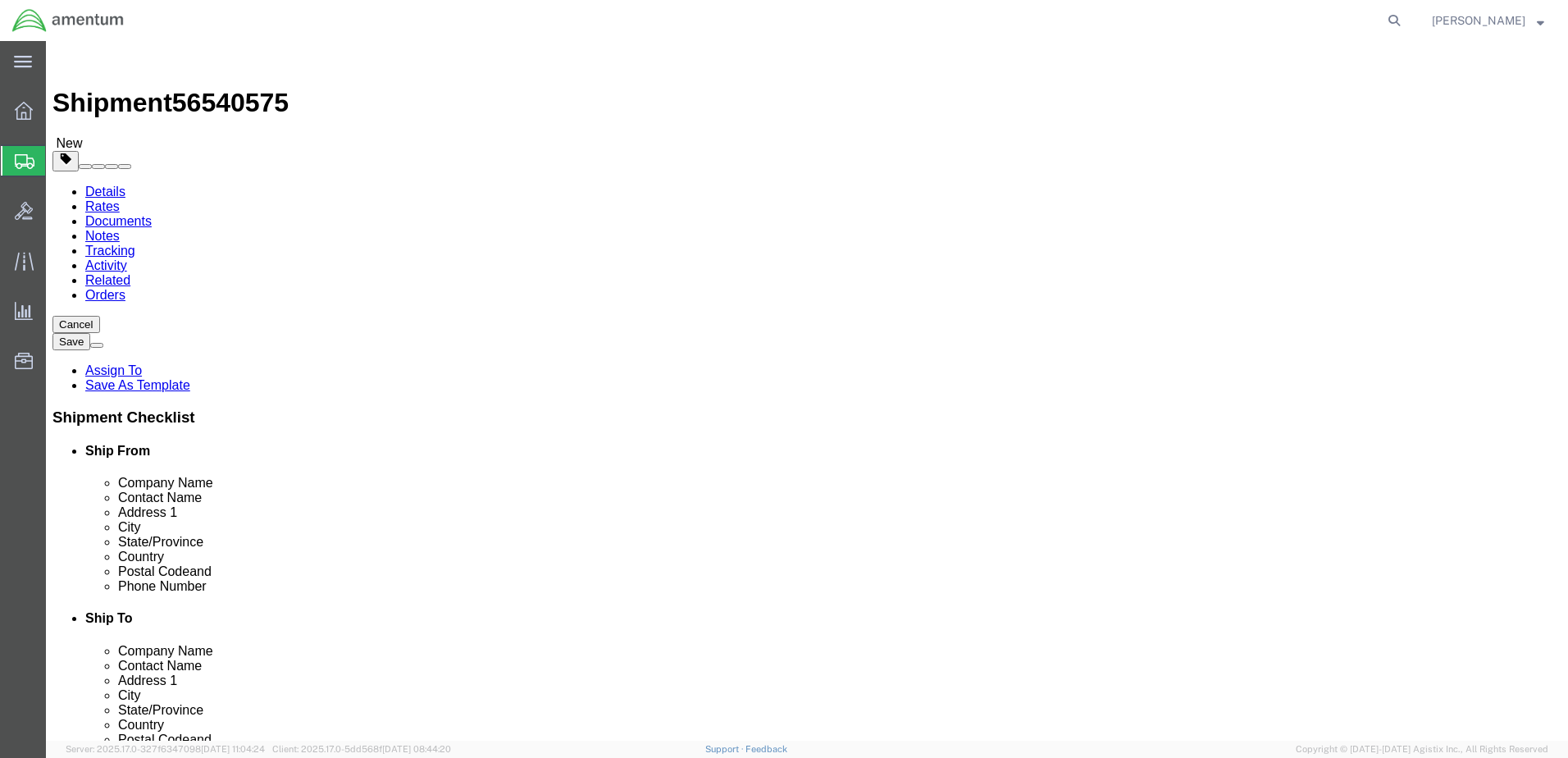
click link "Add Content"
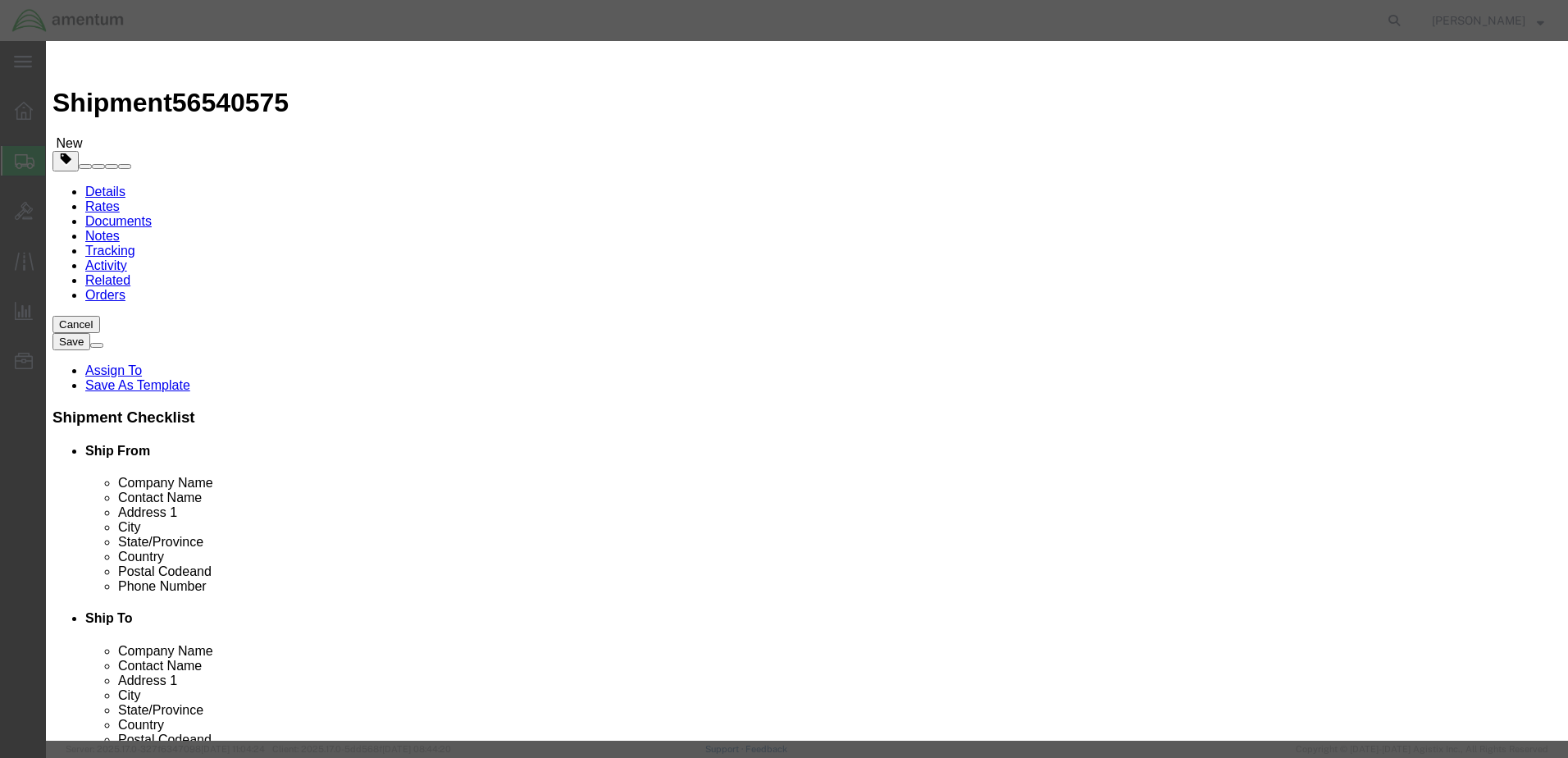
click input "text"
type input "Starter generator"
type input "1"
type input "2500"
click button "Save & Close"
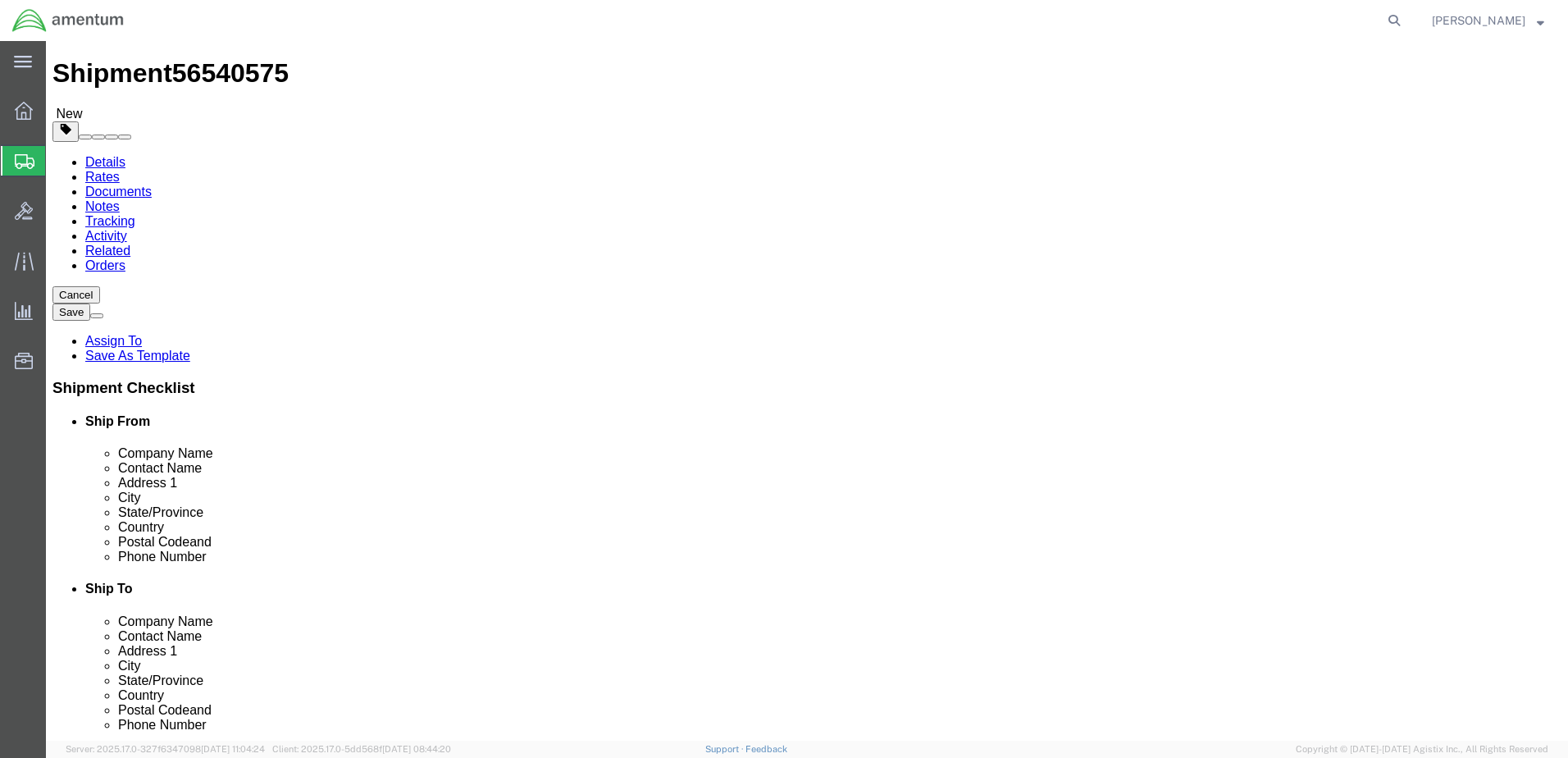
scroll to position [82, 0]
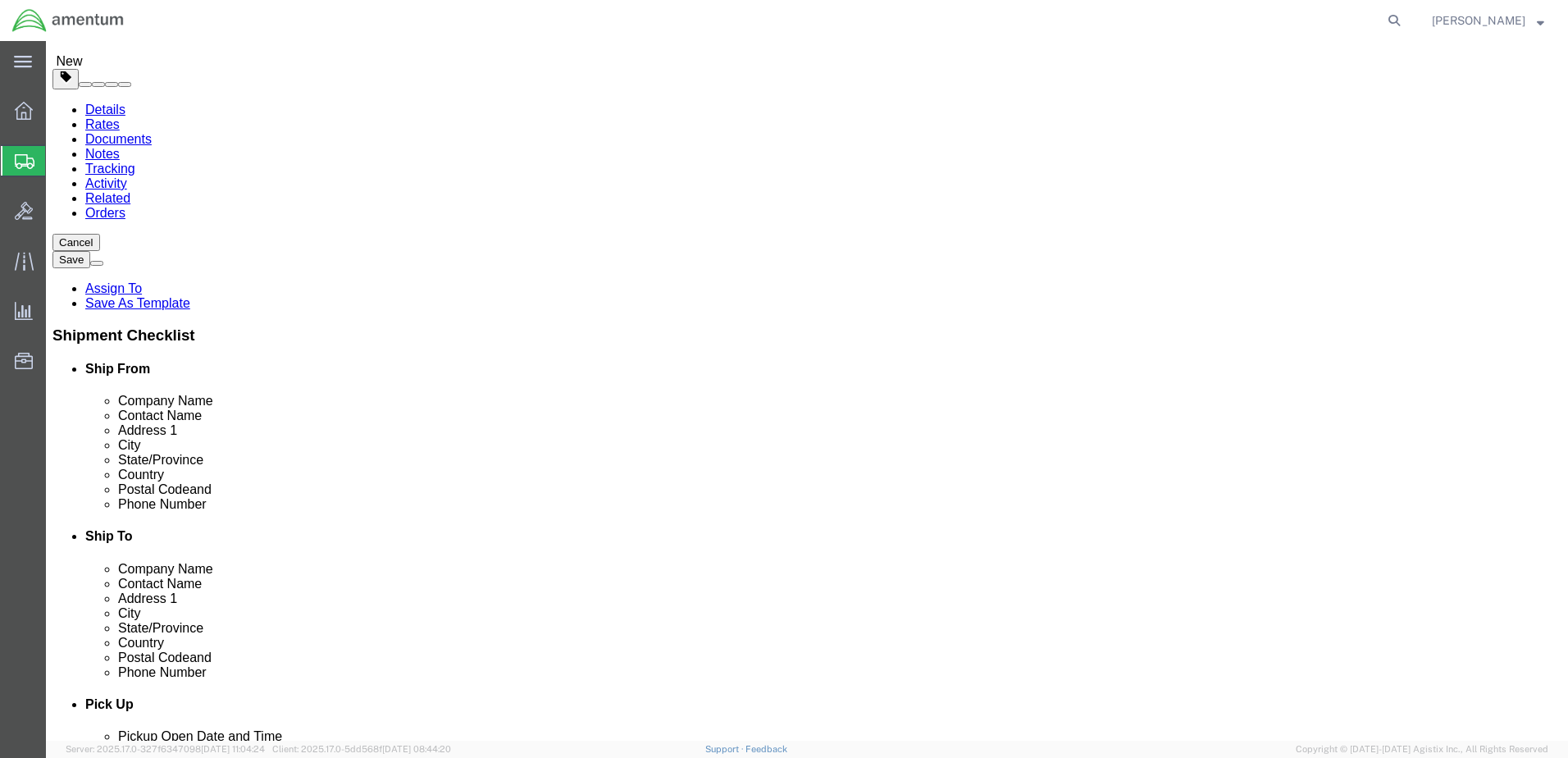
click link "Add Package"
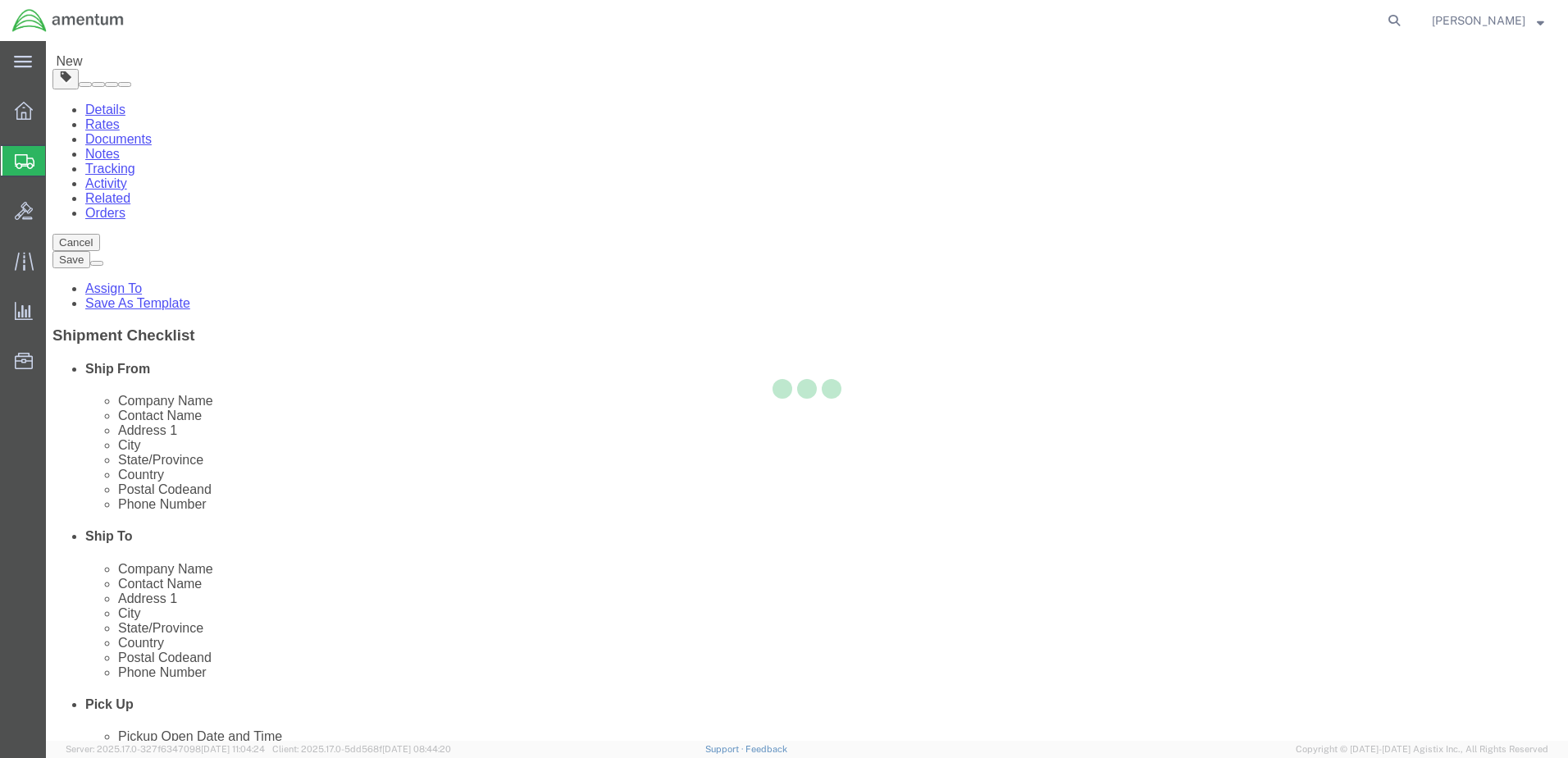
select select "CBOX"
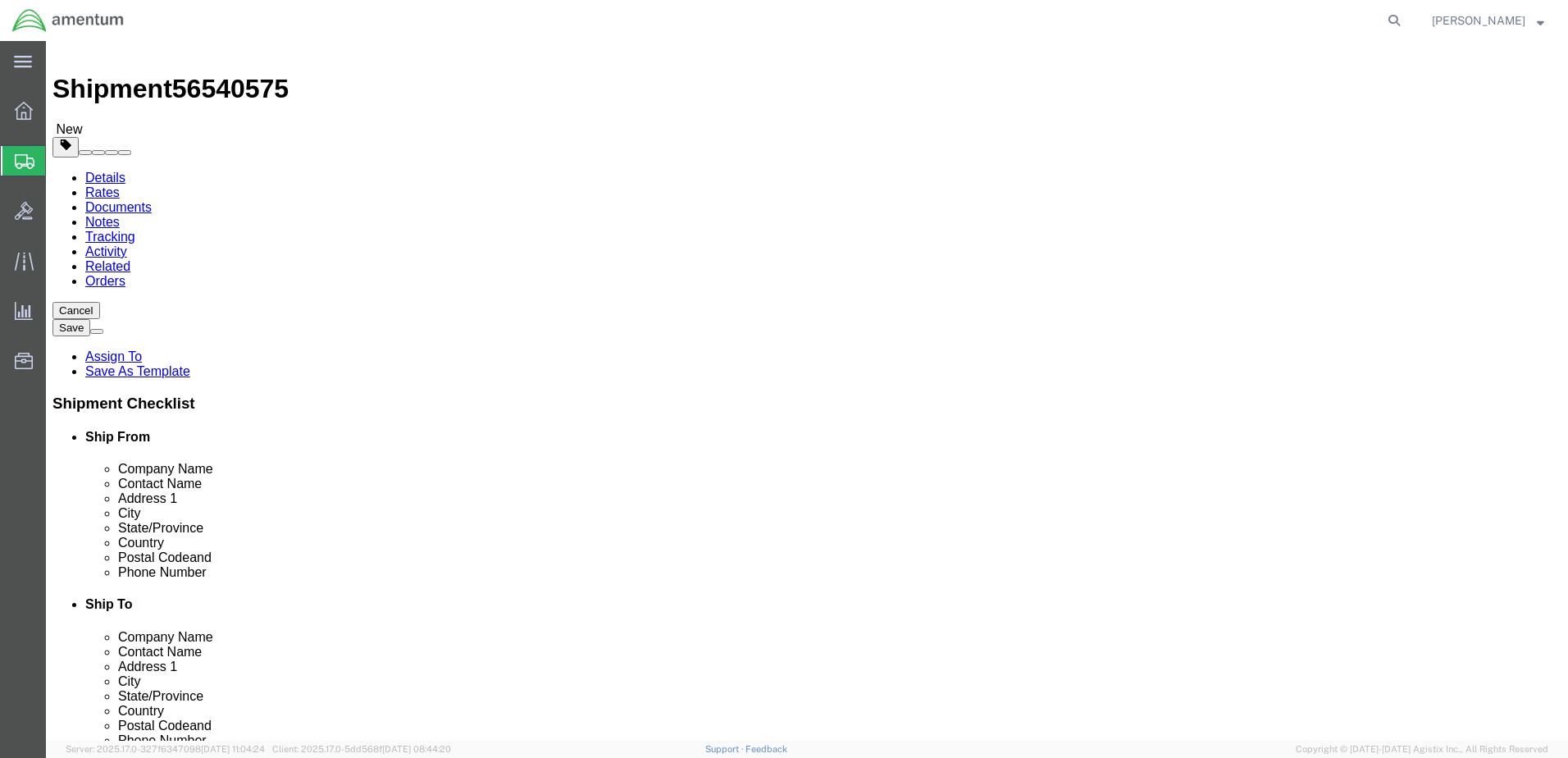
scroll to position [246, 0]
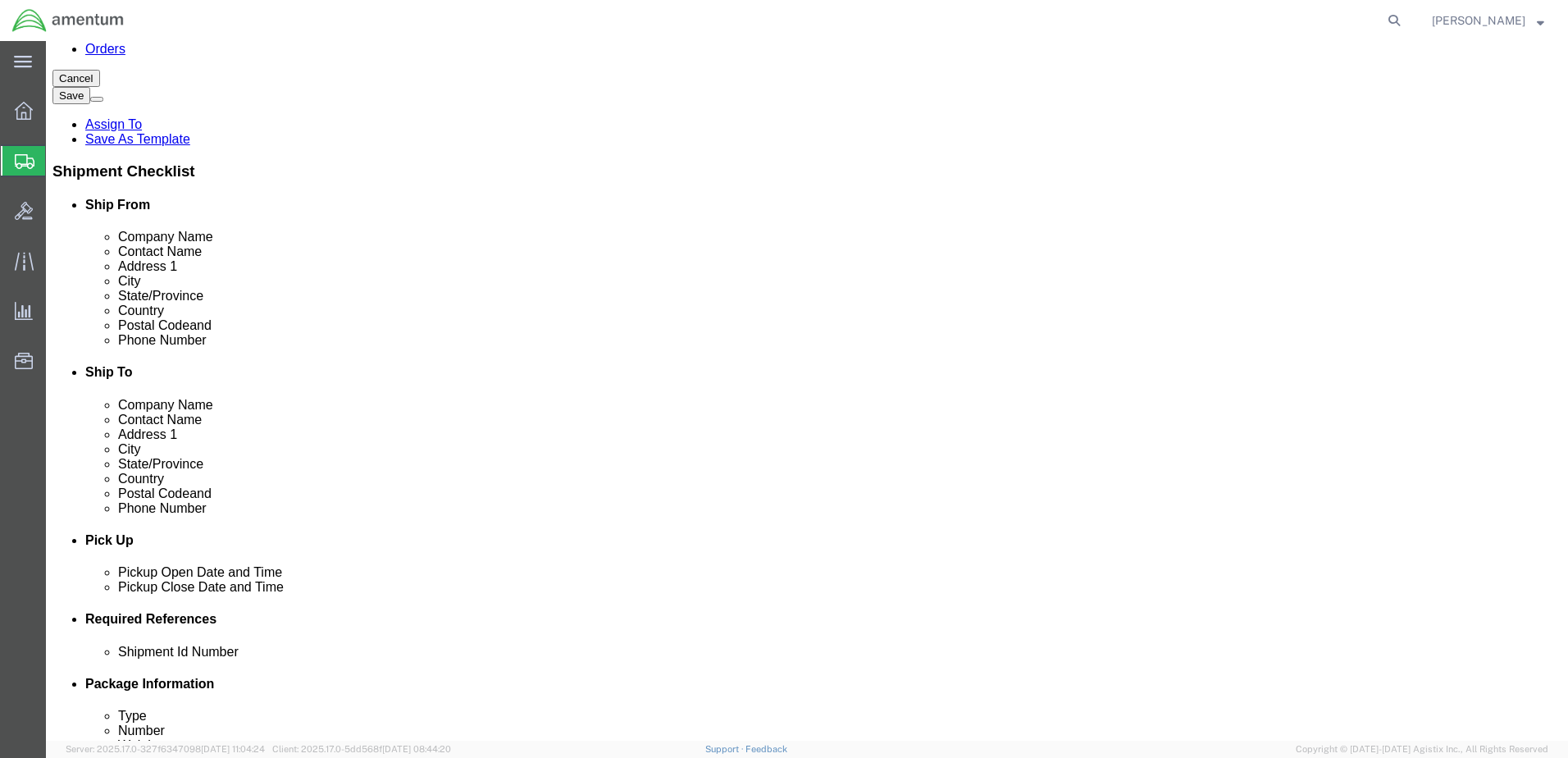
click input "text"
type input "11"
type input "10"
type input "4.5"
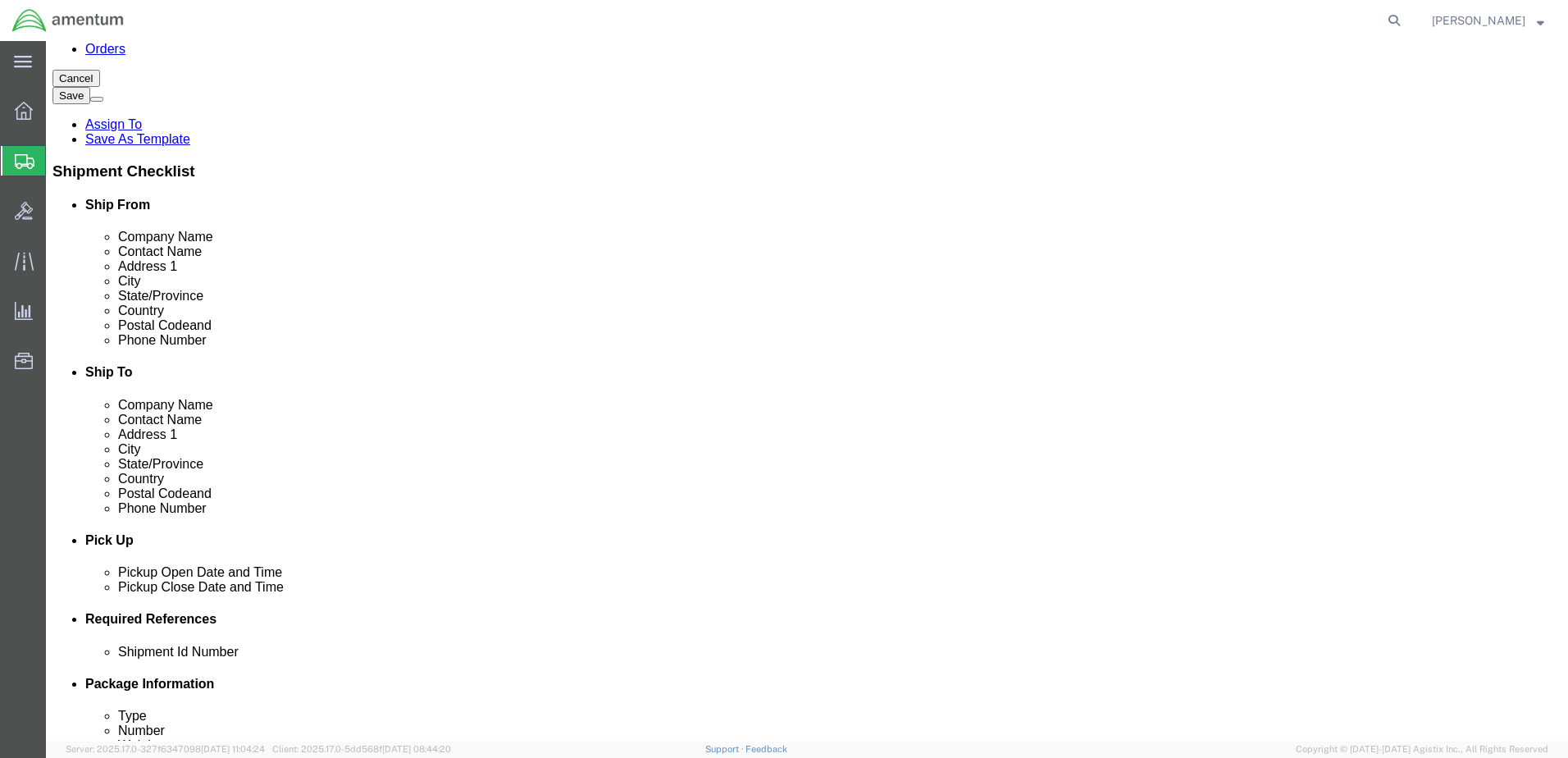
click link "Add Content"
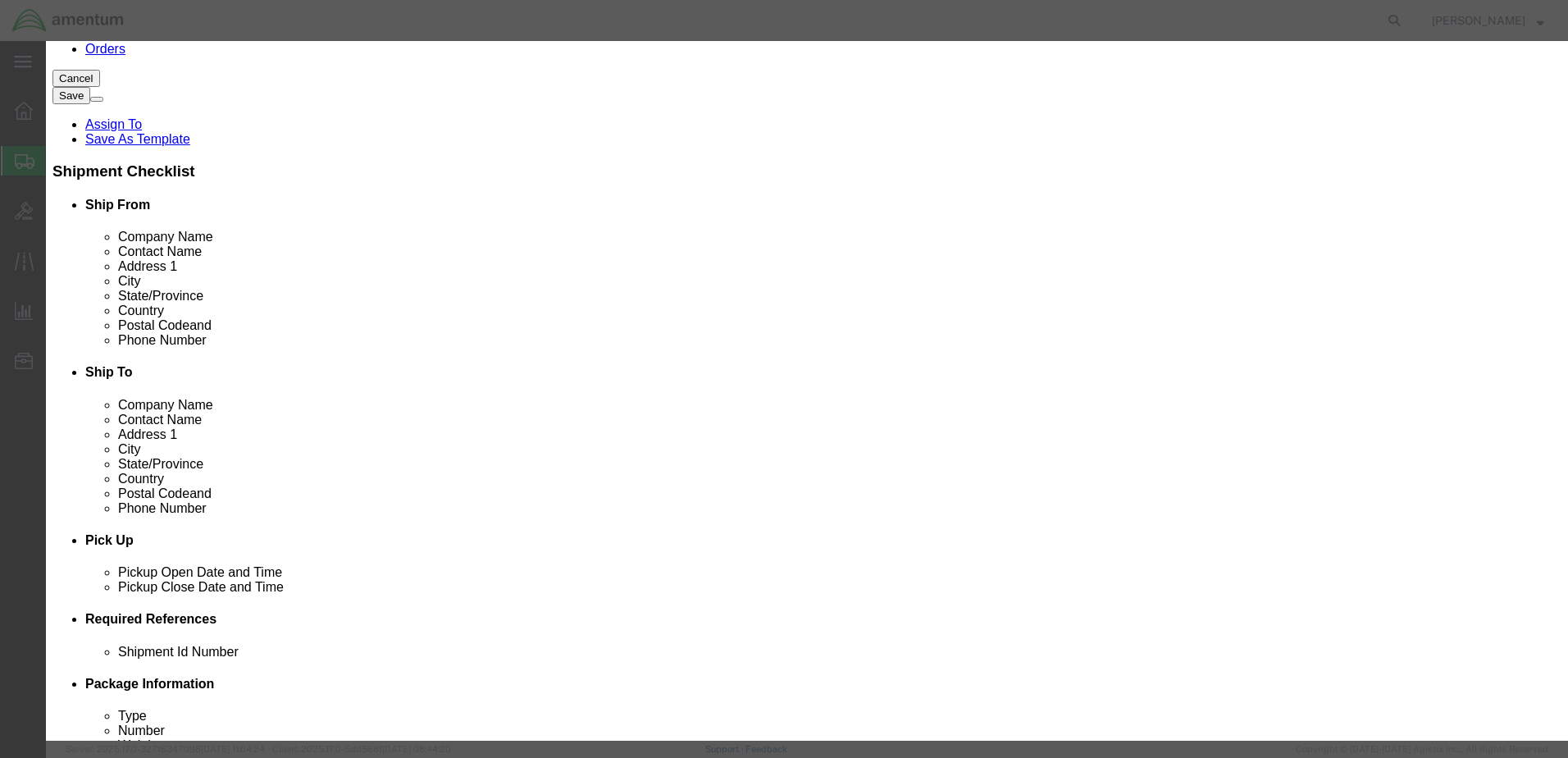
click input "text"
type input "Evap Fan Assy"
type input "1"
type input "1500"
click button "Save & Close"
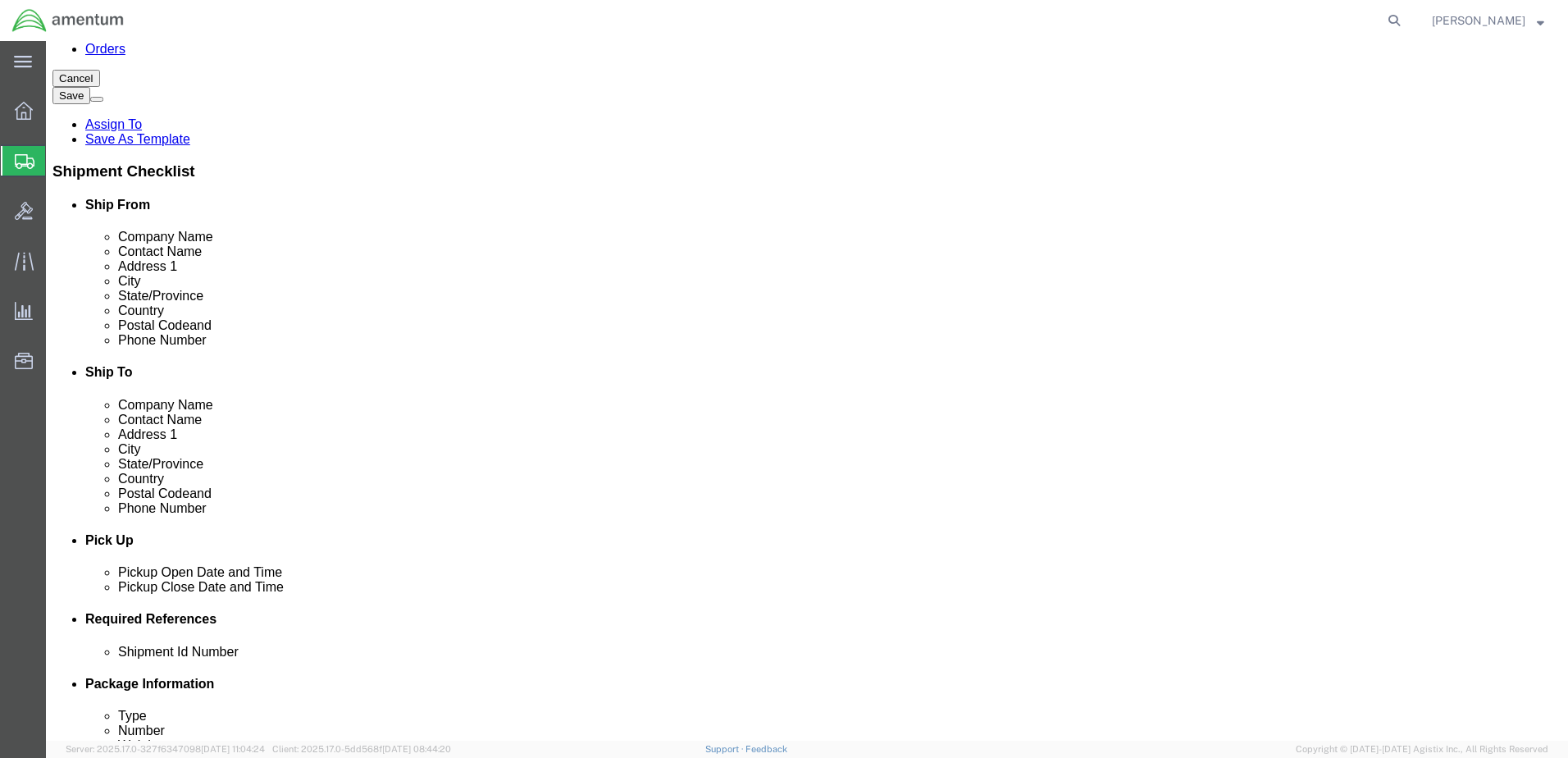
click link "Add Package"
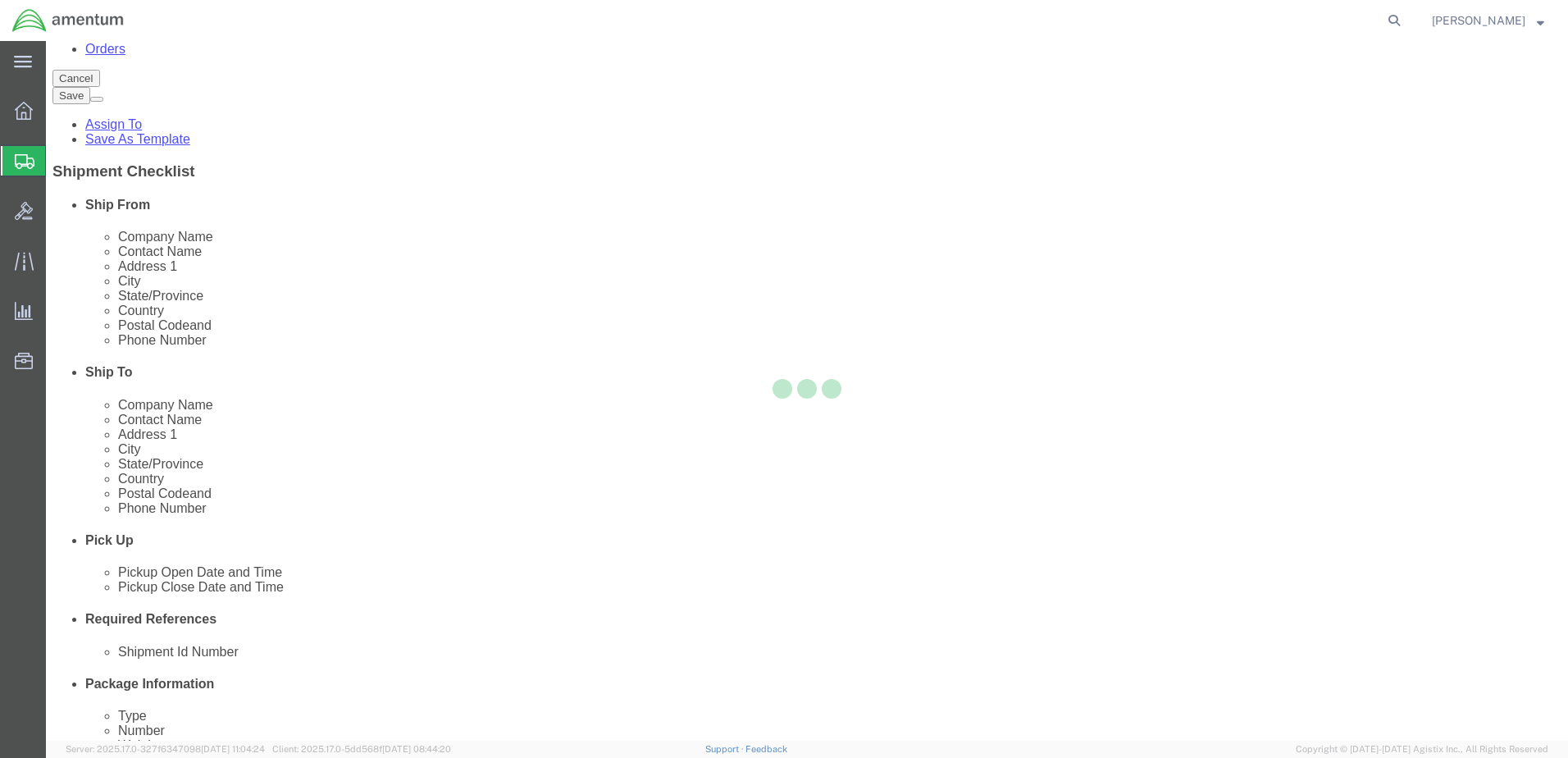
scroll to position [0, 0]
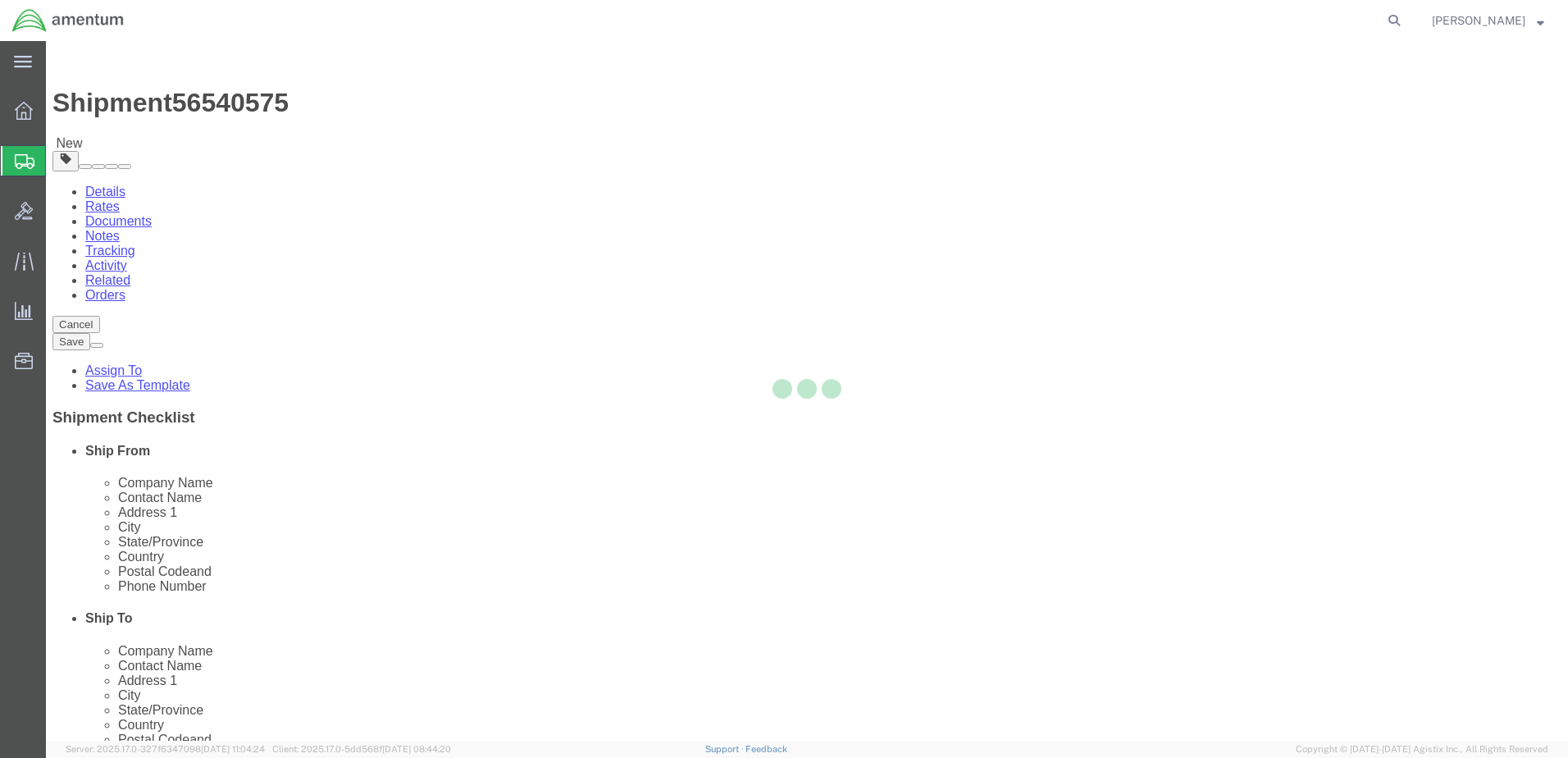
select select "CBOX"
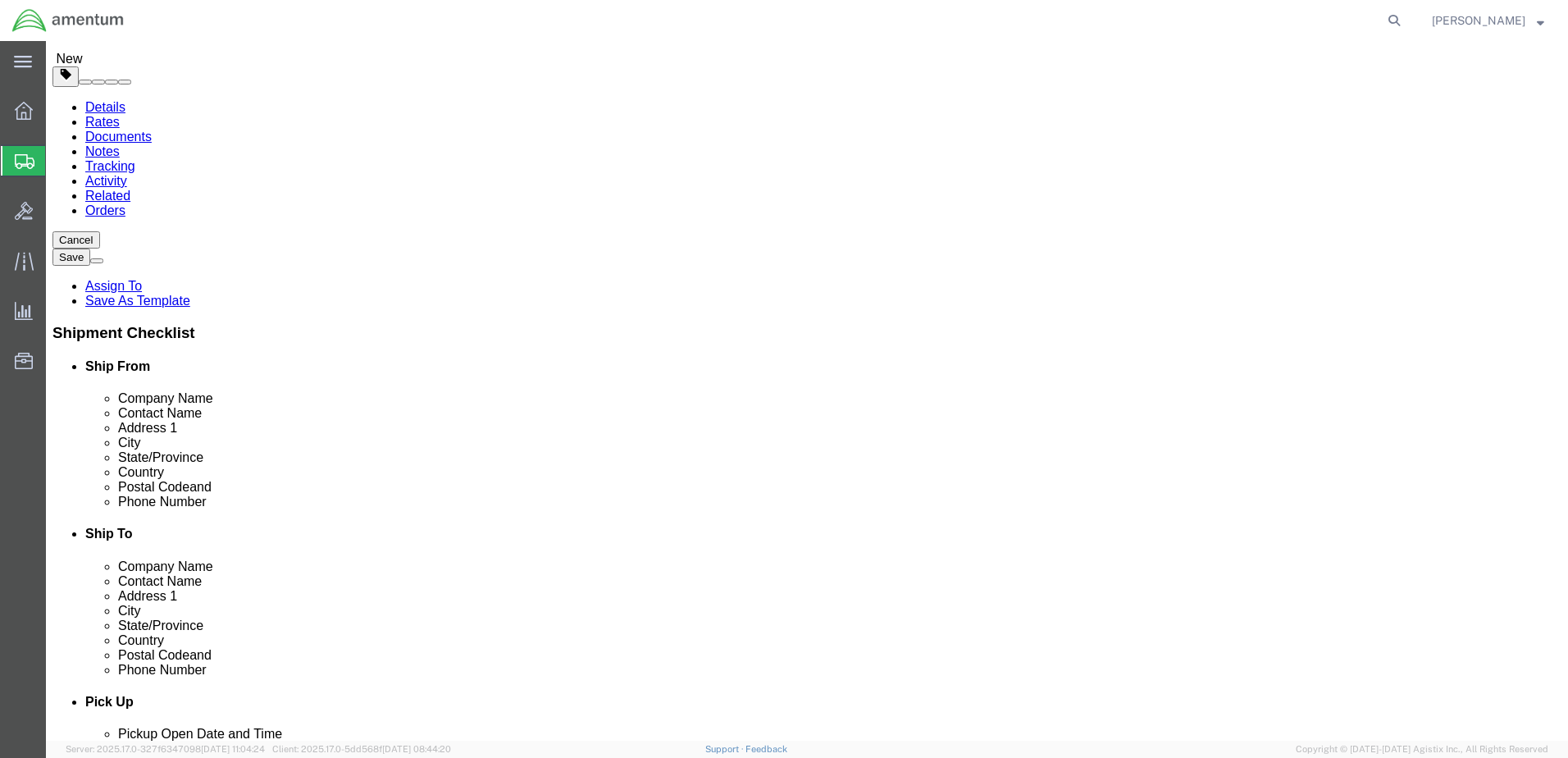
scroll to position [164, 0]
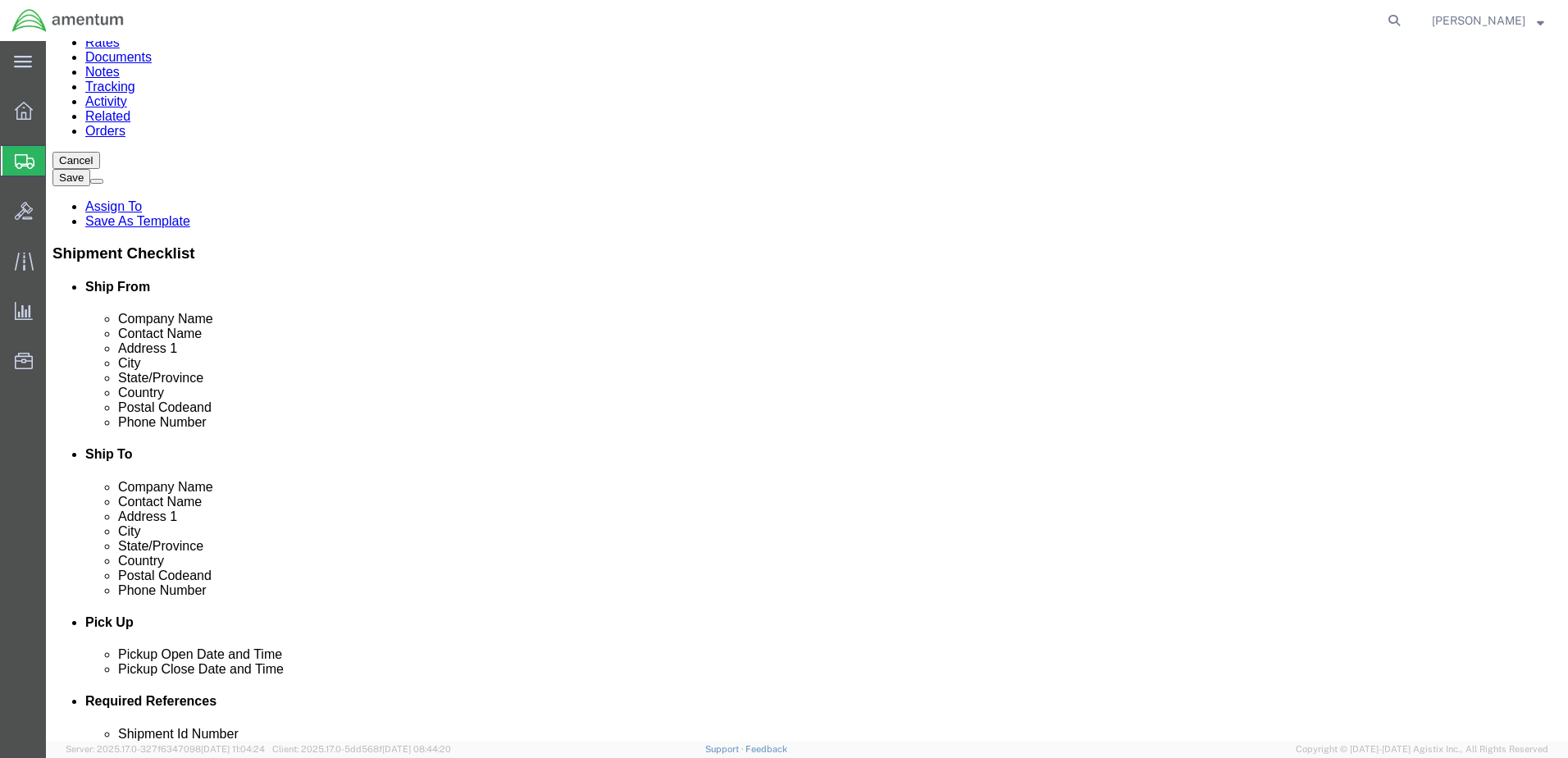
click input "text"
type input "81"
type input "17"
type input "18"
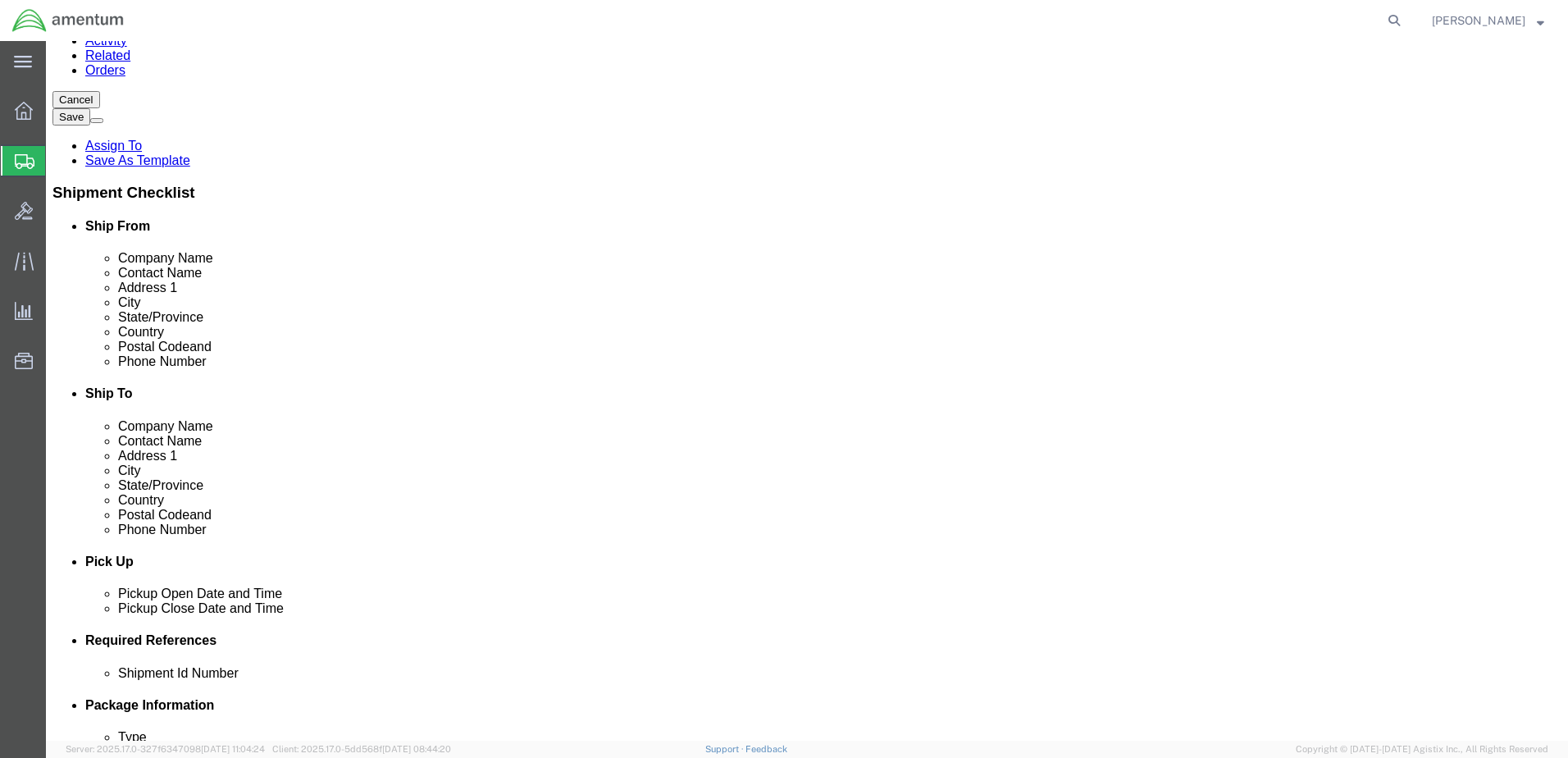
scroll to position [328, 0]
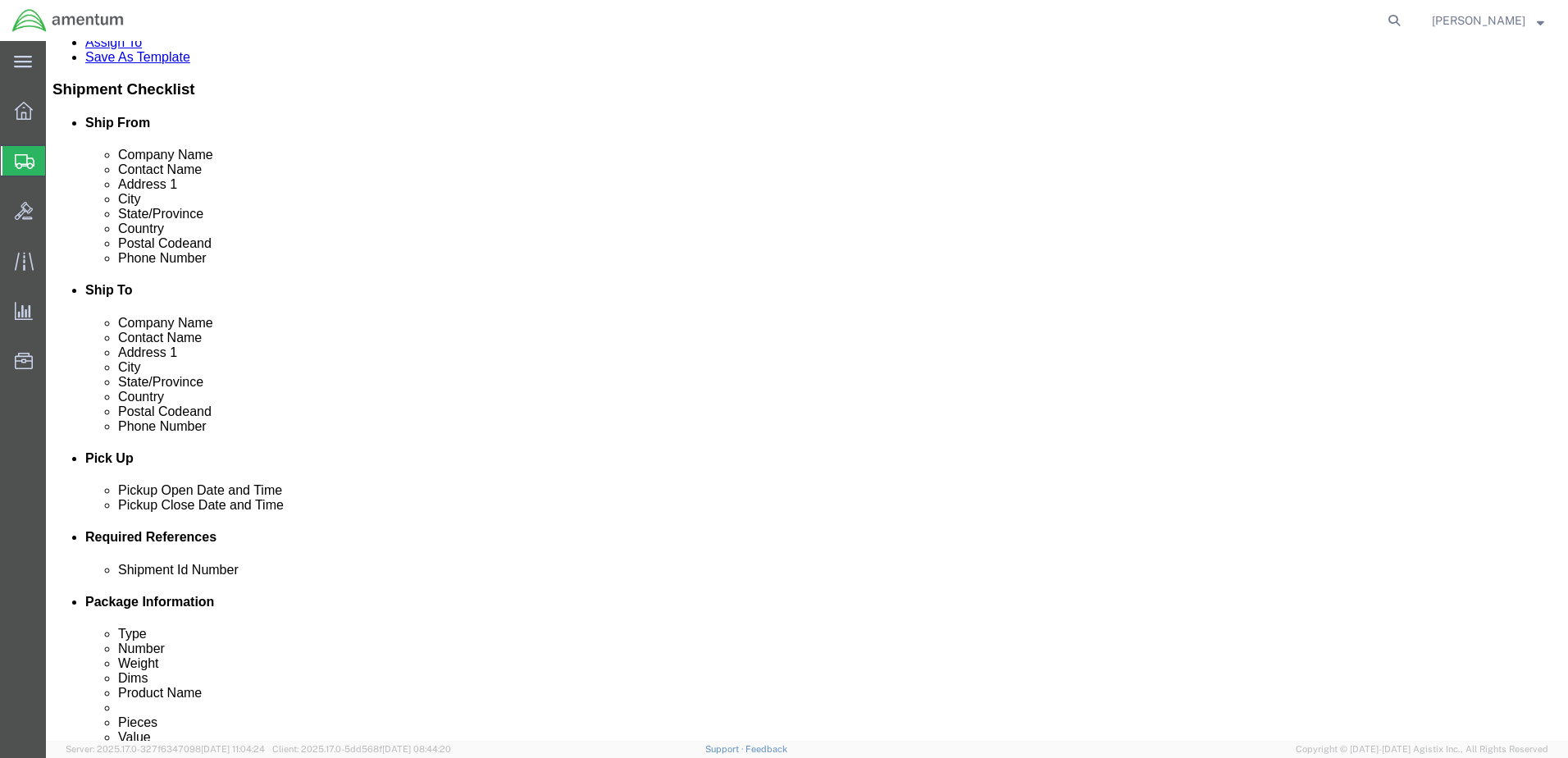
type input "91"
click link "Add Content"
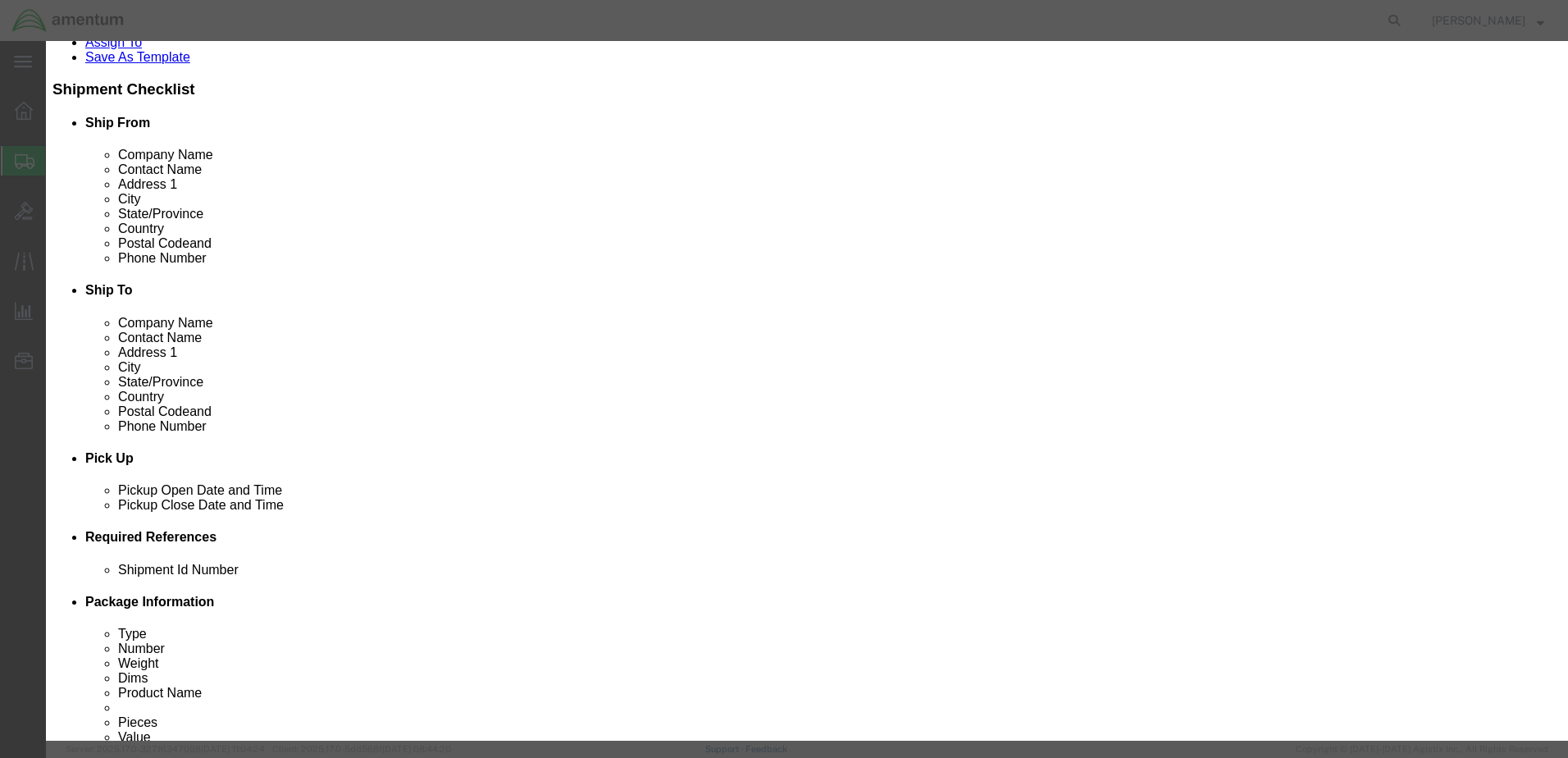
click input "text"
type input "TR Blade"
type input "1"
type input "10000"
click button "Save & Close"
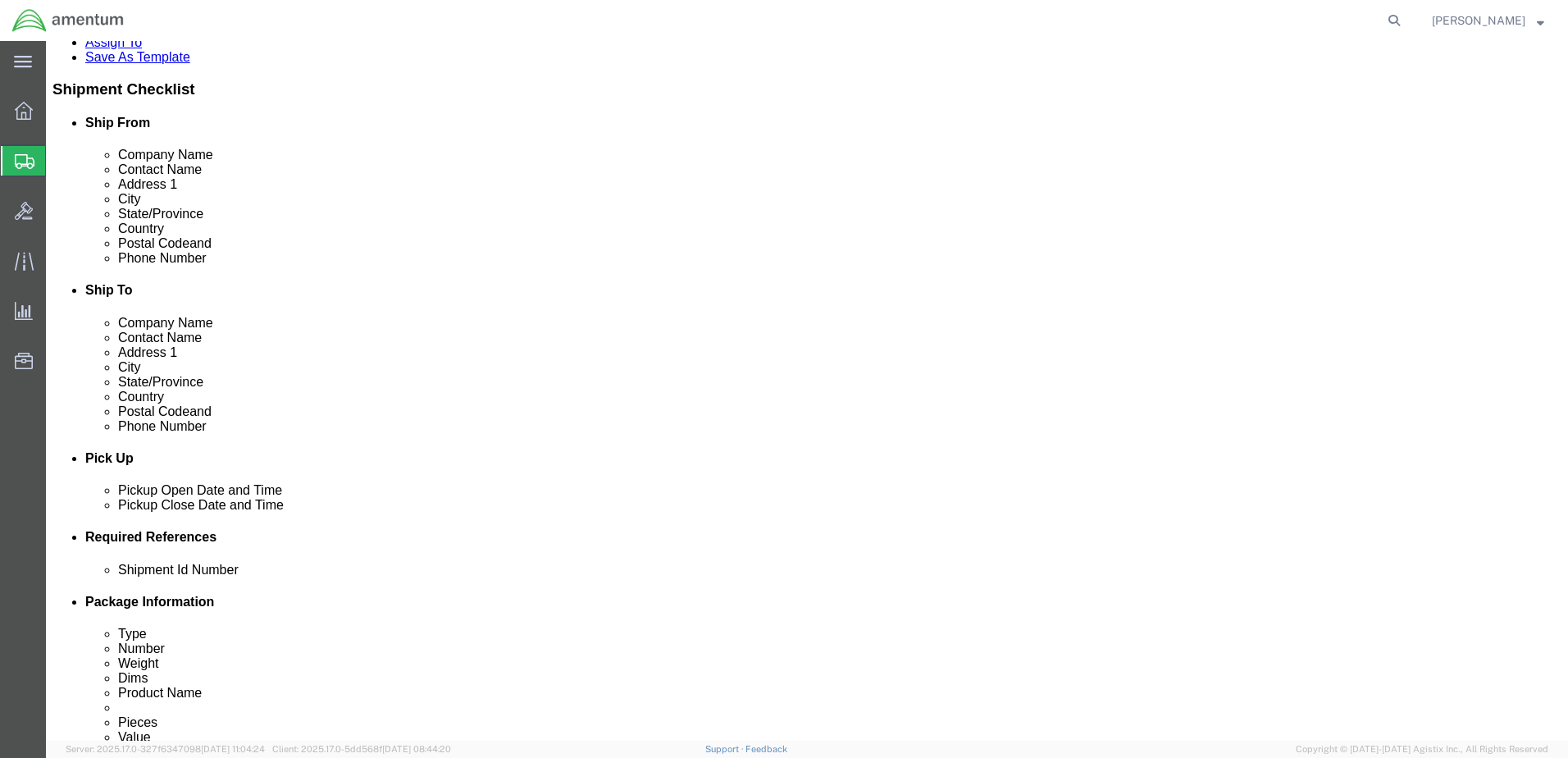
click button "Rate Shipment"
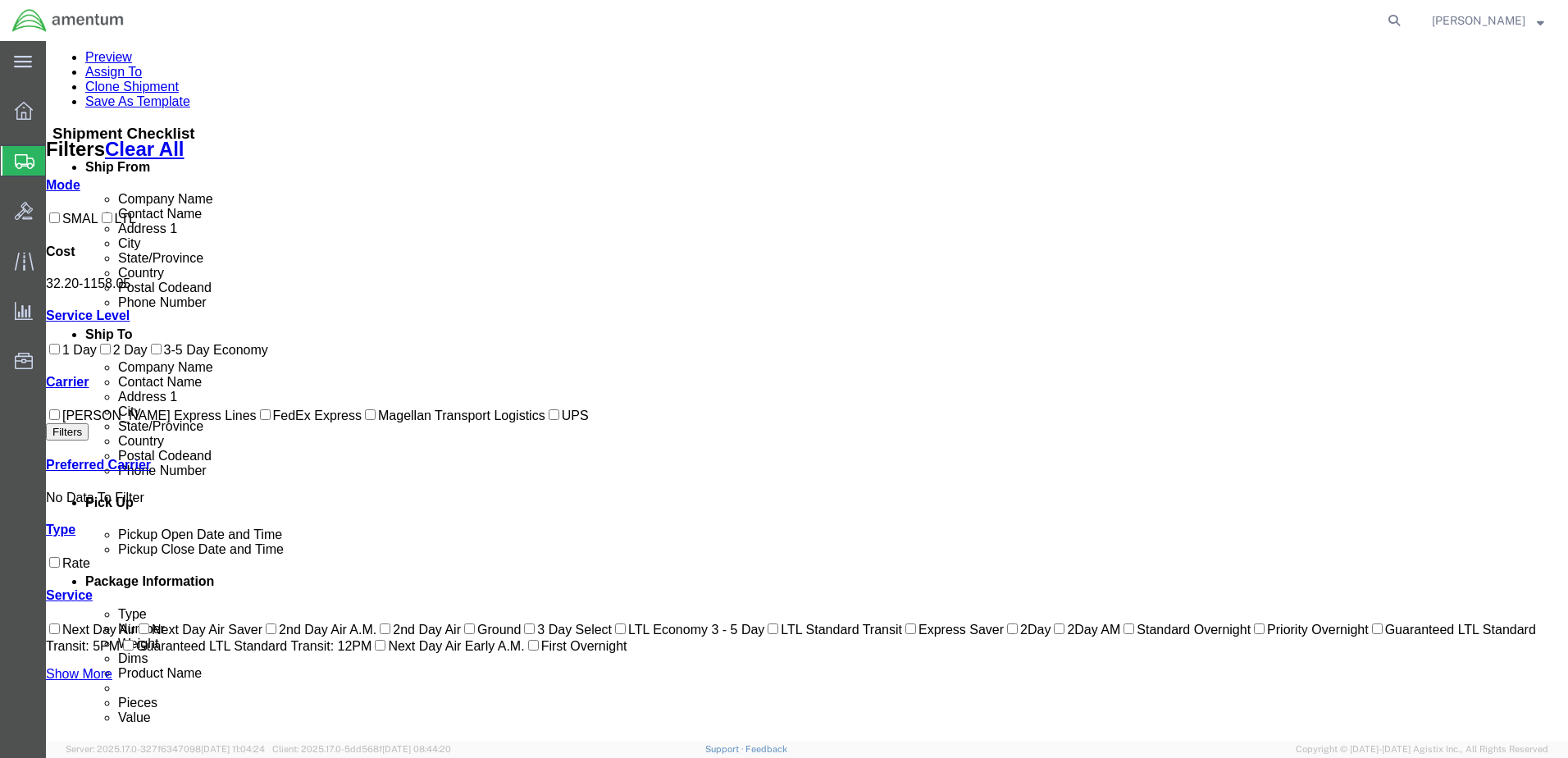
scroll to position [215, 0]
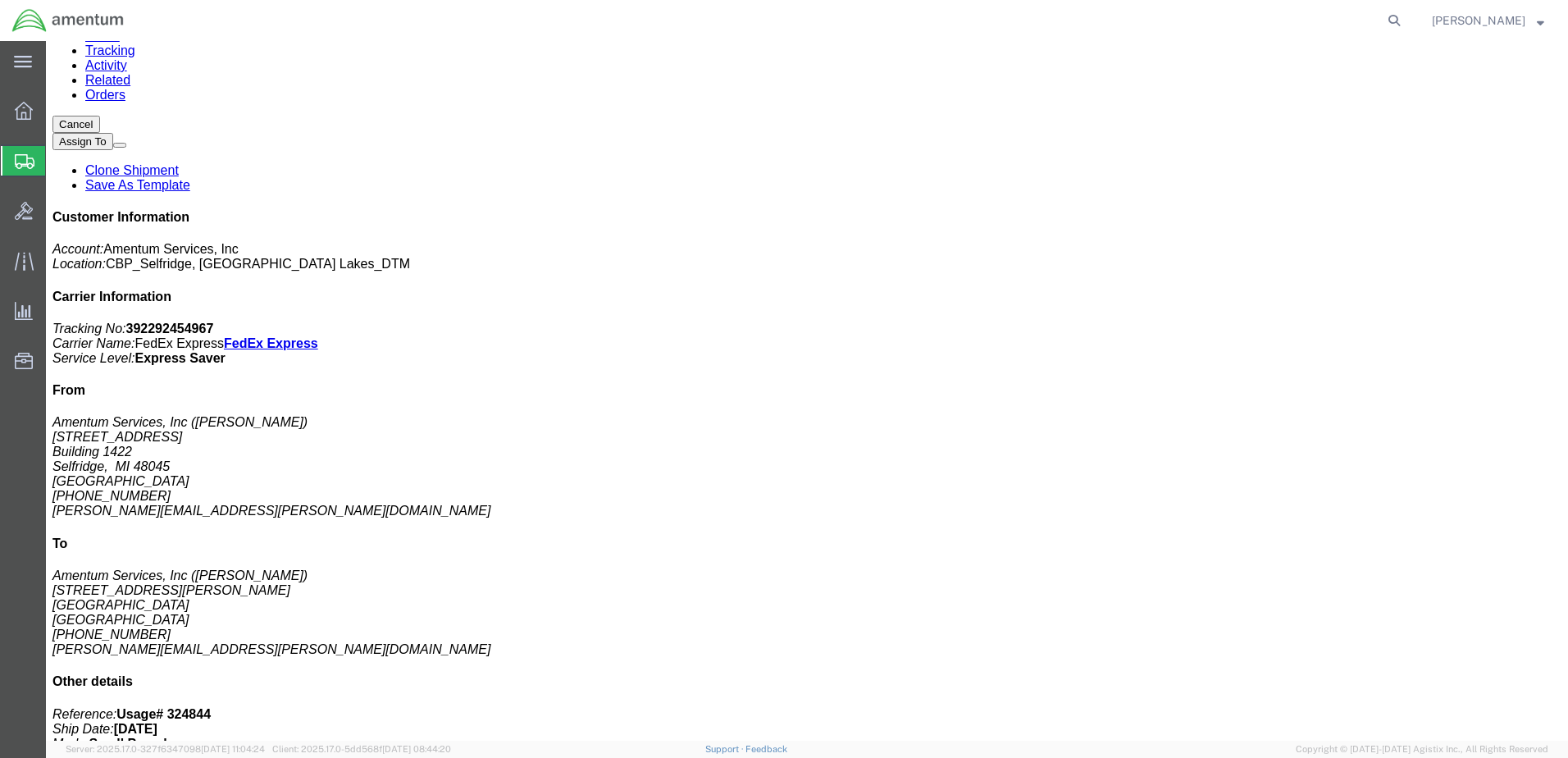
scroll to position [0, 0]
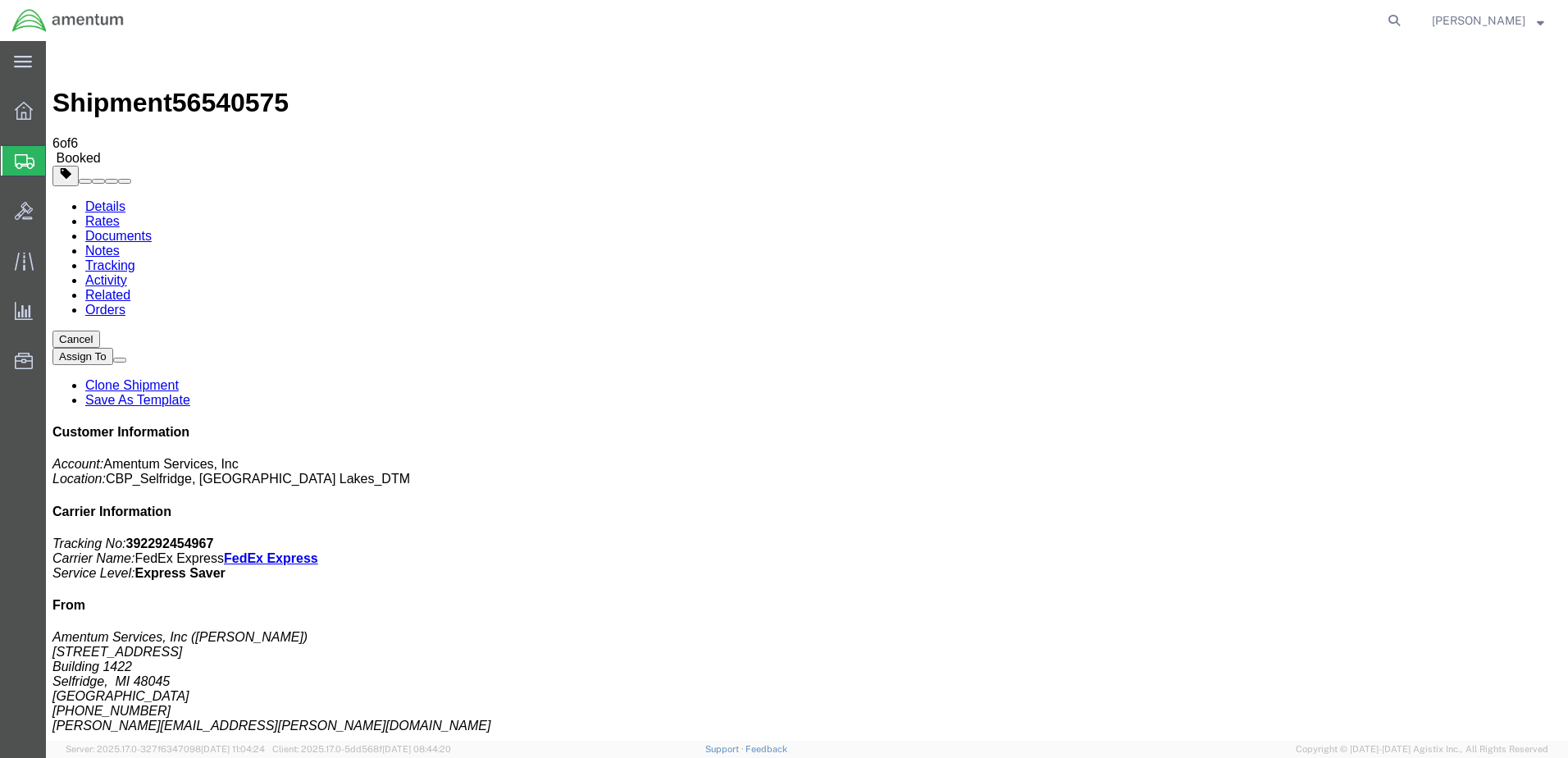
drag, startPoint x: 34, startPoint y: 161, endPoint x: 63, endPoint y: 164, distance: 29.2
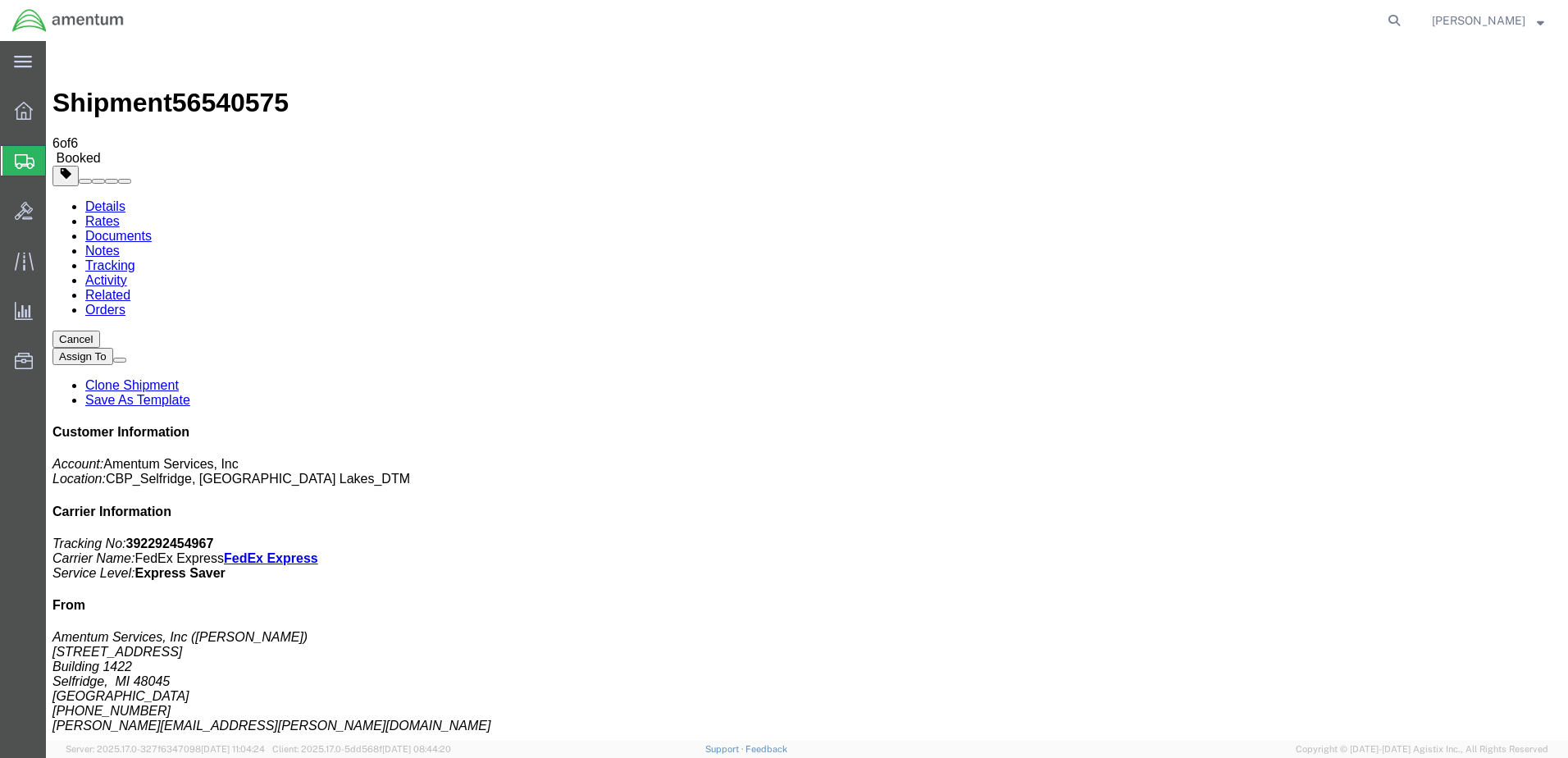
click at [34, 161] on icon at bounding box center [24, 161] width 20 height 14
click at [0, 0] on span "Create Shipment" at bounding box center [0, 0] width 0 height 0
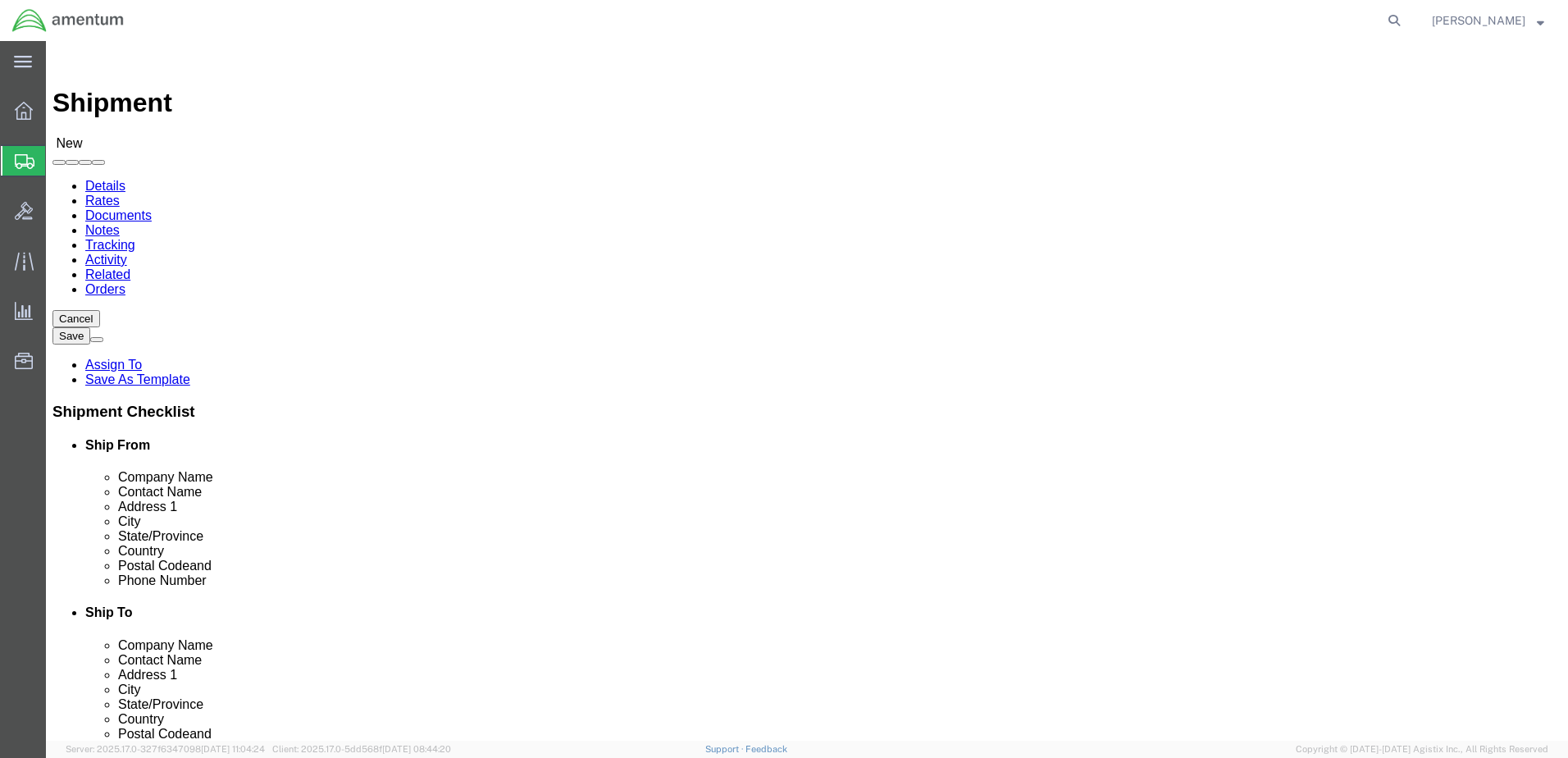
type input "gre"
select select "49921"
select select "MI"
type input "mca"
select select "49941"
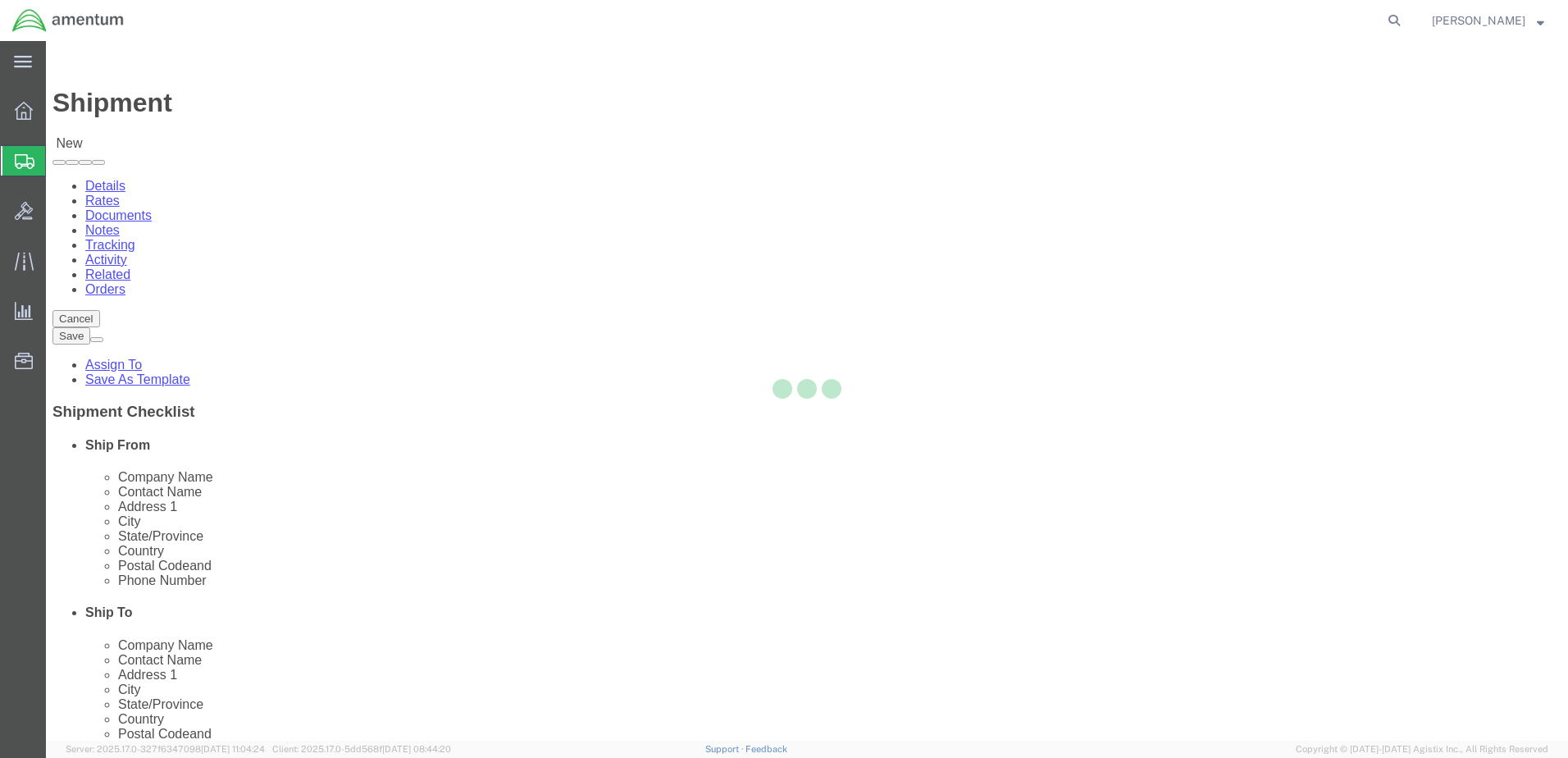
select select "[GEOGRAPHIC_DATA]"
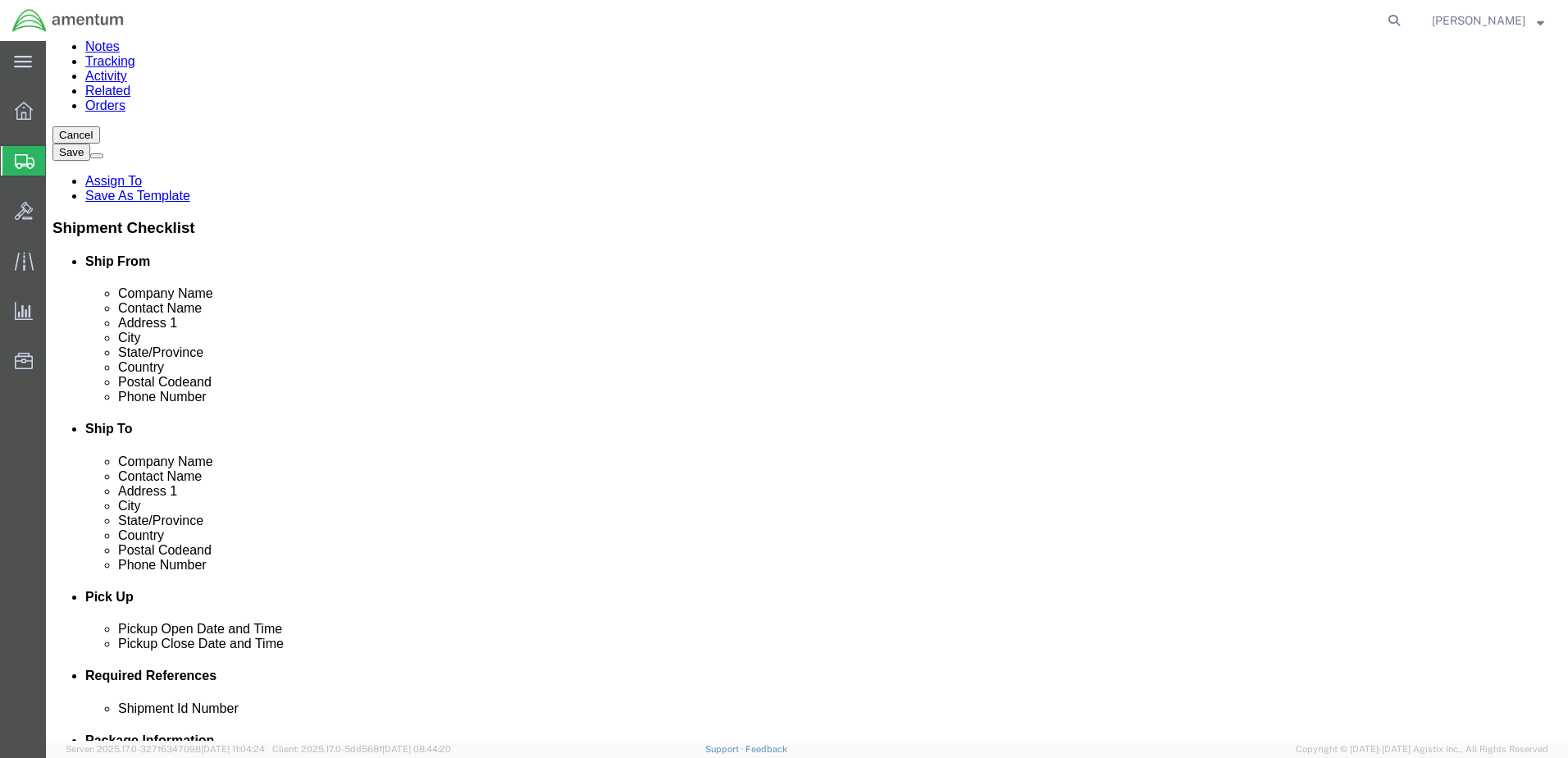
scroll to position [328, 0]
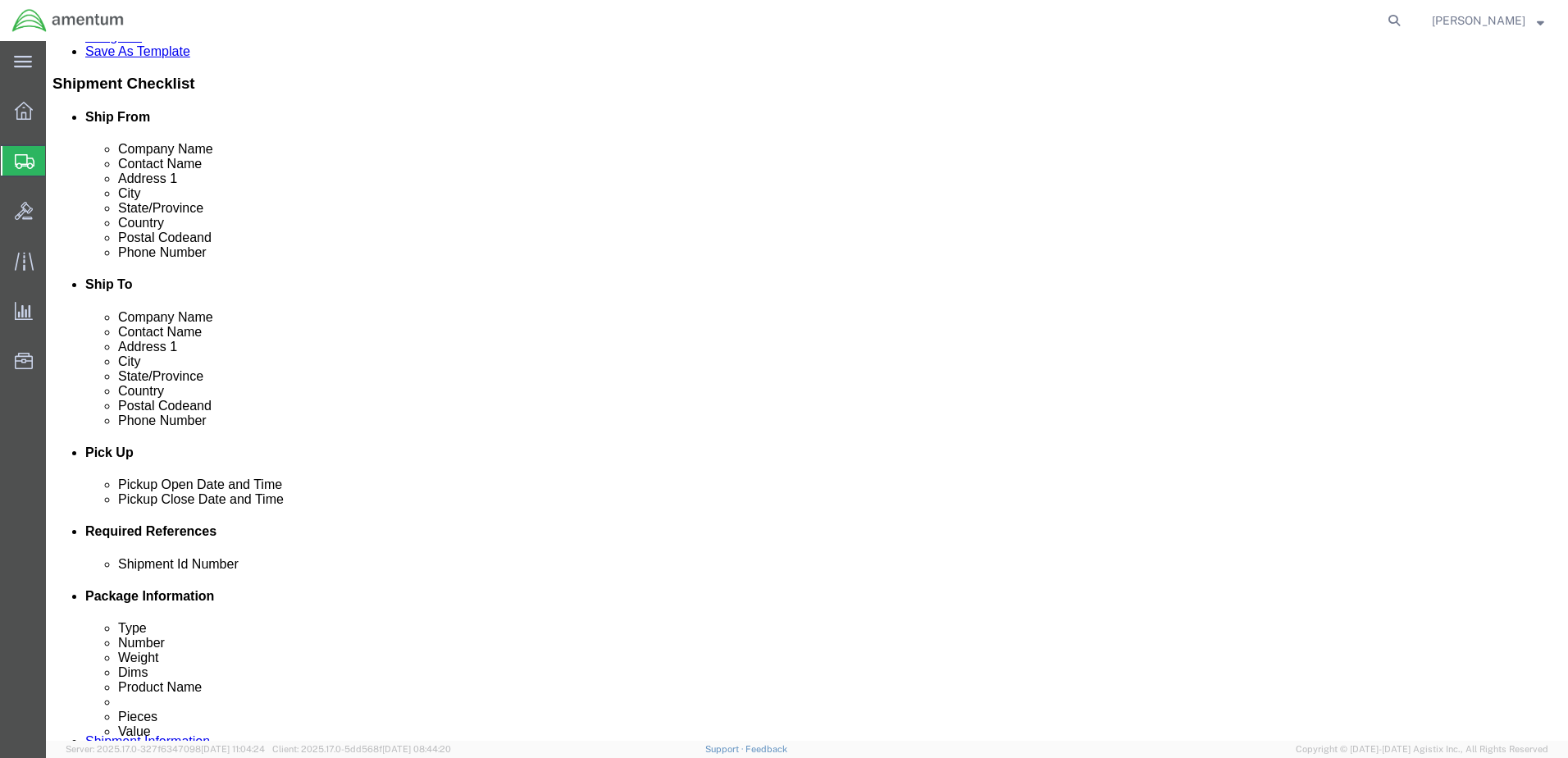
click button "Add reference"
click input "text"
type input "Usage#325576"
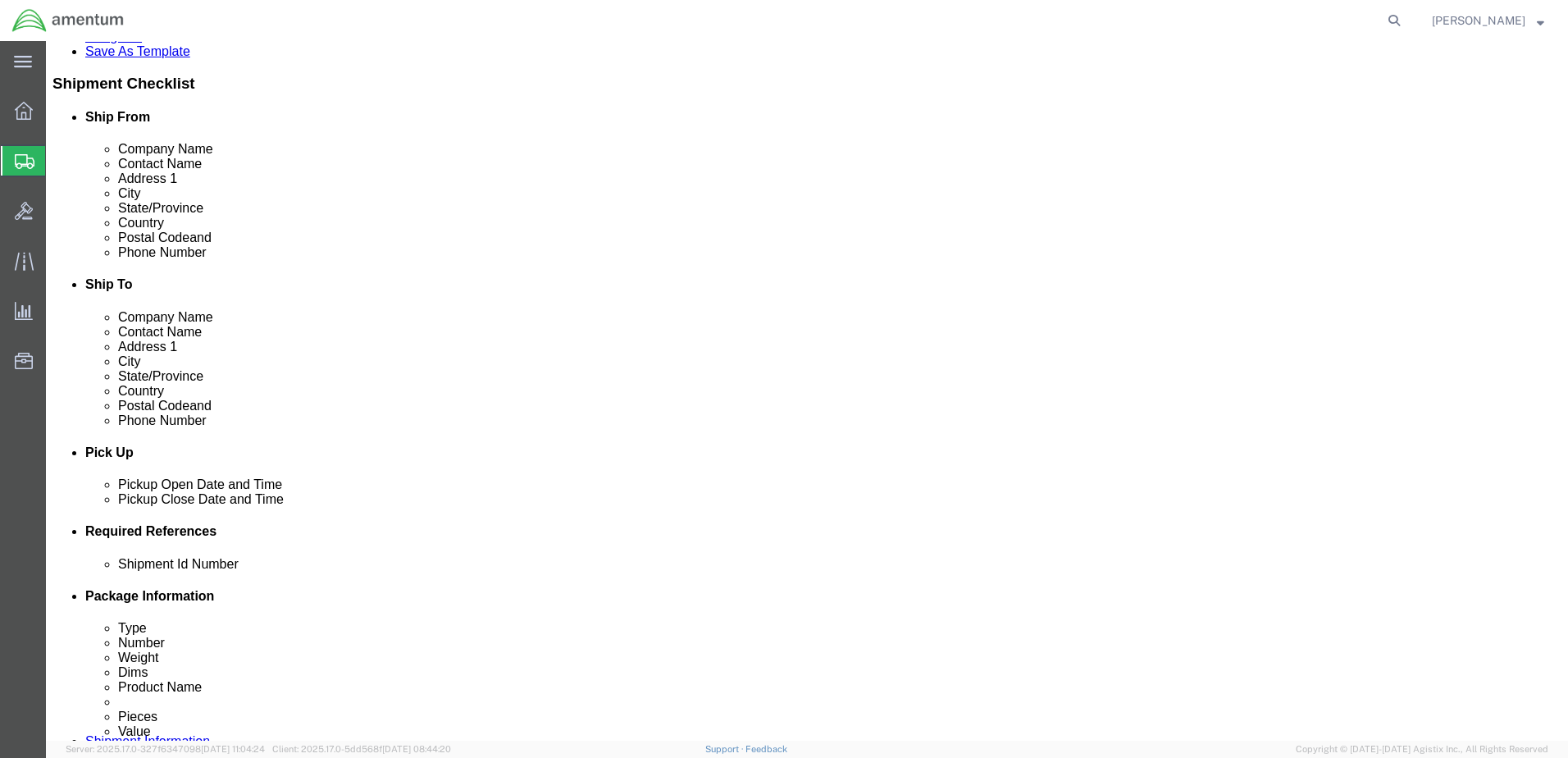
click select "Select Account Type Activity ID Airline Appointment Number ASN Batch Request # …"
select select "DEPT"
click select "Select Account Type Activity ID Airline Appointment Number ASN Batch Request # …"
click input "text"
type input "CBP"
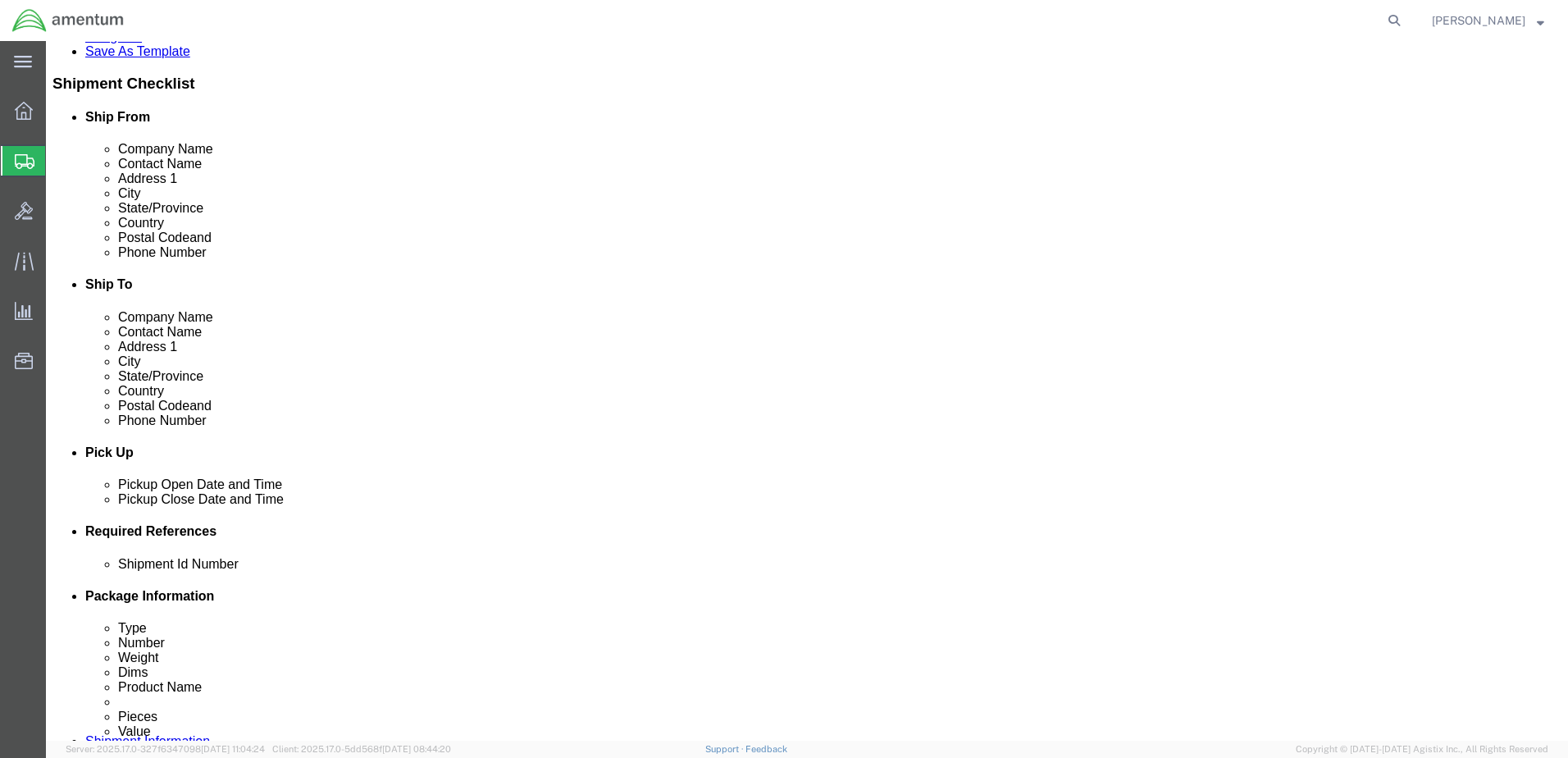
click select "Select Account Type Activity ID Airline Appointment Number ASN Batch Request # …"
select select "CUSTREF"
click select "Select Account Type Activity ID Airline Appointment Number ASN Batch Request # …"
click div "Select Account Type Activity ID Airline Appointment Number ASN Batch Request # …"
click input "text"
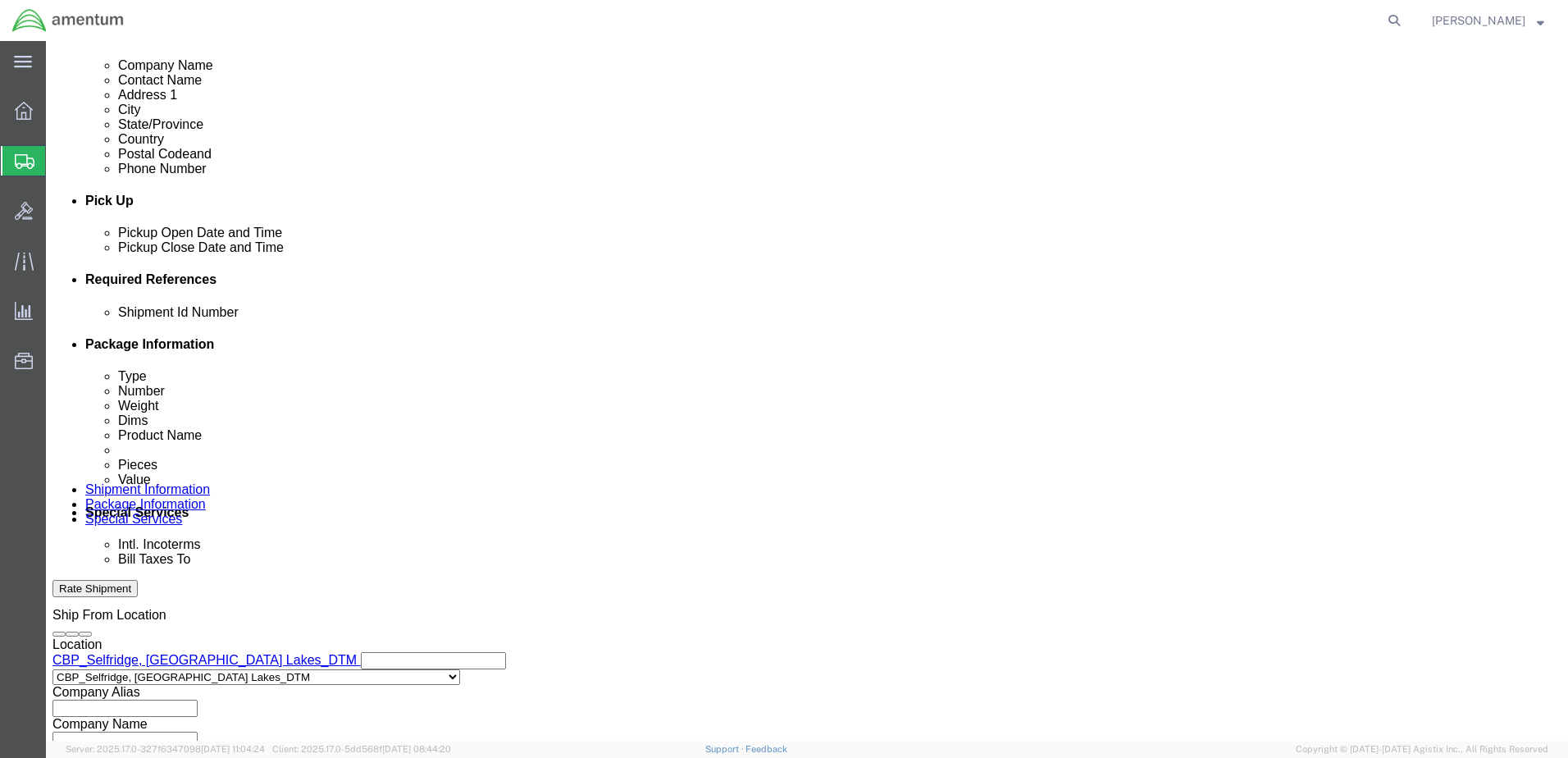
scroll to position [656, 0]
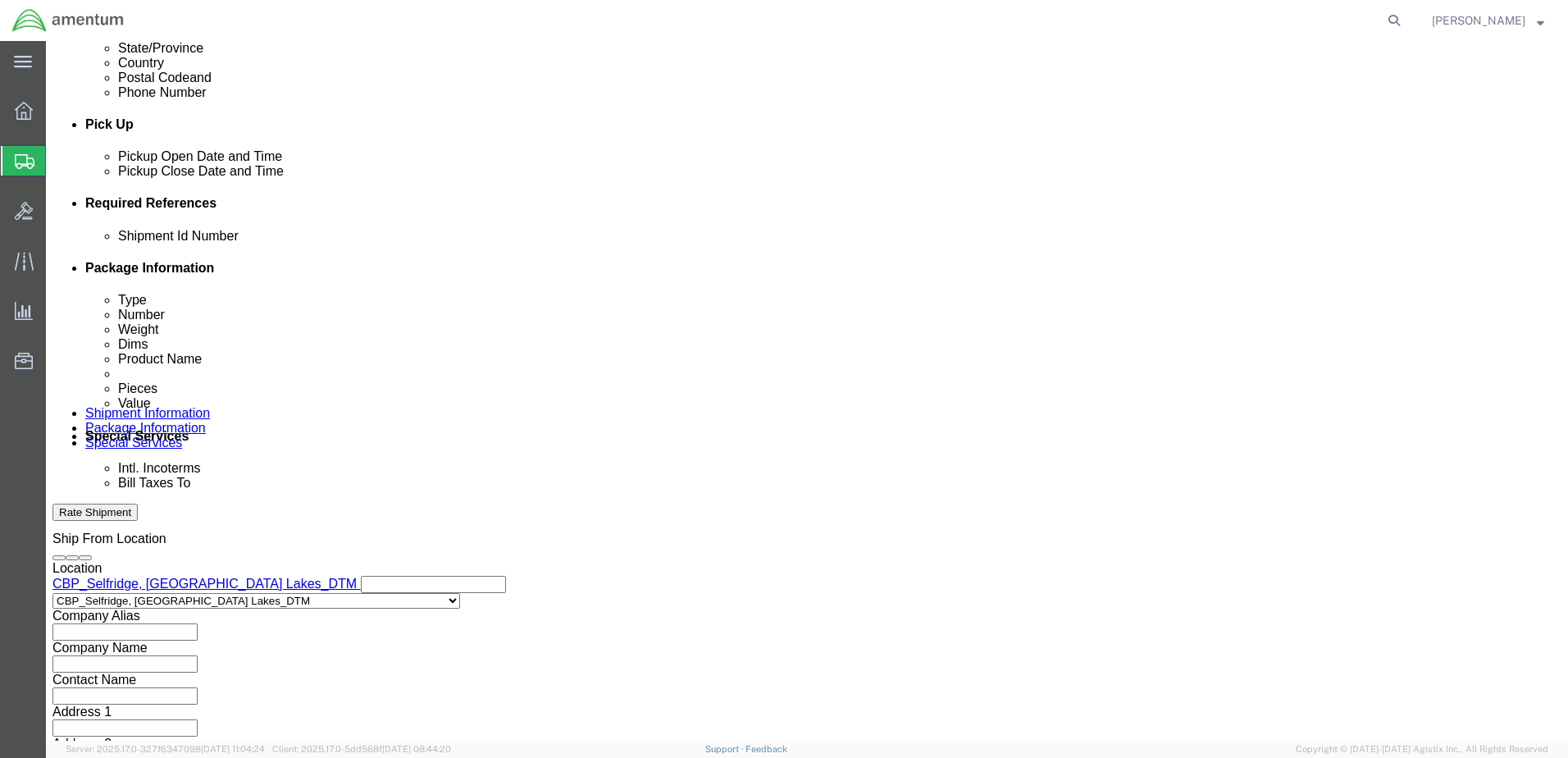
type input "Usage#325576"
click select "Select Account Type Activity ID Airline Appointment Number ASN Batch Request # …"
select select "PROJNUM"
click select "Select Account Type Activity ID Airline Appointment Number ASN Batch Request # …"
click input "text"
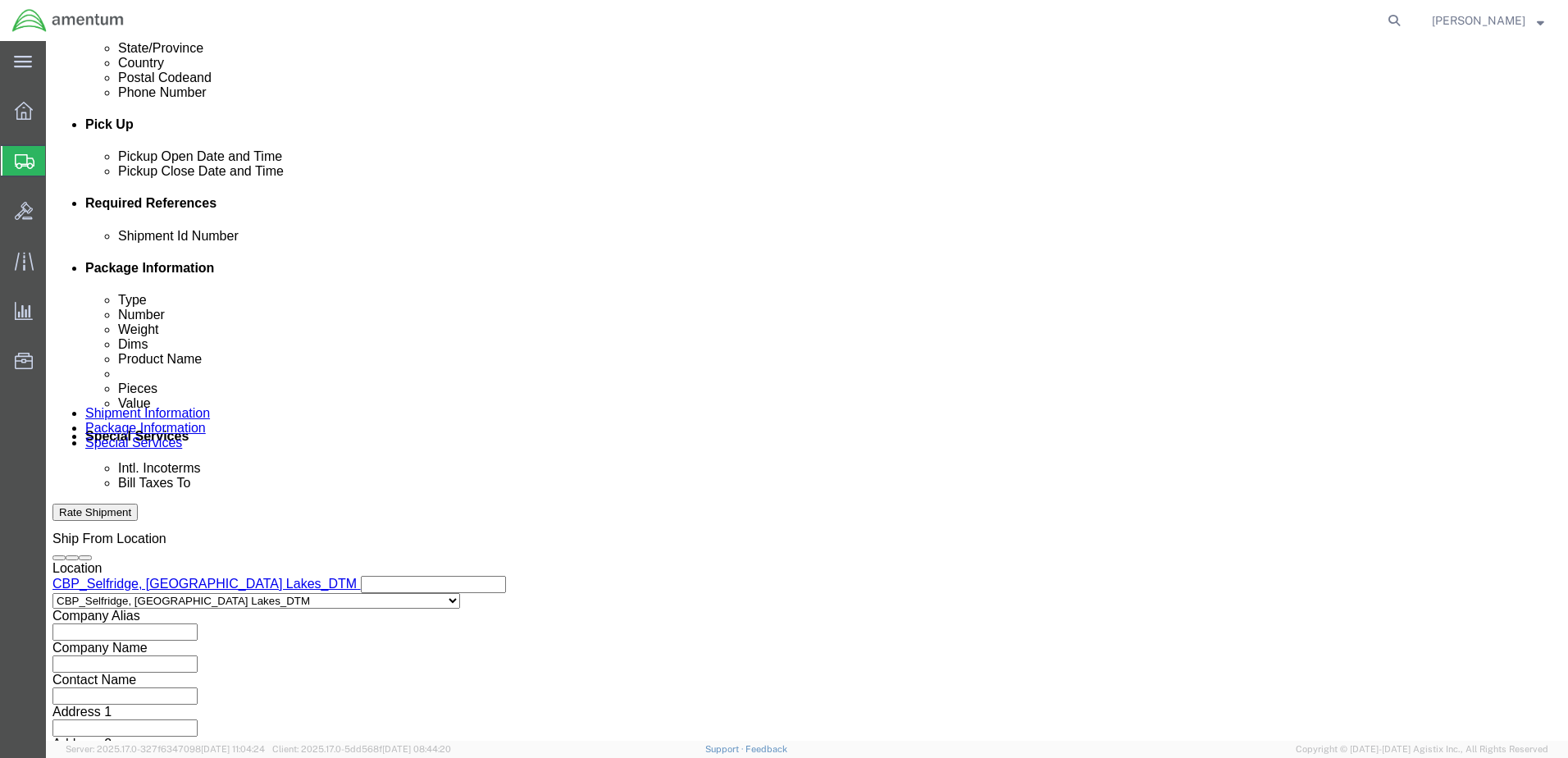
scroll to position [0, 28]
type input "6118.03.03.2119.000.DTM.0000"
click icon
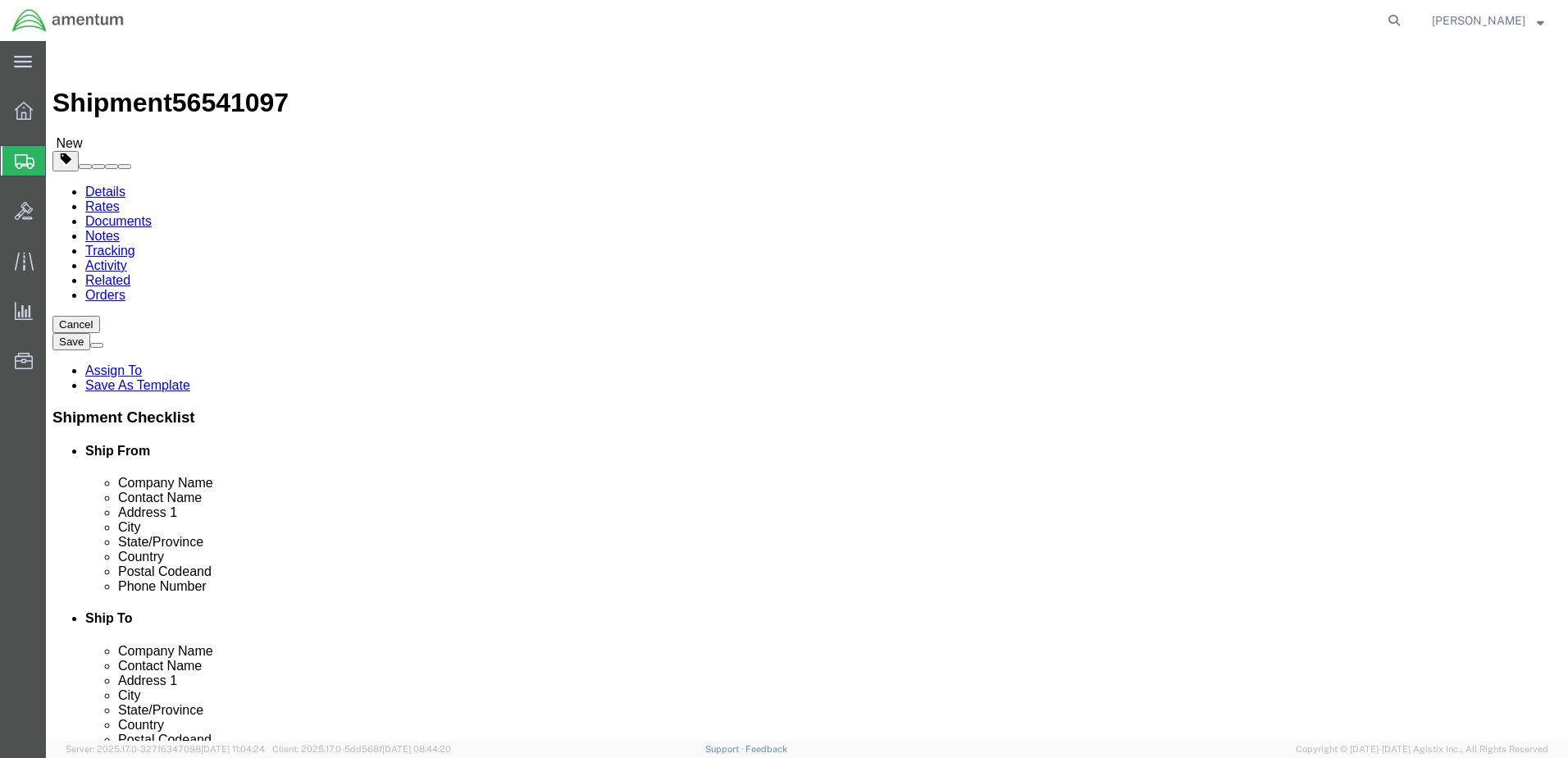
click select "Select BCK Boxes Bale(s) Basket(s) Bolt(s) Bottle(s) Buckets Bulk Bundle(s) Can…"
select select "ENV"
click select "Select BCK Boxes Bale(s) Basket(s) Bolt(s) Bottle(s) Buckets Bulk Bundle(s) Can…"
type input "9.50"
type input "12.50"
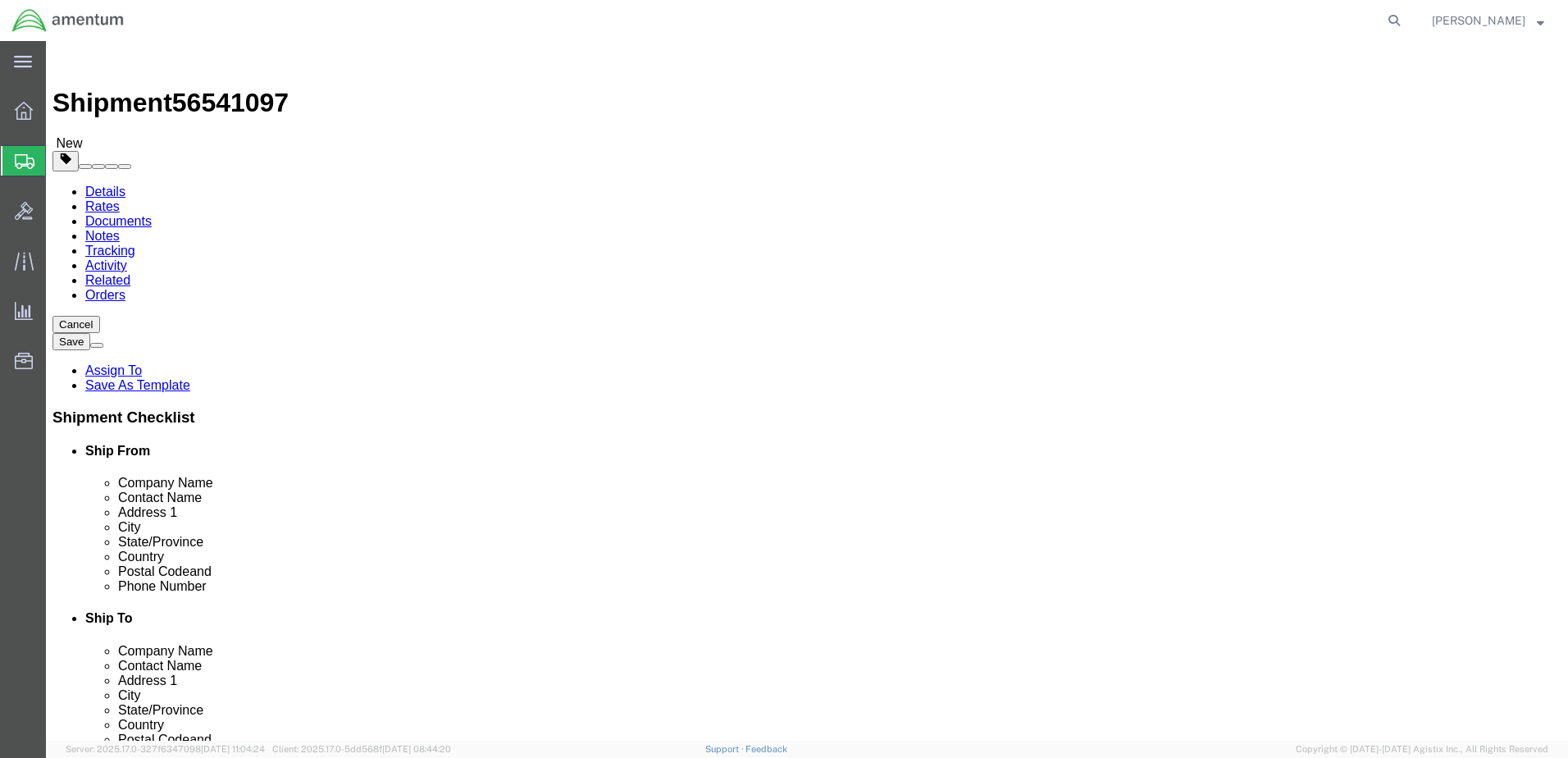
type input "0.25"
type input "1"
click link "Add Content"
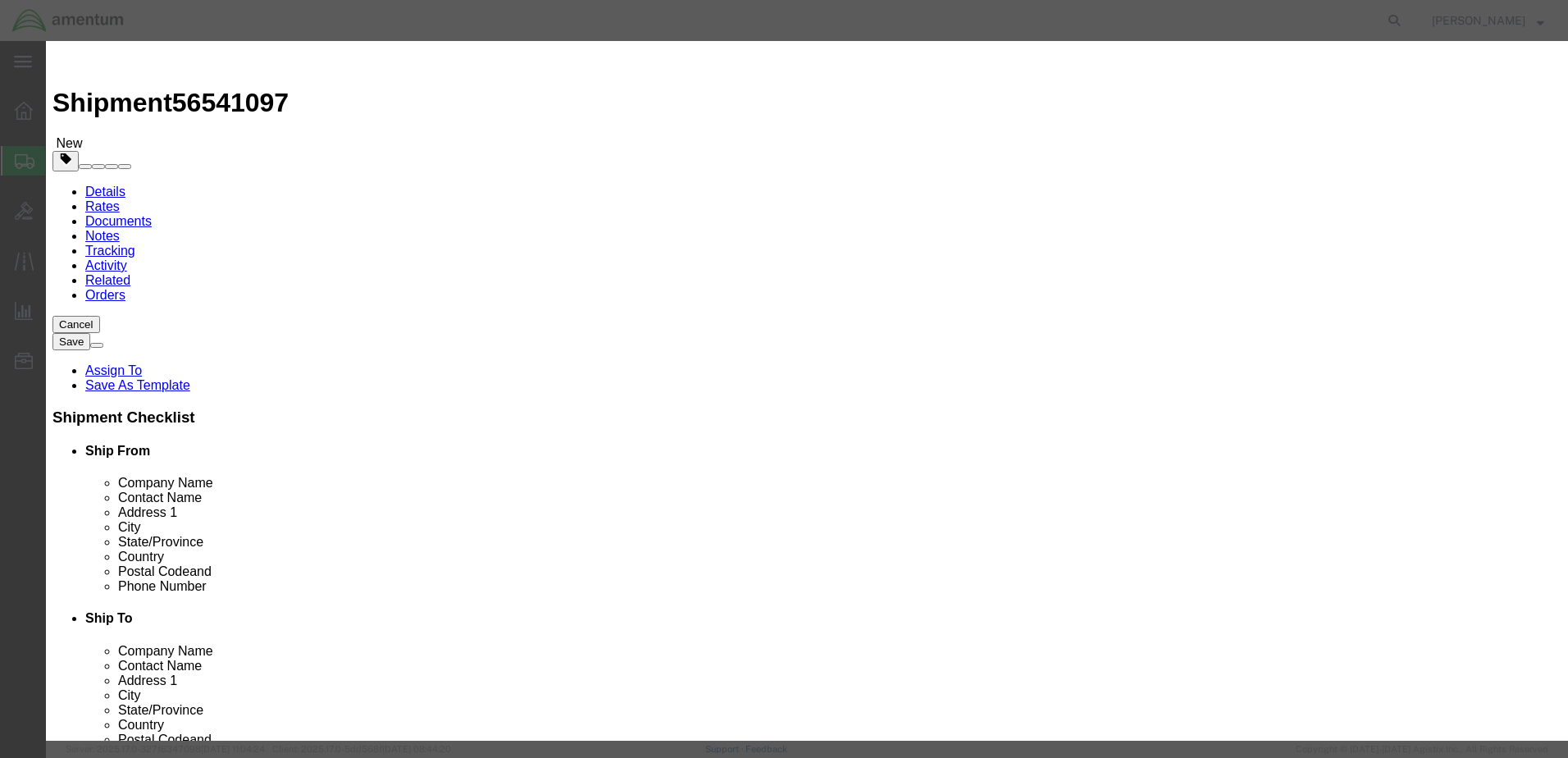
click input "text"
type input "nut"
type input "1"
type input "2"
type input "10.00"
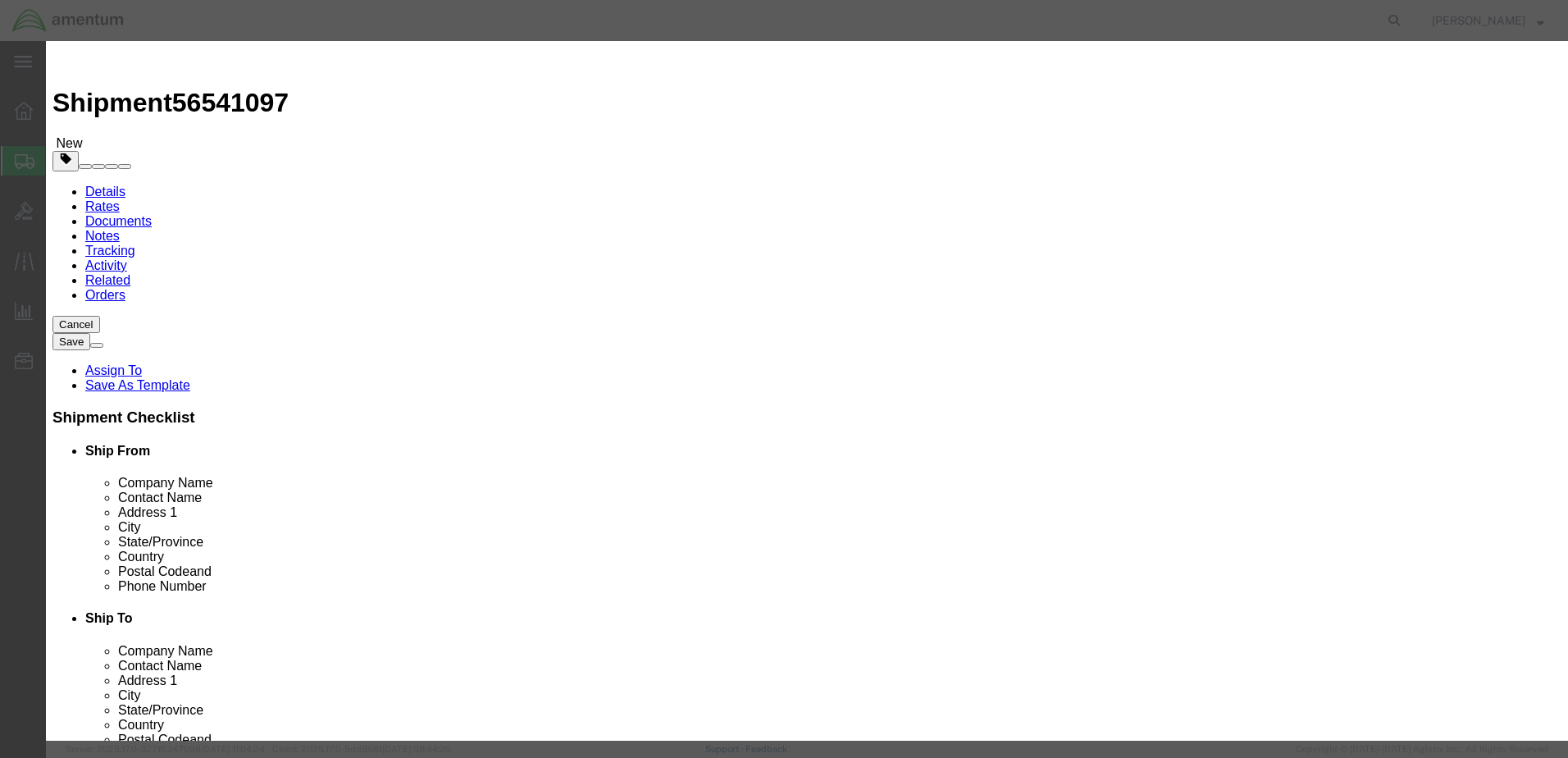
click button "Save & Close"
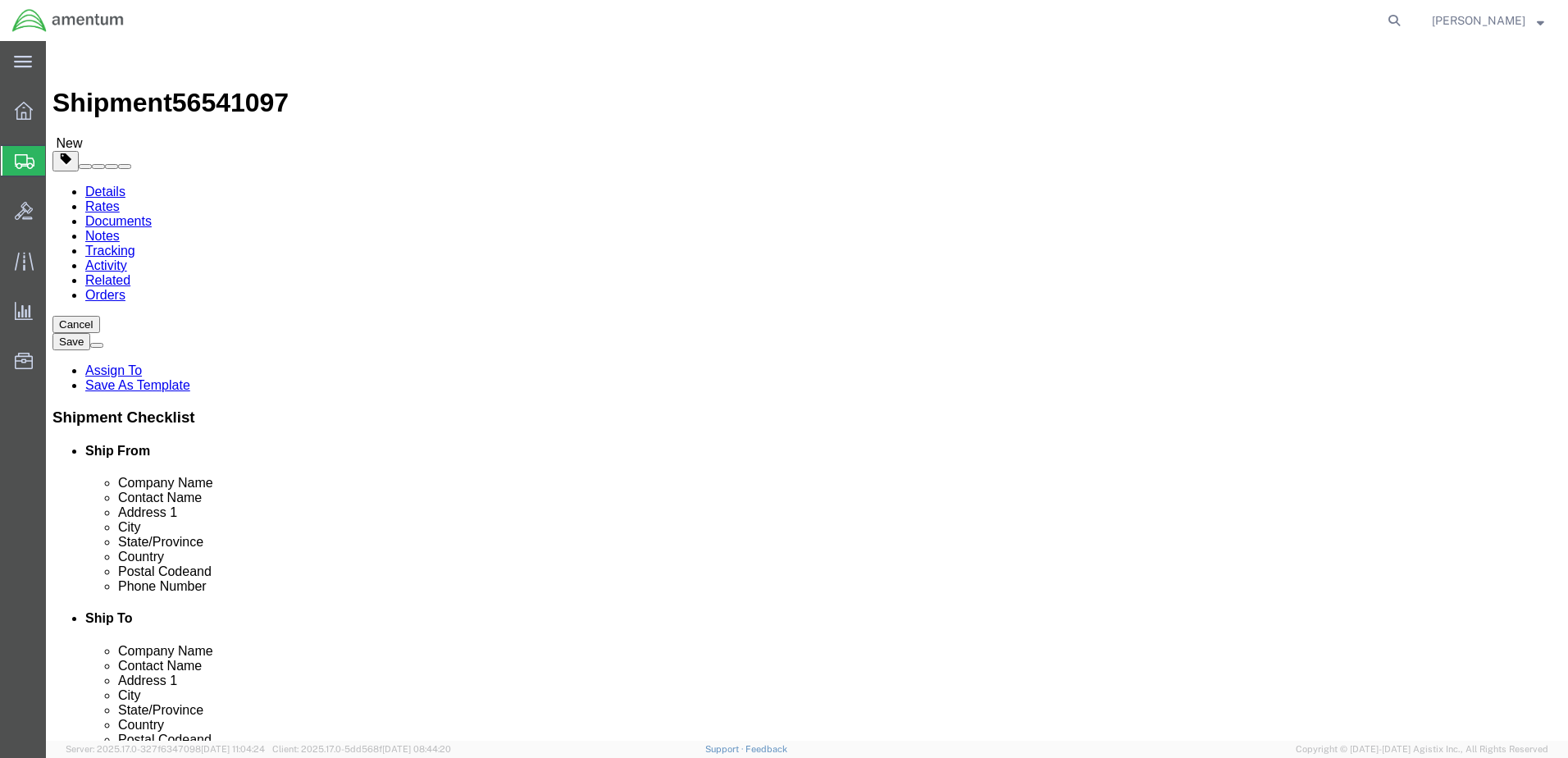
click button "Rate Shipment"
